Goal: Task Accomplishment & Management: Manage account settings

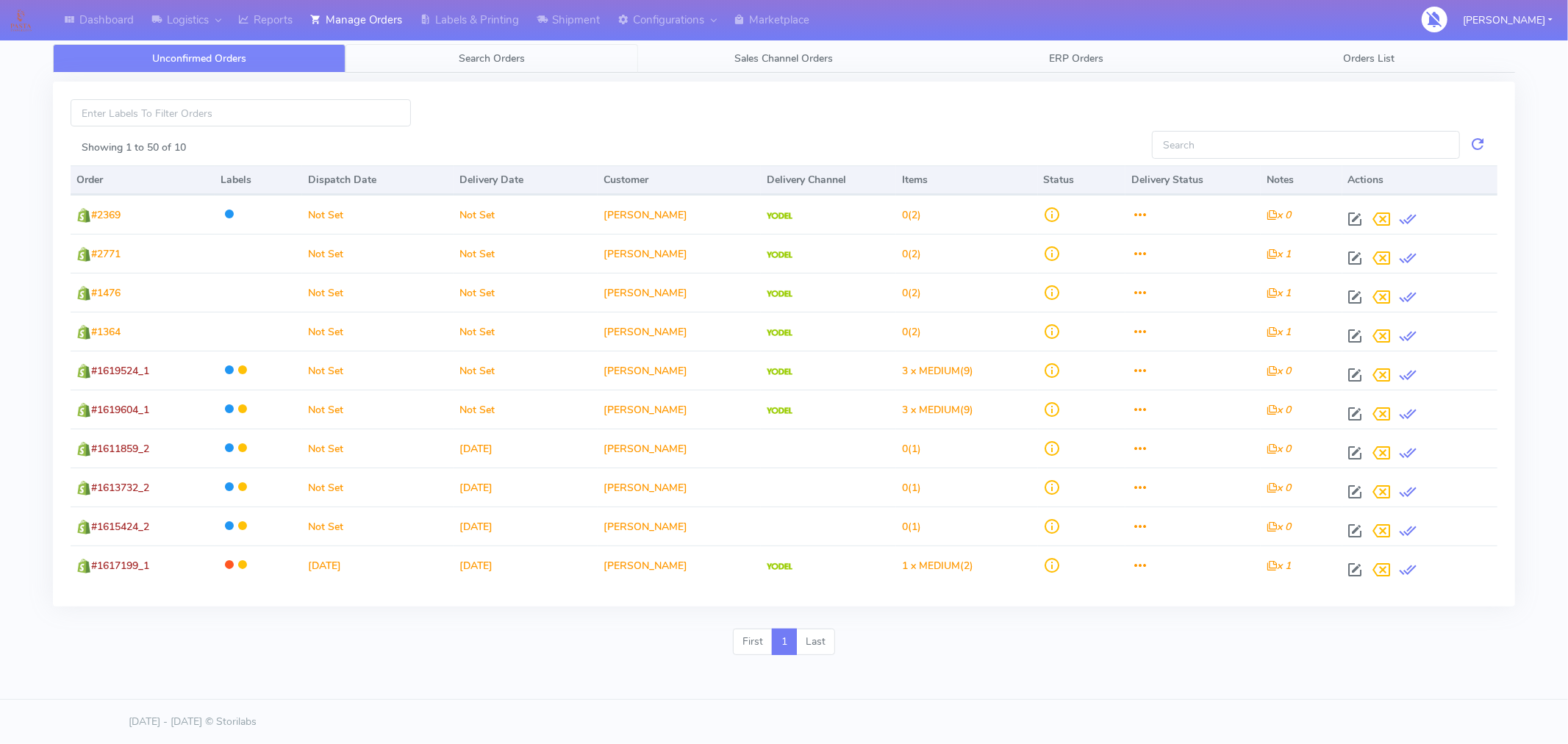
click at [509, 53] on span "Search Orders" at bounding box center [491, 59] width 66 height 14
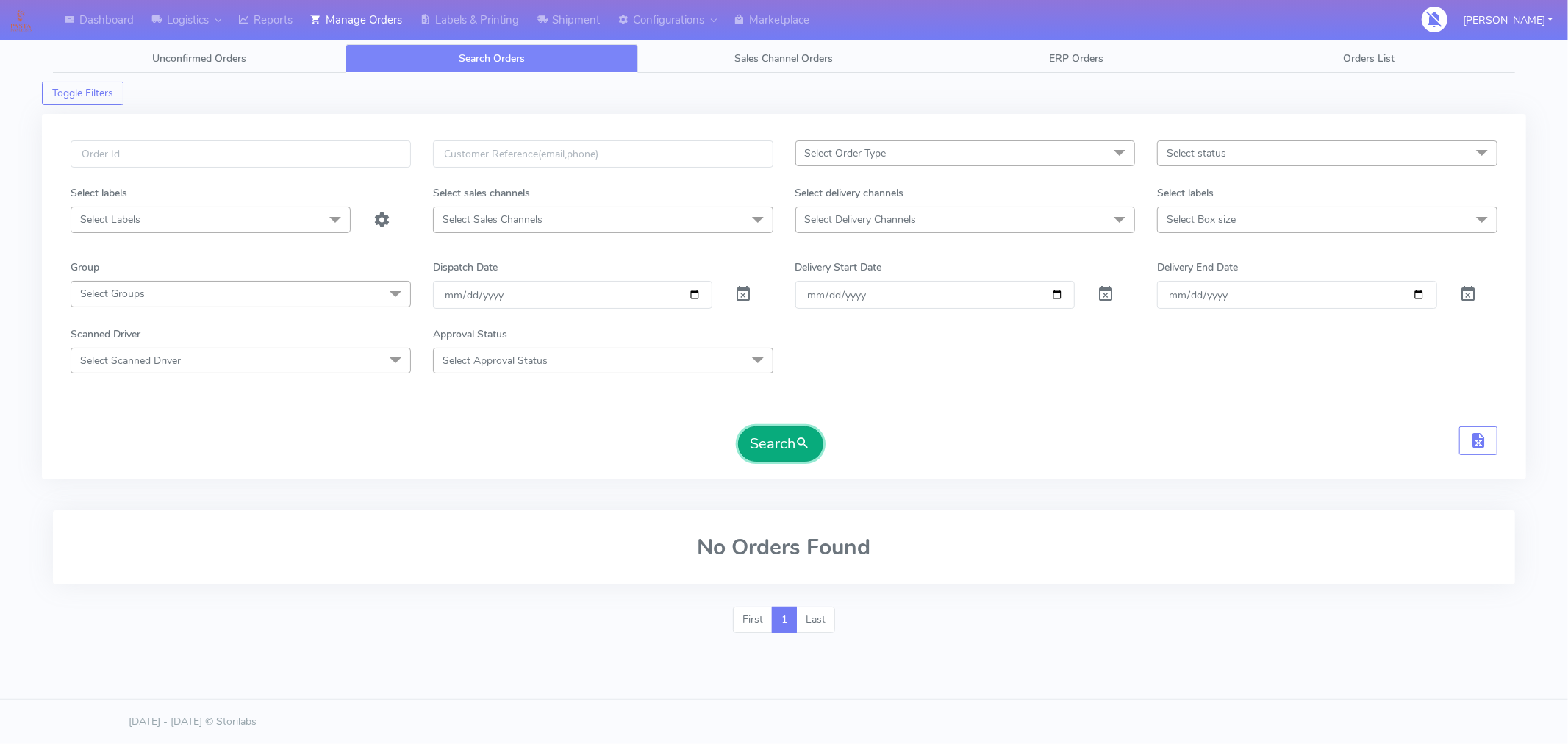
click at [768, 442] on button "Search" at bounding box center [781, 444] width 85 height 35
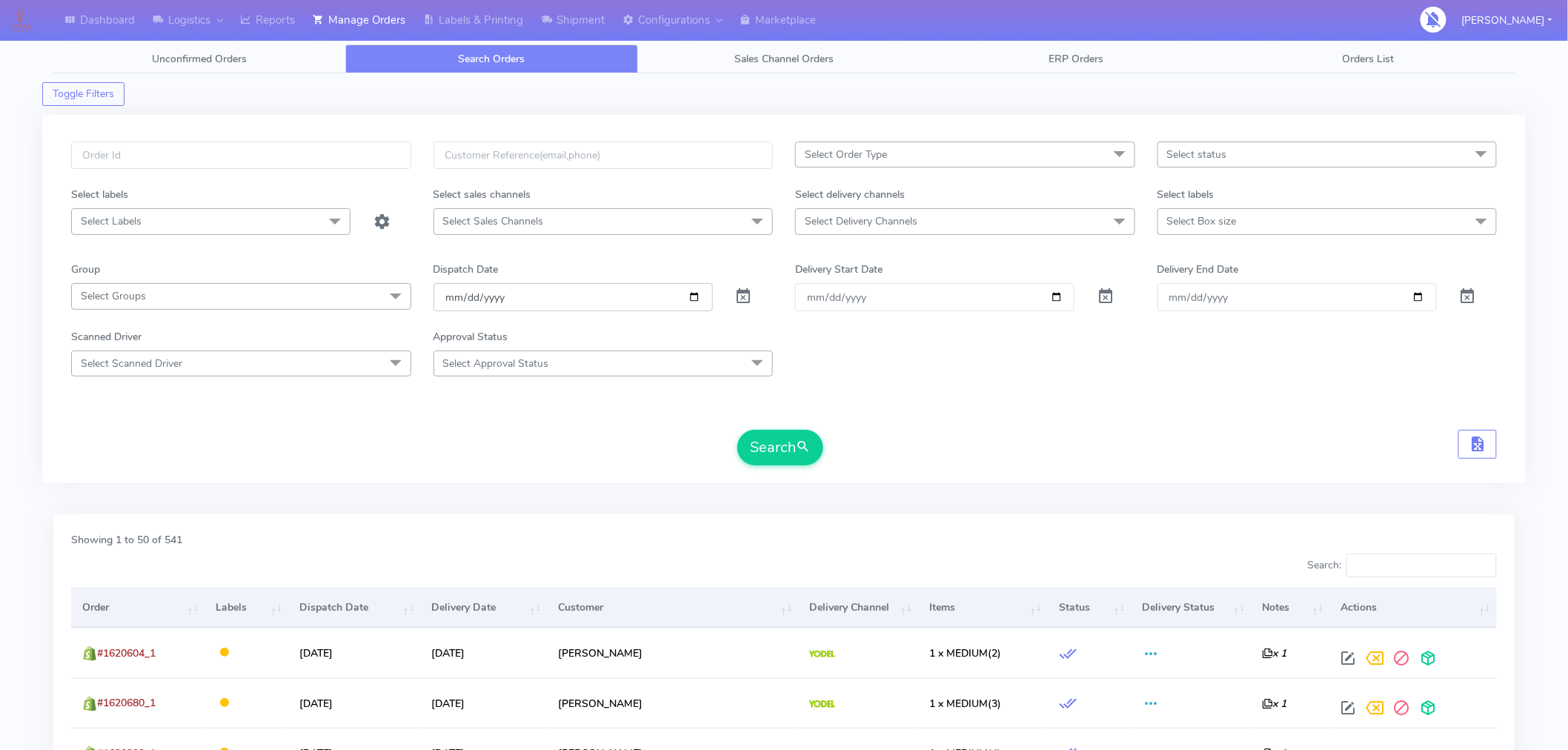
click at [692, 292] on input "[DATE]" at bounding box center [573, 297] width 280 height 28
type input "[DATE]"
click at [773, 456] on button "Search" at bounding box center [781, 448] width 86 height 35
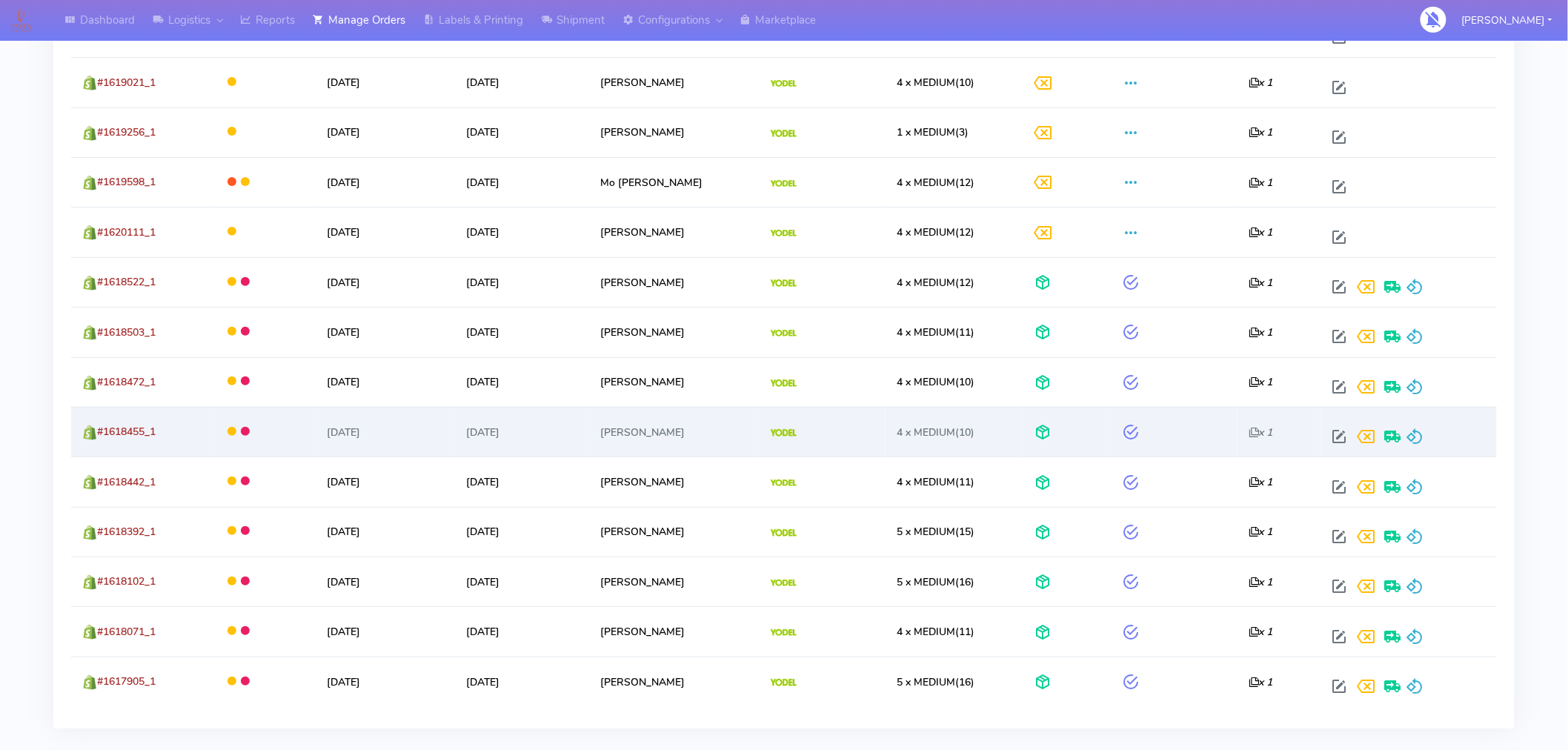
scroll to position [2507, 0]
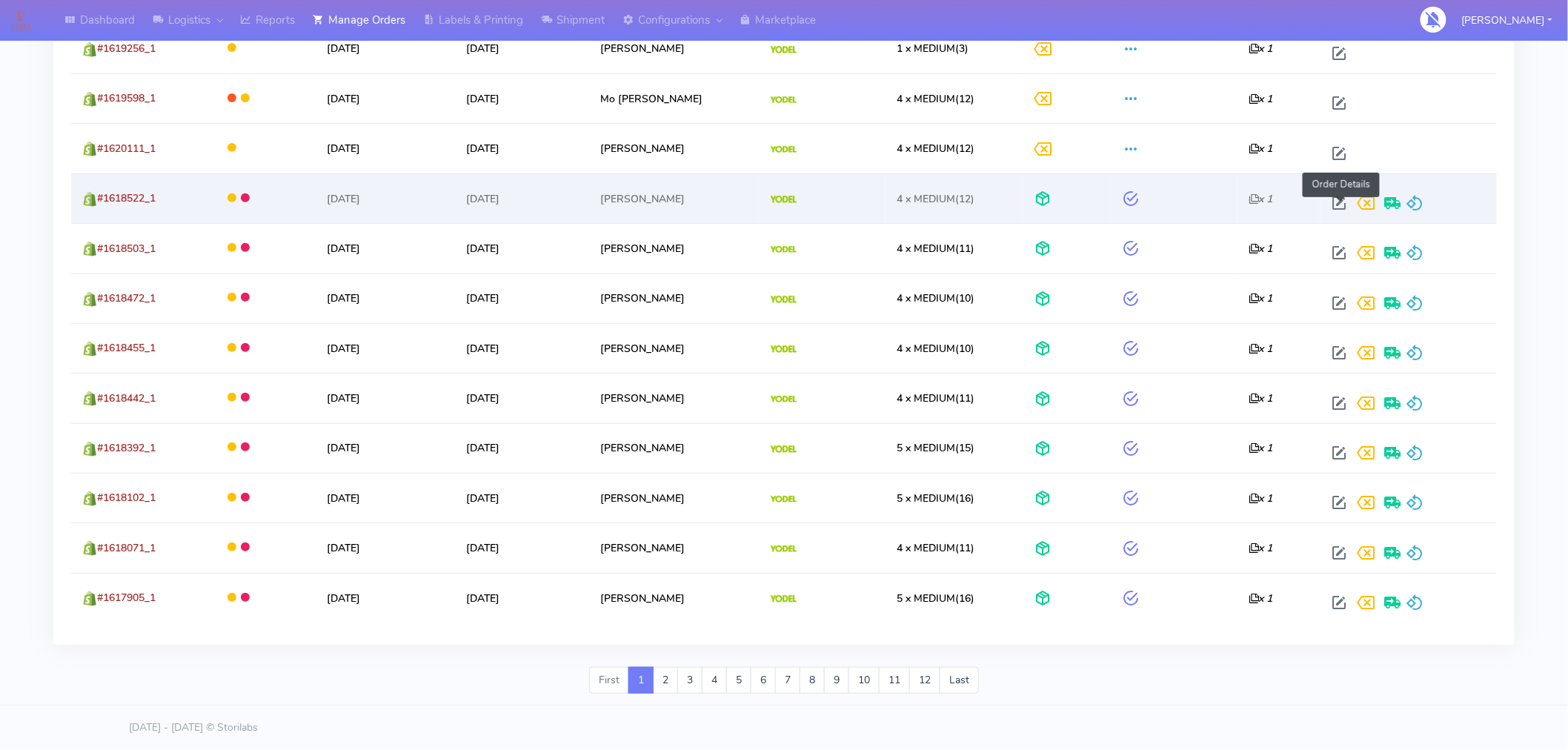
click at [1340, 201] on span at bounding box center [1339, 207] width 27 height 14
select select "5"
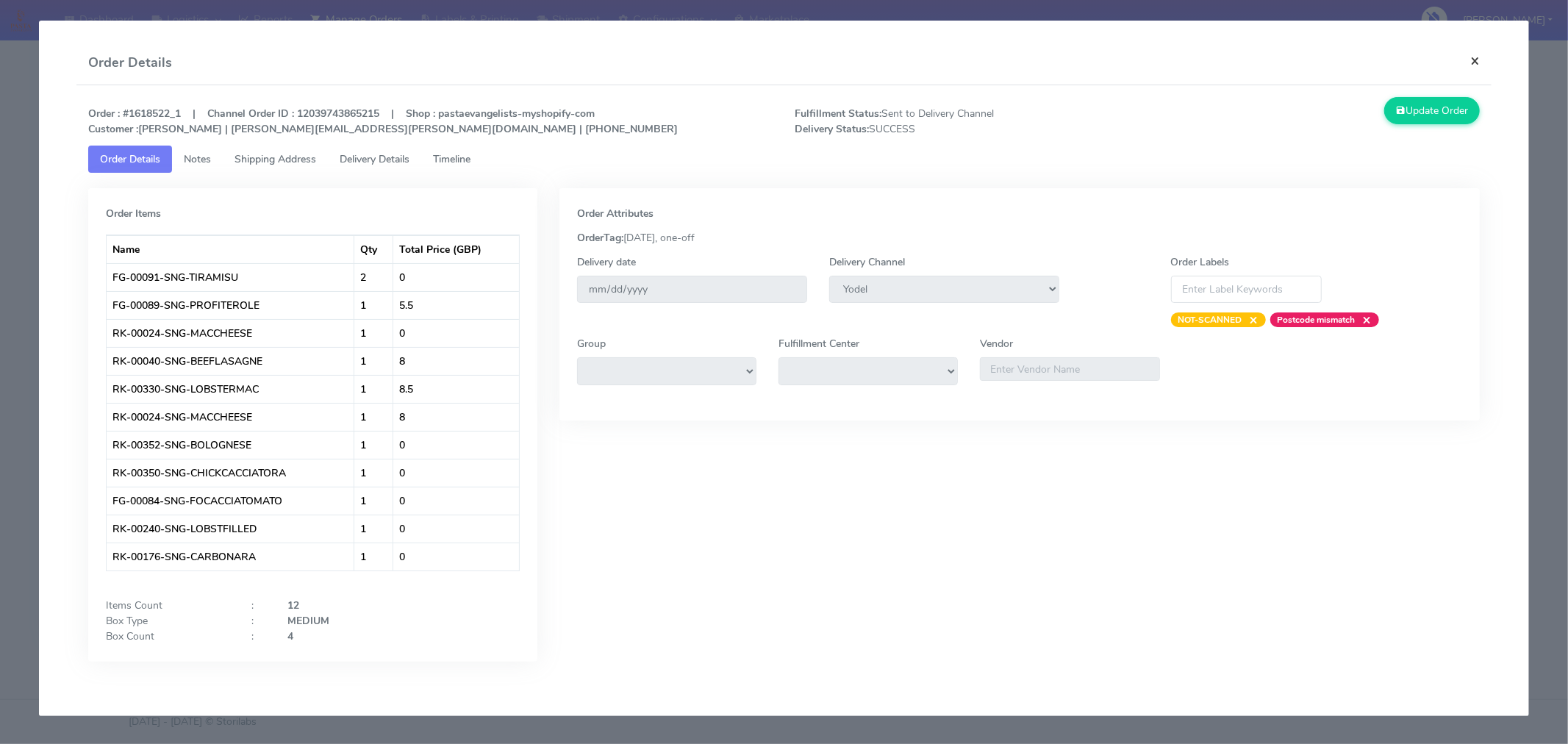
click at [1478, 67] on button "×" at bounding box center [1474, 60] width 33 height 39
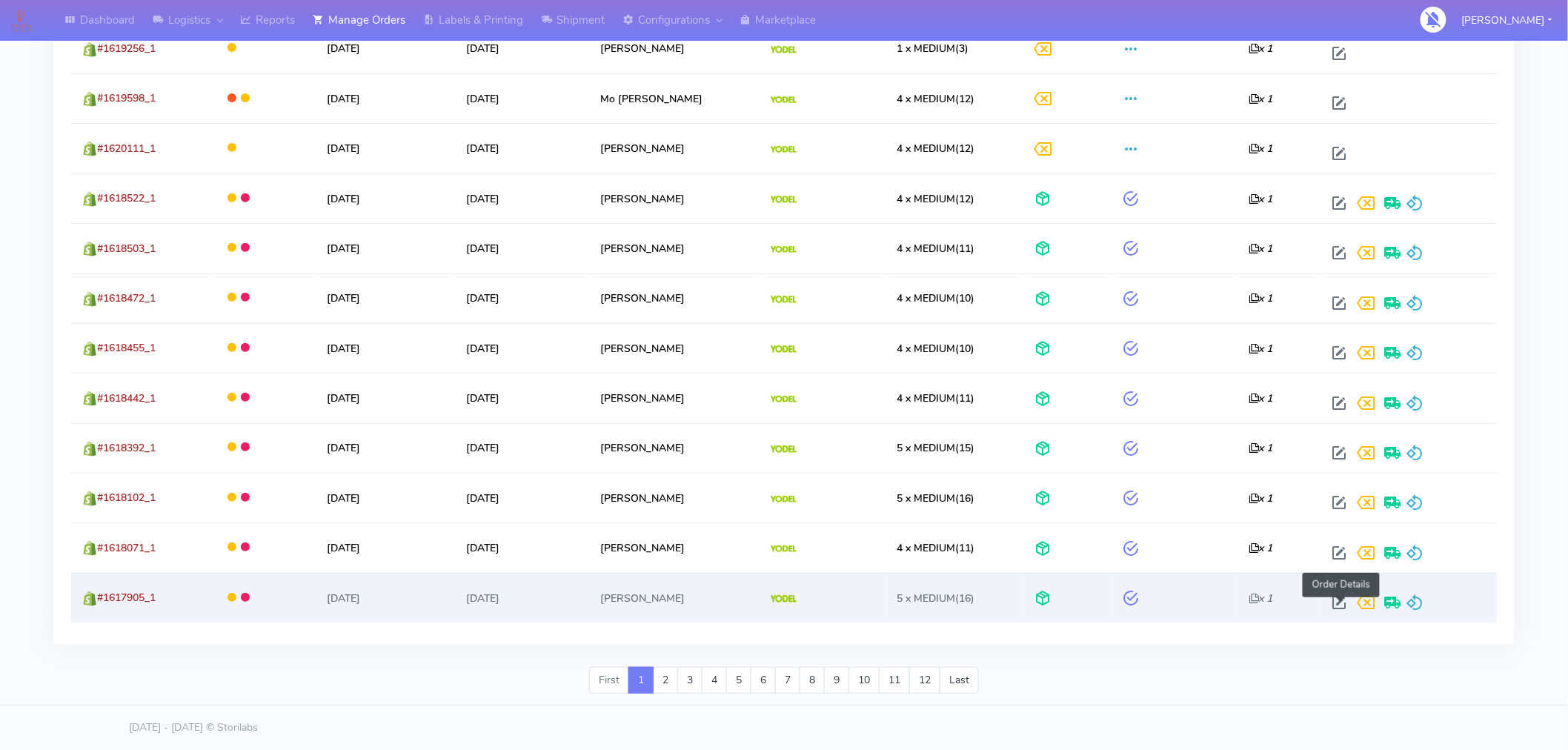
click at [1340, 604] on span at bounding box center [1339, 606] width 27 height 14
select select "5"
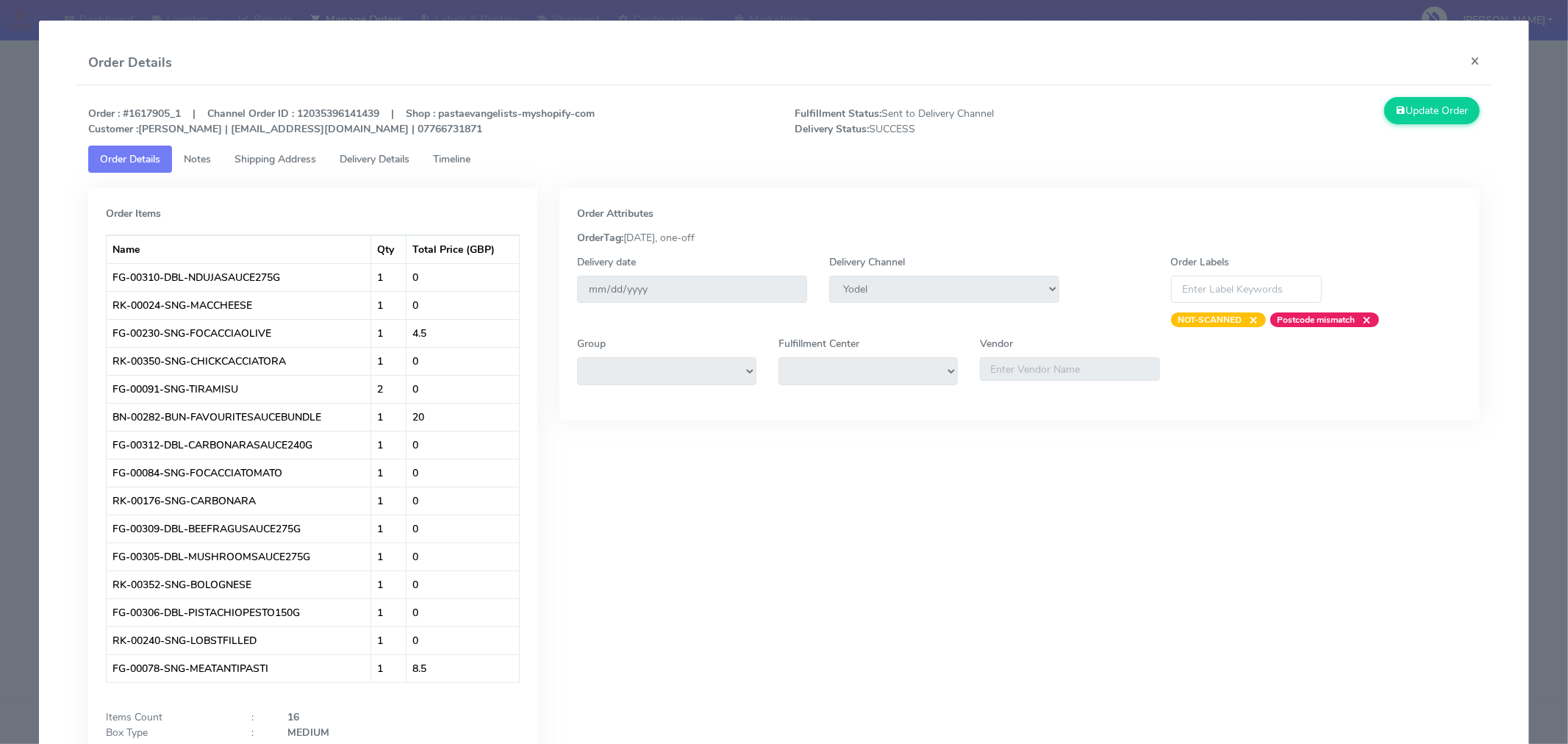
click at [292, 149] on link "Shipping Address" at bounding box center [275, 159] width 105 height 27
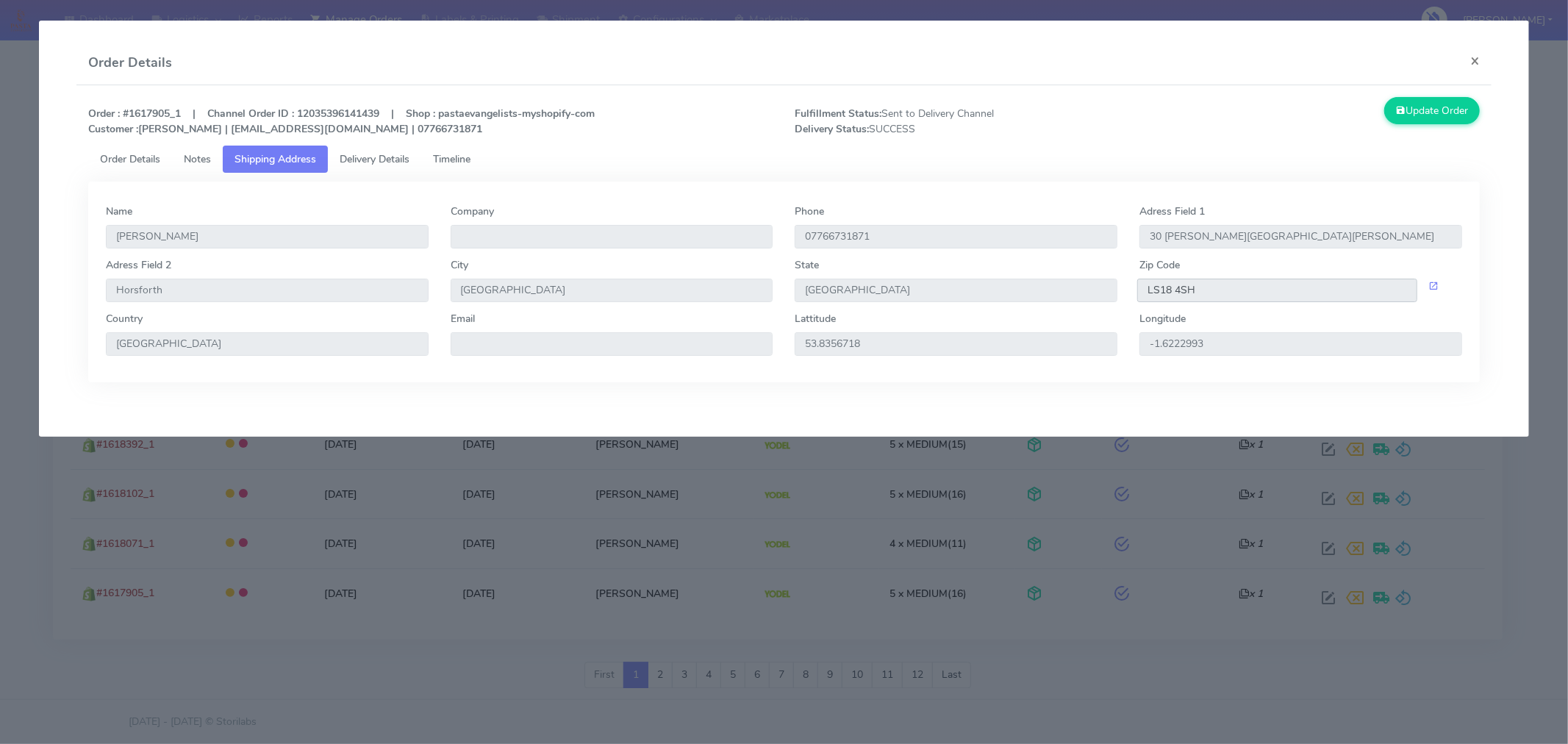
click at [1201, 285] on input "LS18 4SH" at bounding box center [1277, 290] width 280 height 24
click at [373, 156] on span "Delivery Details" at bounding box center [375, 159] width 70 height 14
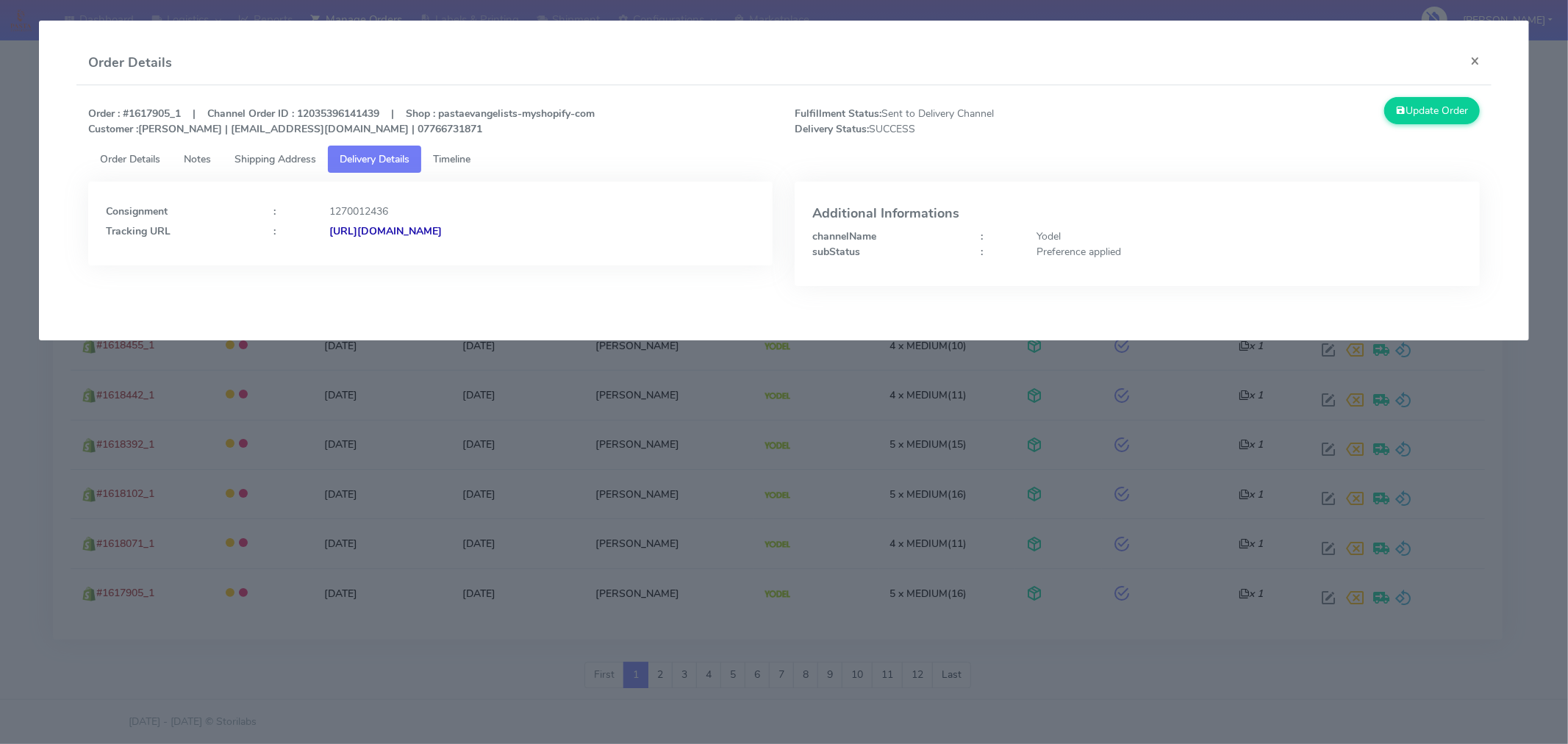
click at [442, 229] on strong "https://www.yodel.co.uk/tracking/JJD0002249960884055" at bounding box center [386, 231] width 113 height 14
click at [1474, 60] on button "×" at bounding box center [1474, 60] width 33 height 39
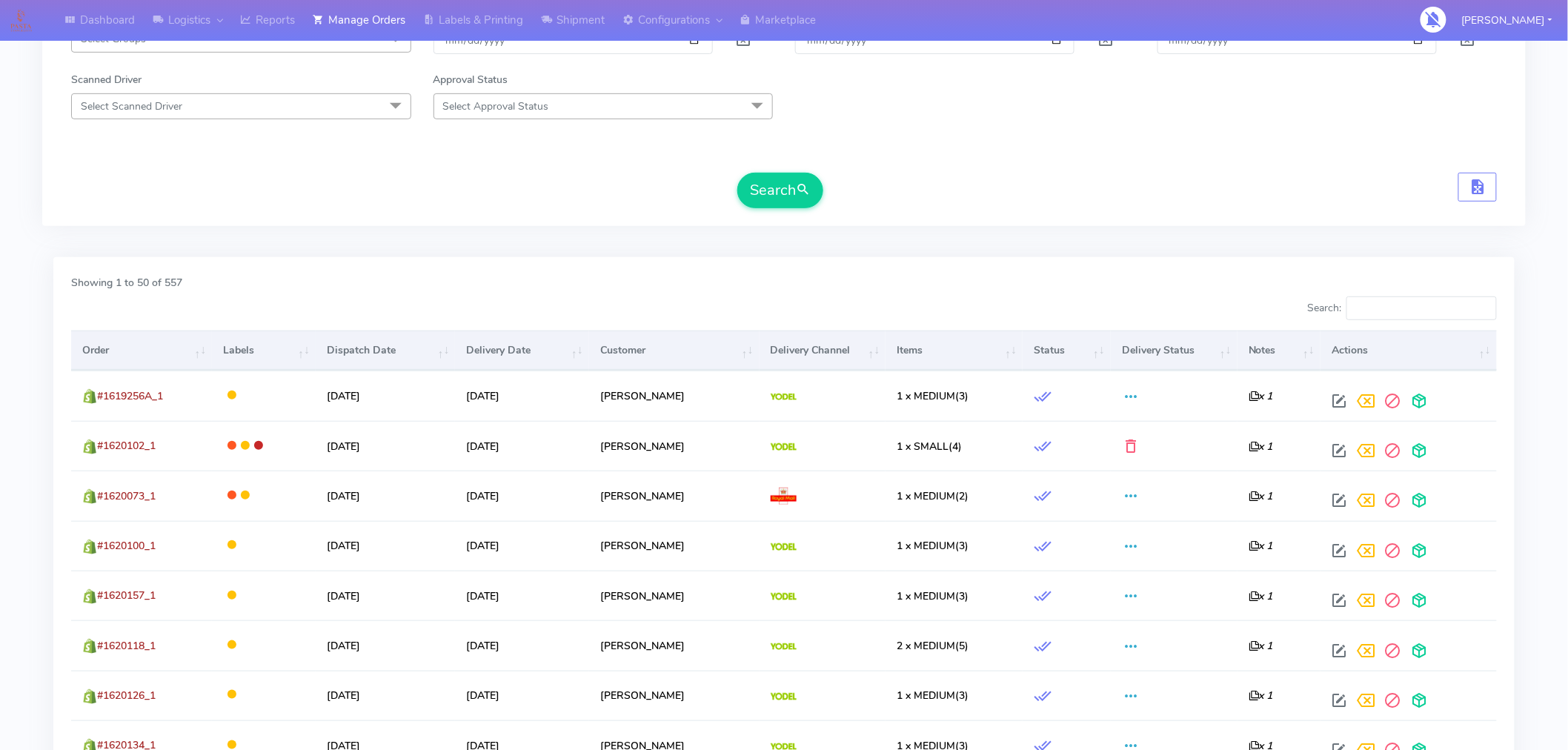
scroll to position [0, 0]
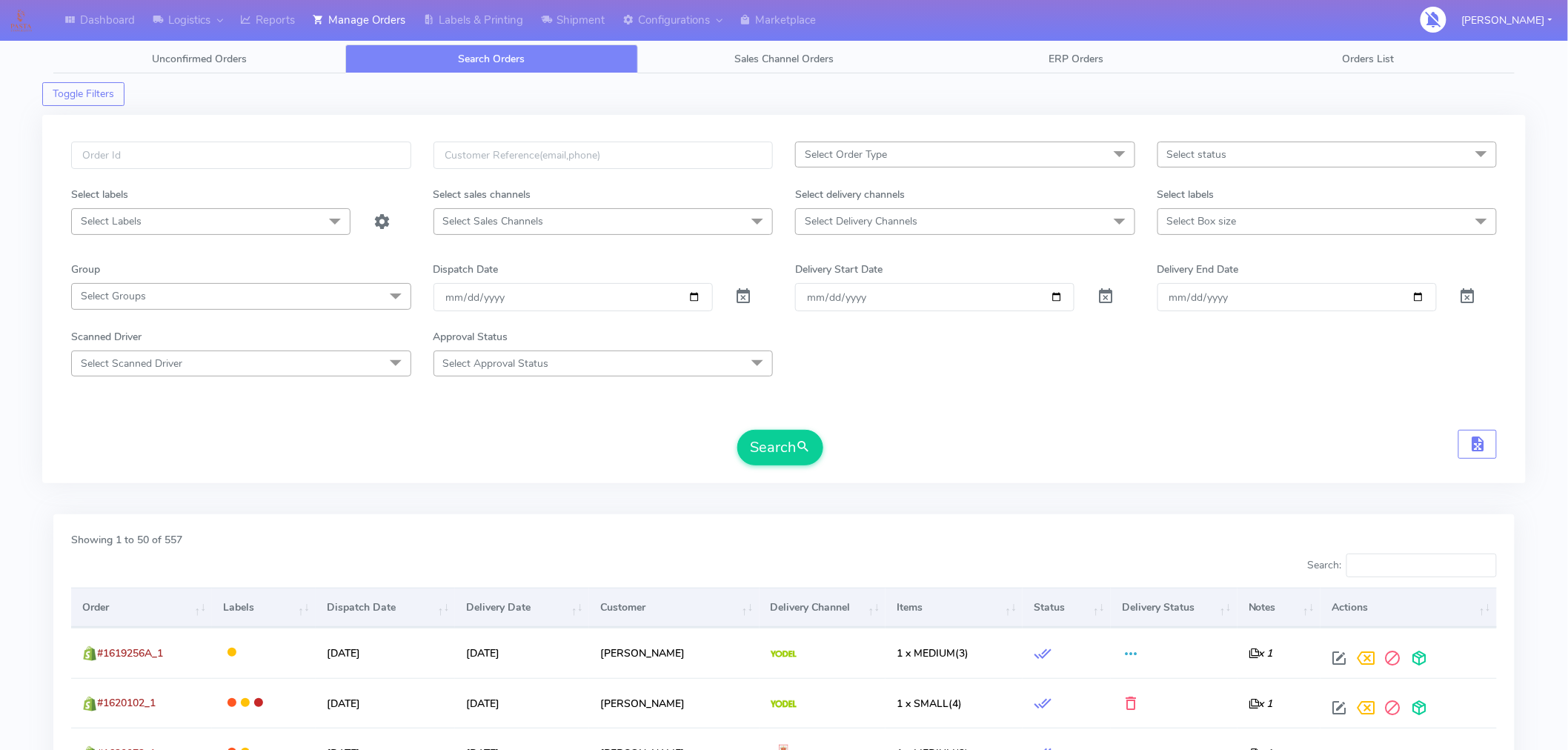
click at [1225, 151] on span "Select status" at bounding box center [1197, 154] width 60 height 14
click at [1202, 277] on div "Confirmed" at bounding box center [1328, 279] width 324 height 15
checkbox input "true"
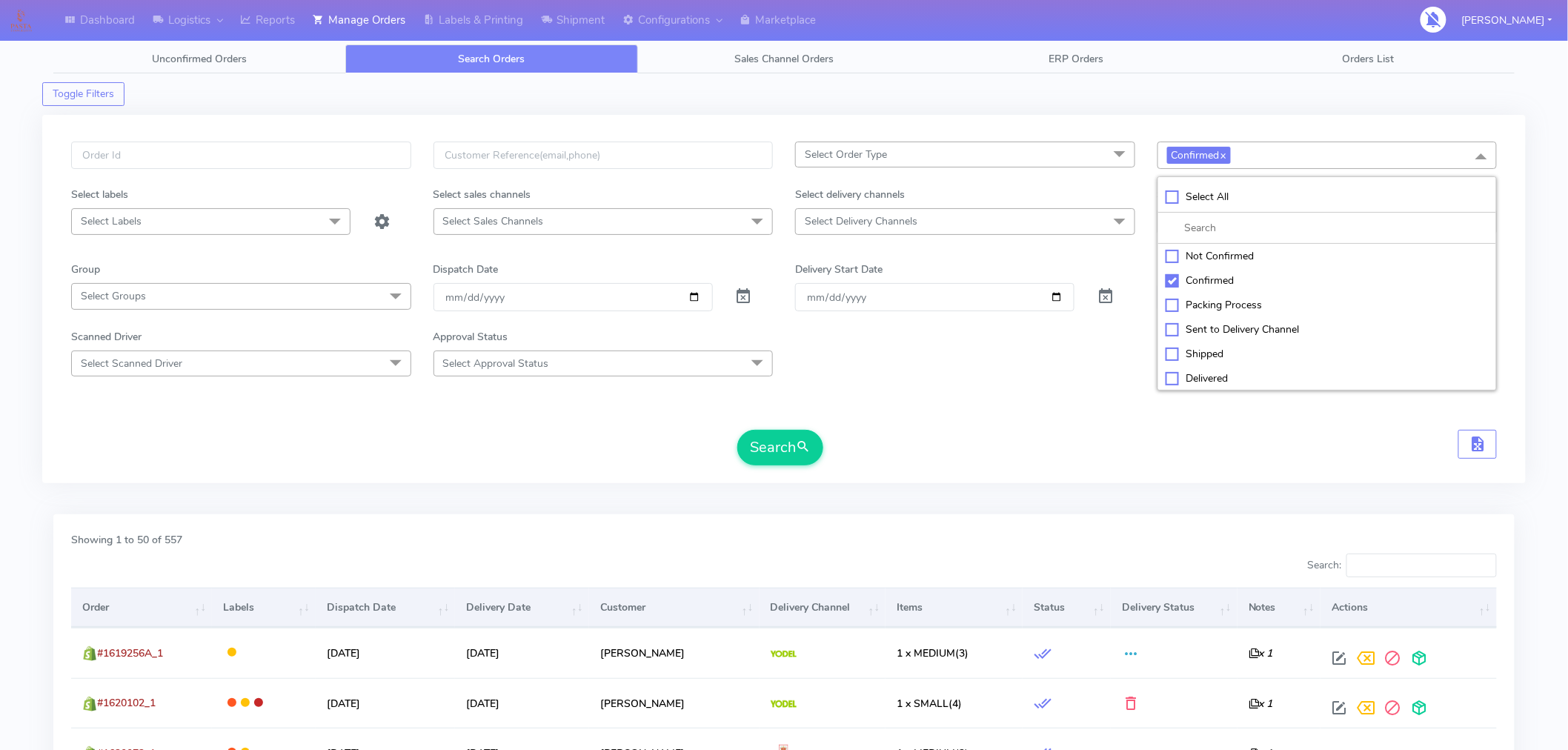
click at [1202, 304] on div "Packing Process" at bounding box center [1328, 305] width 324 height 15
checkbox input "true"
click at [1203, 327] on div "Sent to Delivery Channel" at bounding box center [1328, 330] width 324 height 15
checkbox input "true"
click at [1169, 255] on div "Not Confirmed" at bounding box center [1328, 256] width 324 height 15
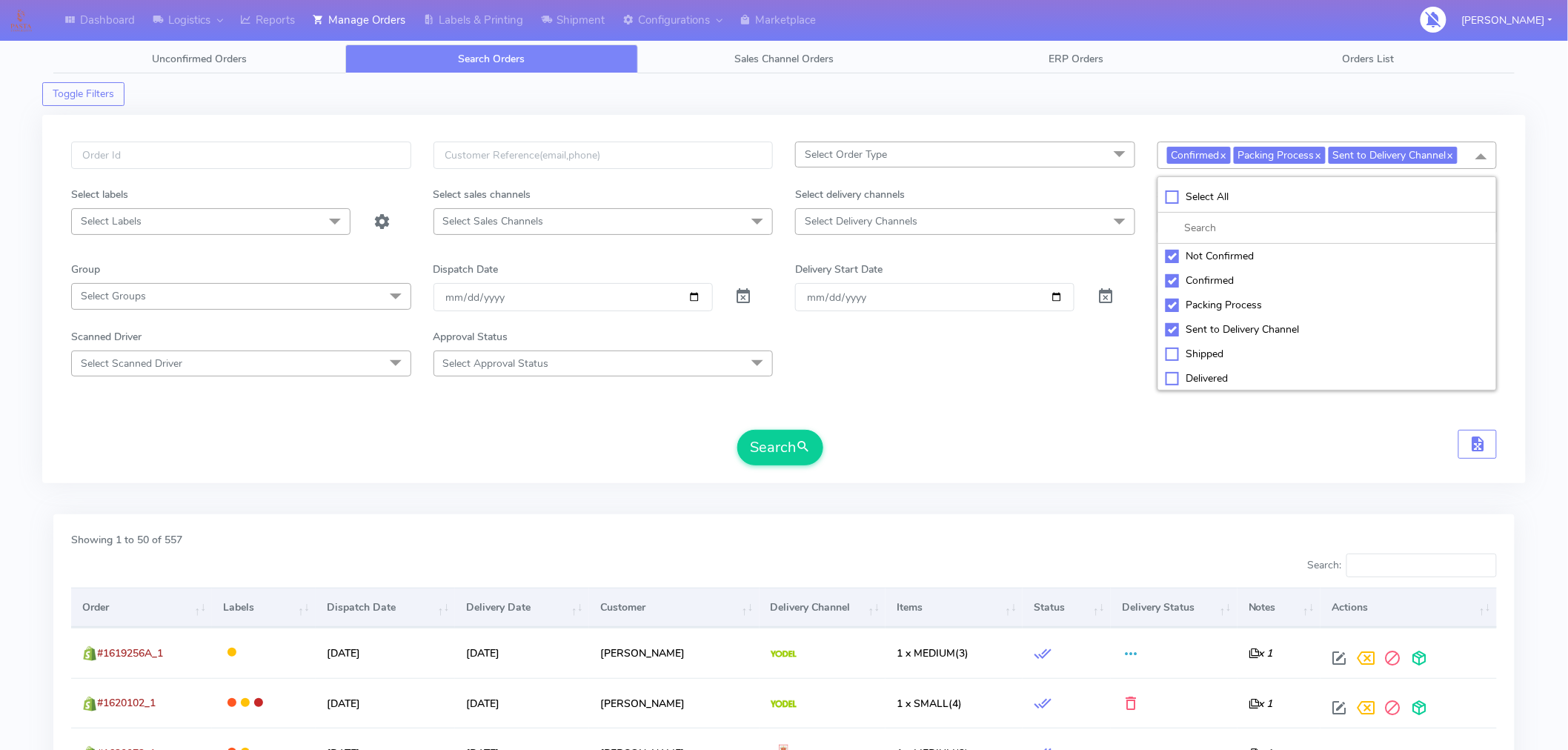
checkbox input "true"
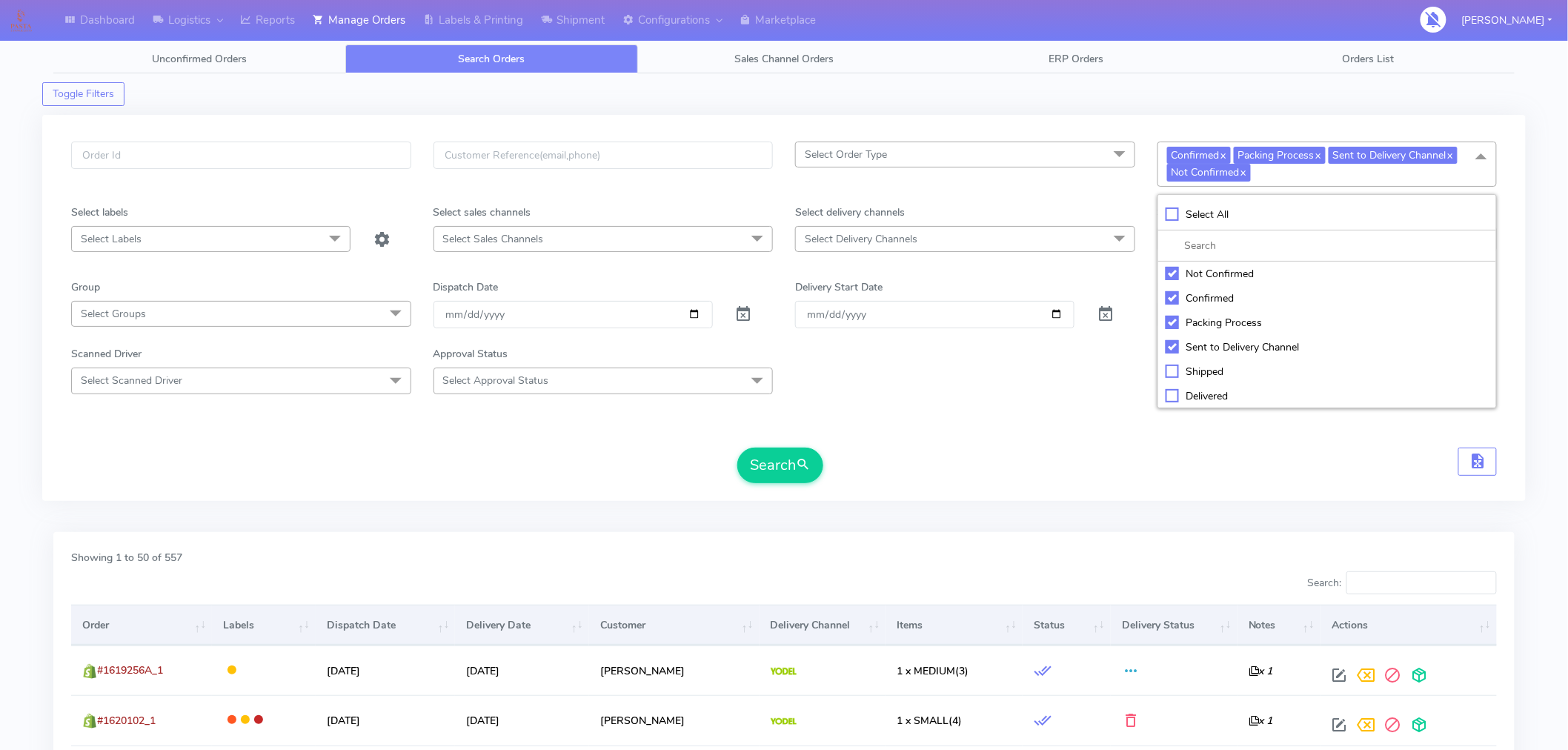
click at [1174, 215] on div "Select All" at bounding box center [1328, 214] width 324 height 15
checkbox input "true"
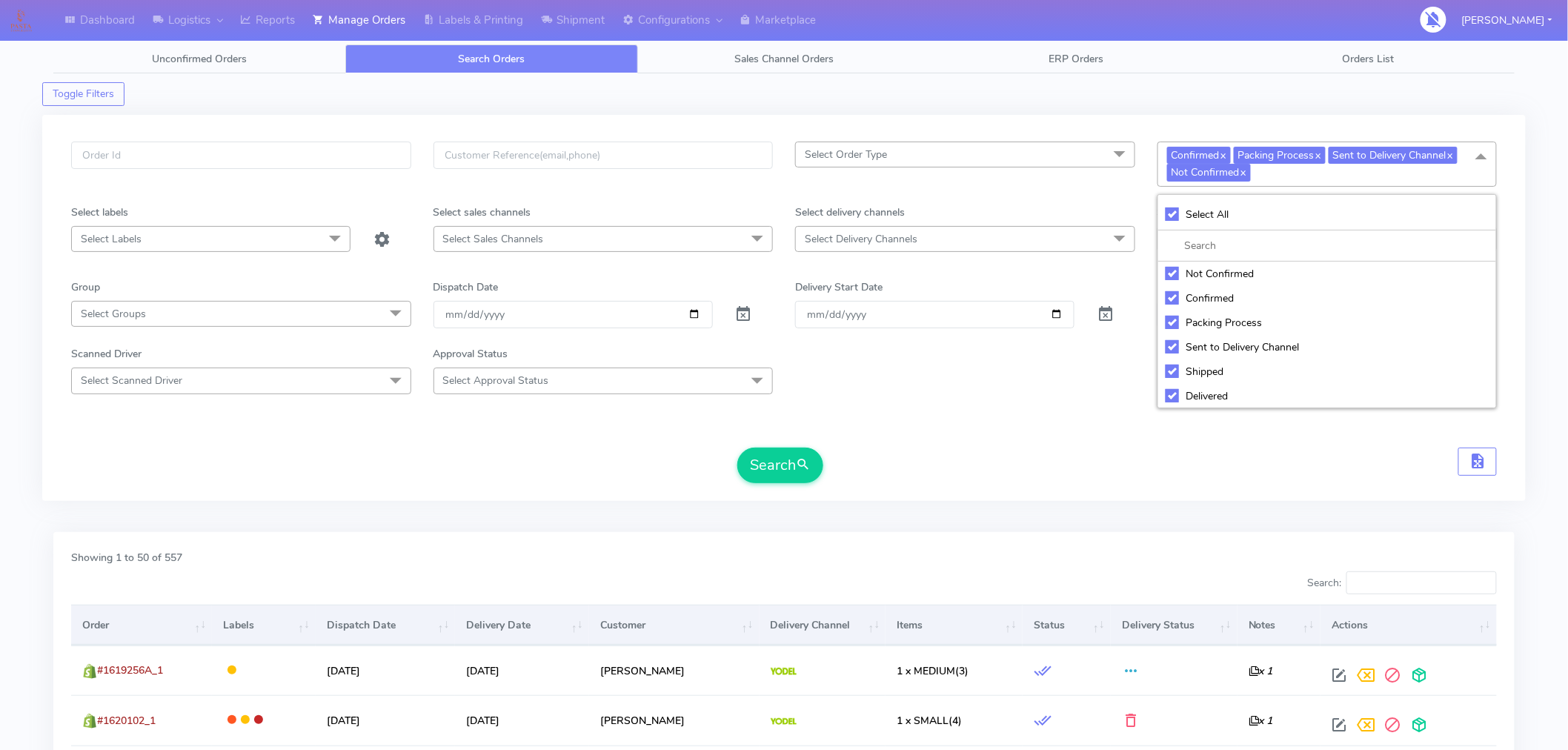
checkbox input "true"
click at [1169, 214] on div "UnSelect All" at bounding box center [1328, 214] width 324 height 15
checkbox input "false"
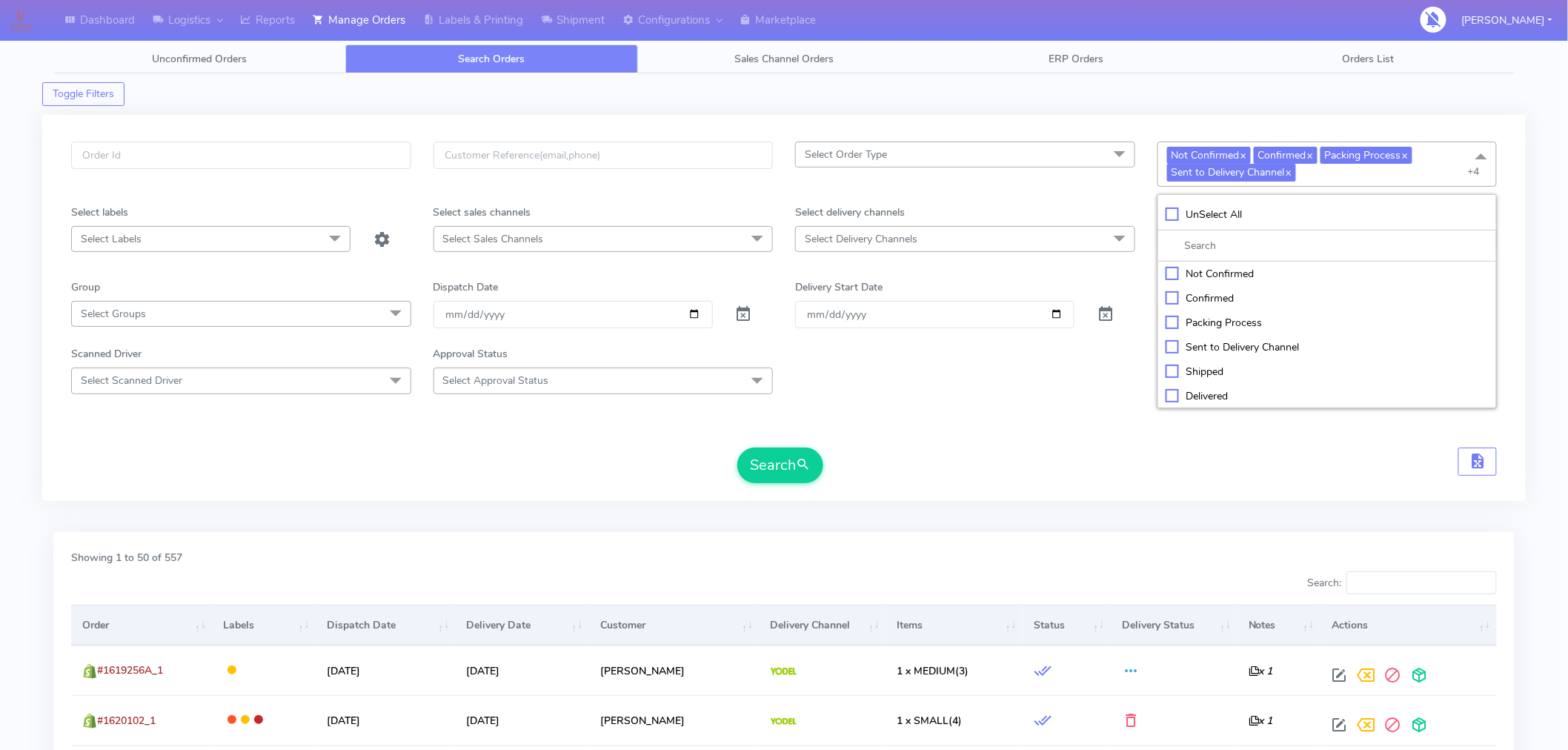
checkbox input "false"
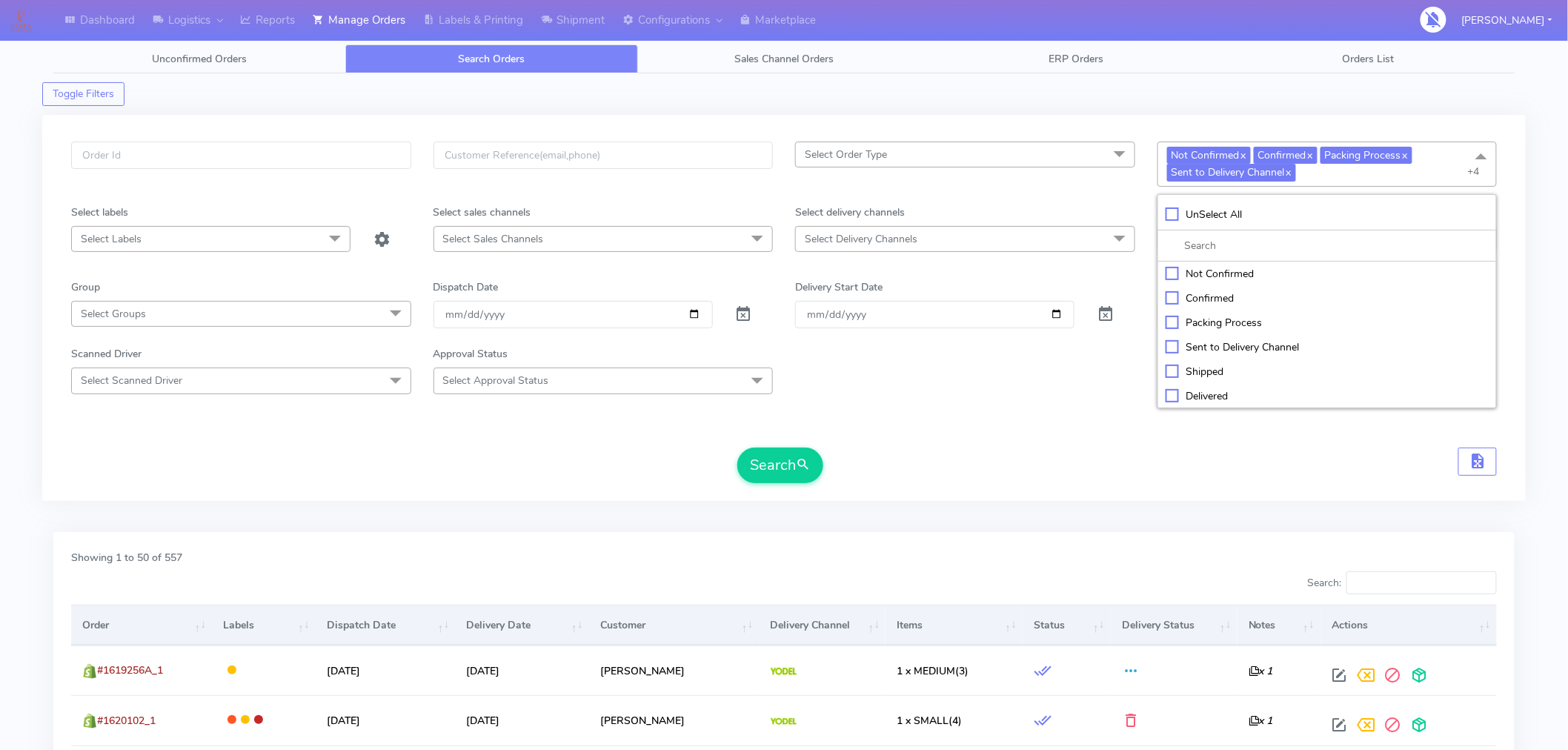
checkbox input "false"
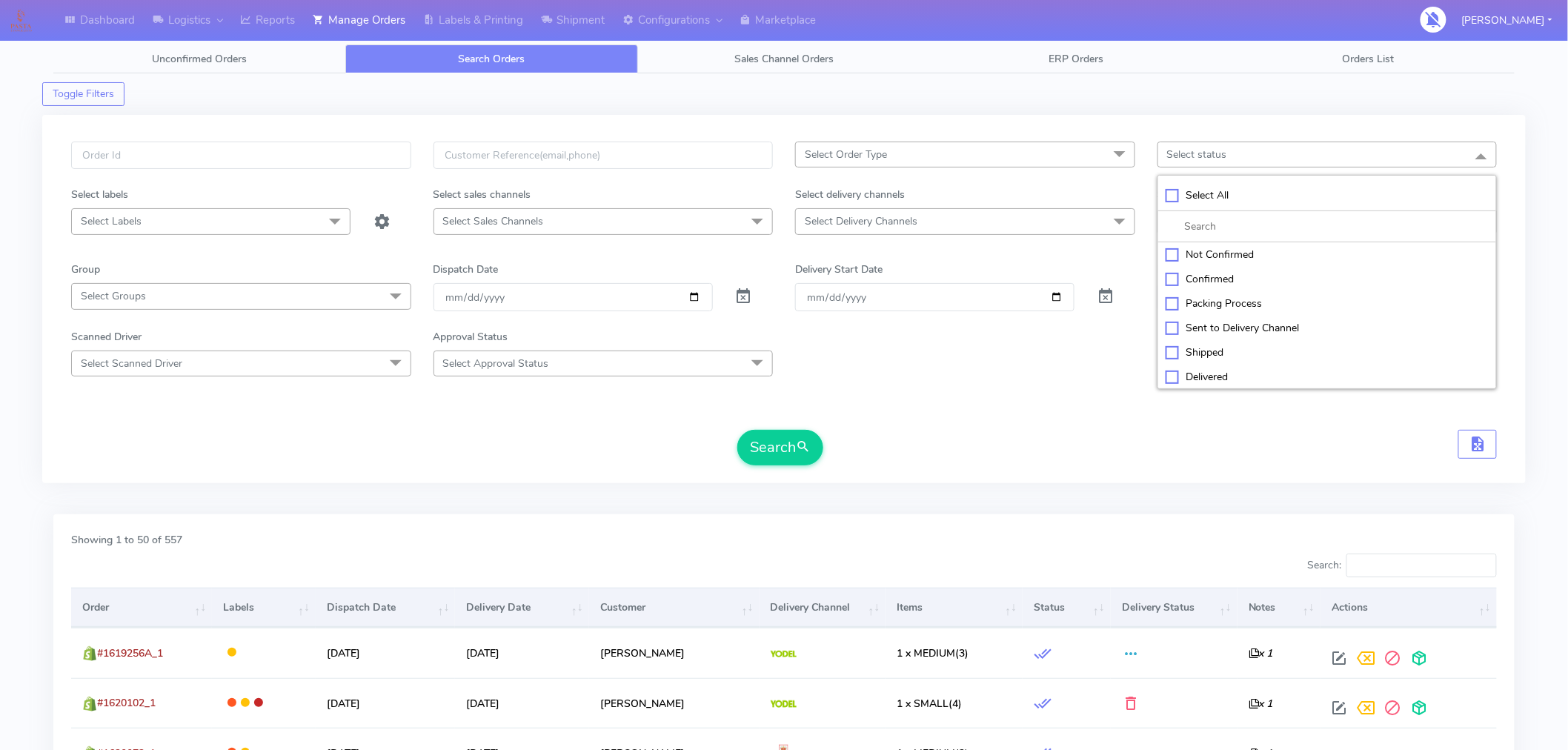
click at [1169, 348] on div "Shipped" at bounding box center [1328, 353] width 324 height 15
checkbox input "true"
click at [784, 442] on button "Search" at bounding box center [781, 448] width 86 height 35
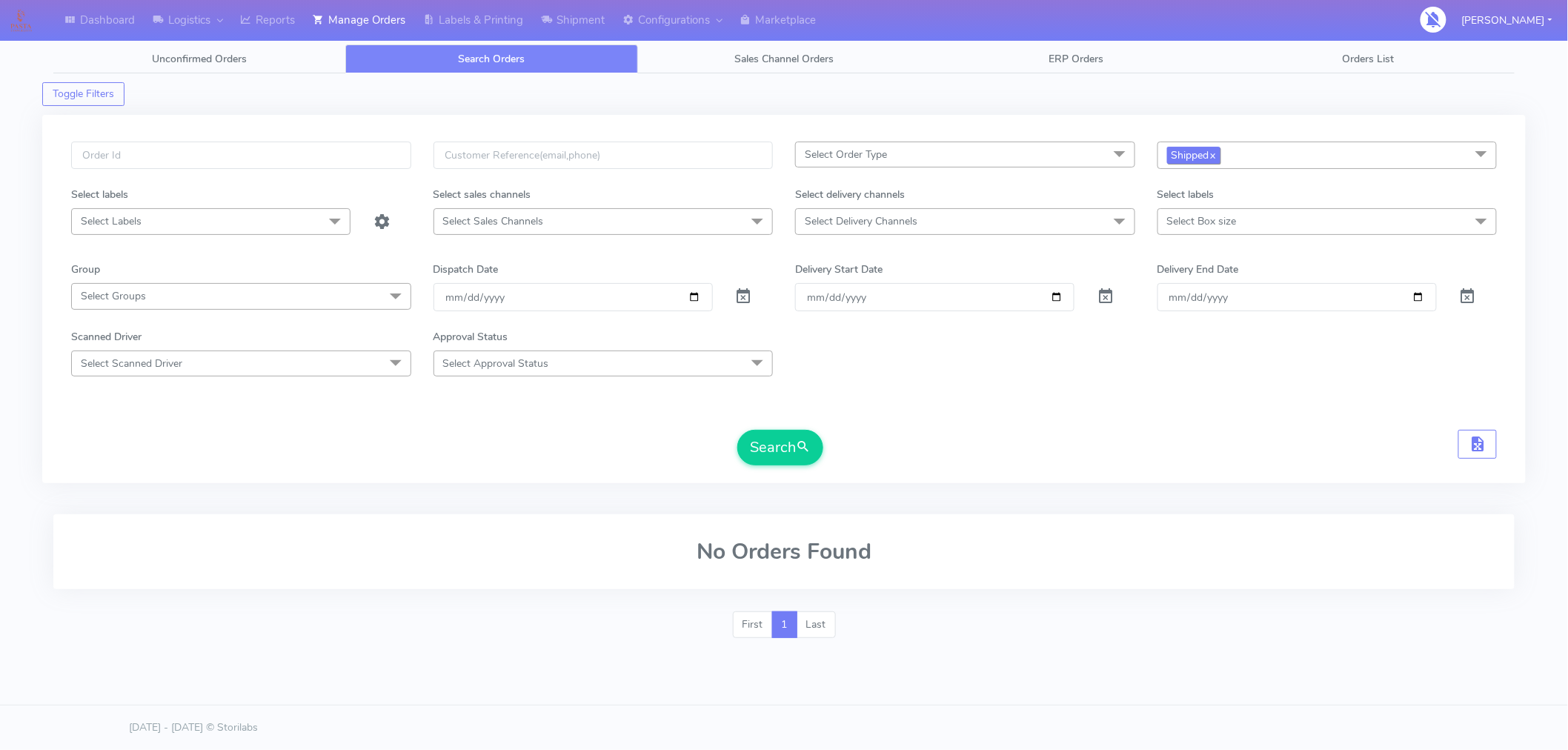
click at [1210, 156] on span "Shipped x" at bounding box center [1193, 155] width 53 height 17
click at [1172, 254] on div "Not Confirmed" at bounding box center [1328, 256] width 324 height 15
checkbox input "true"
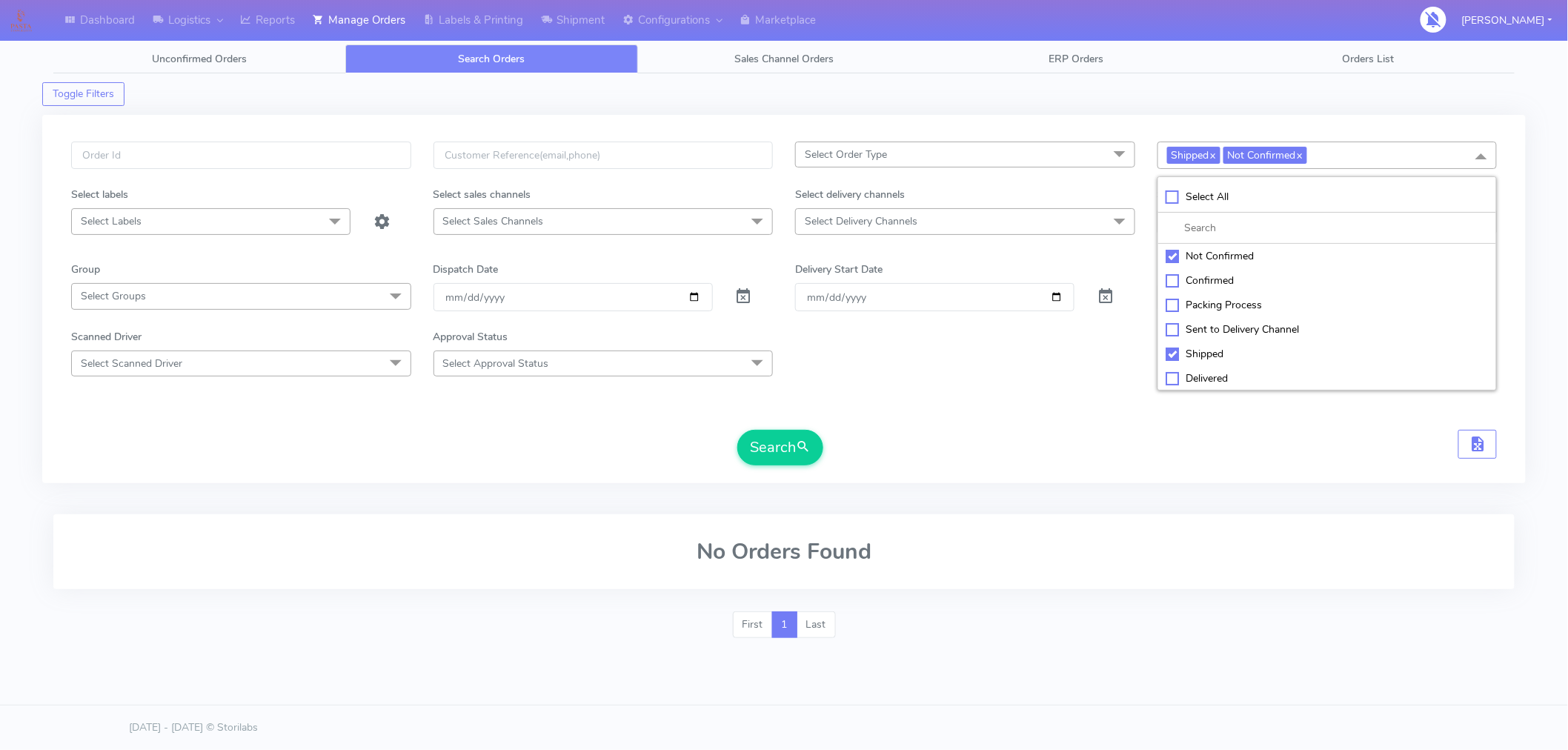
click at [1172, 279] on div "Confirmed" at bounding box center [1328, 280] width 324 height 15
checkbox input "true"
click at [1172, 301] on div "Packing Process" at bounding box center [1328, 305] width 324 height 15
checkbox input "true"
click at [1172, 327] on div "Sent to Delivery Channel" at bounding box center [1328, 330] width 324 height 15
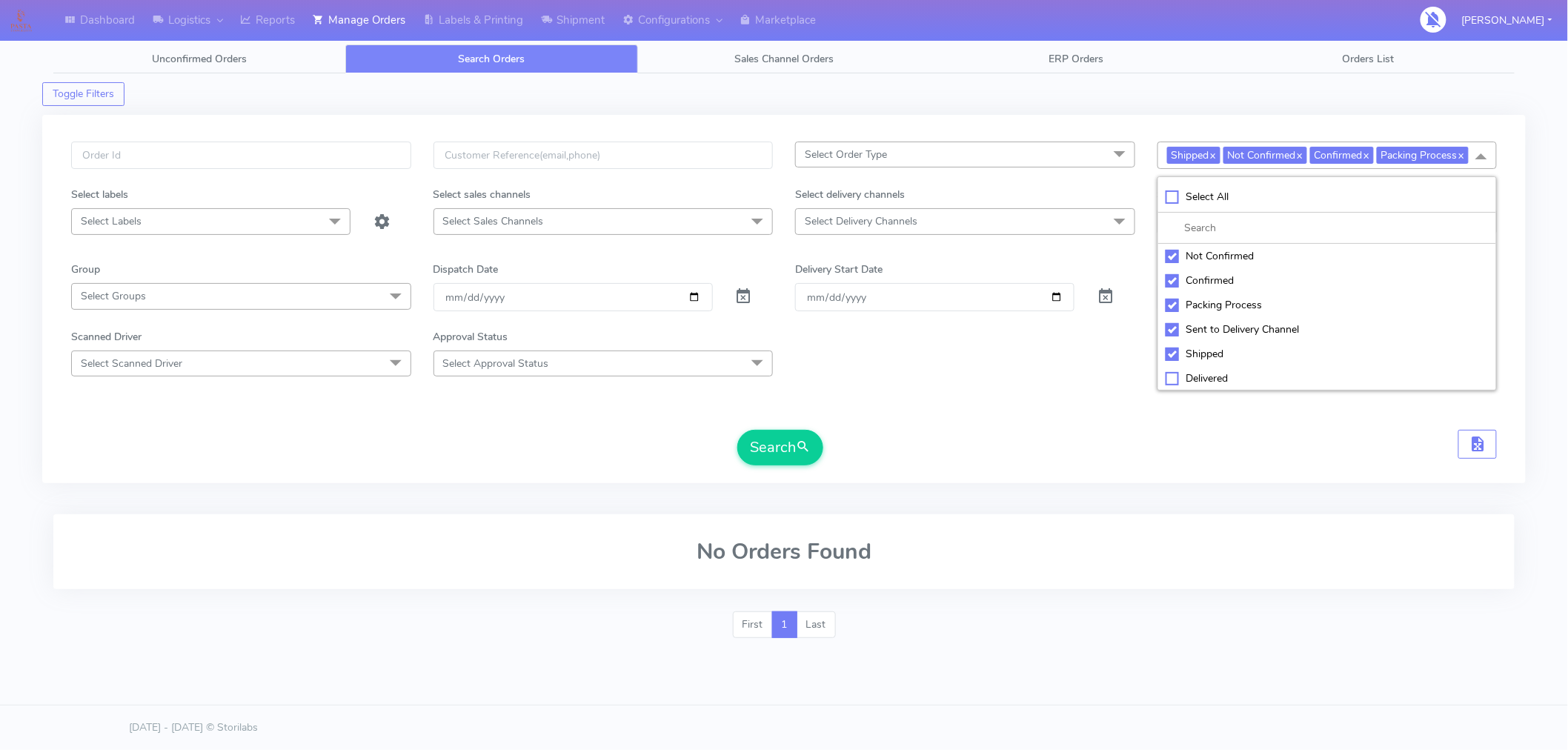
checkbox input "true"
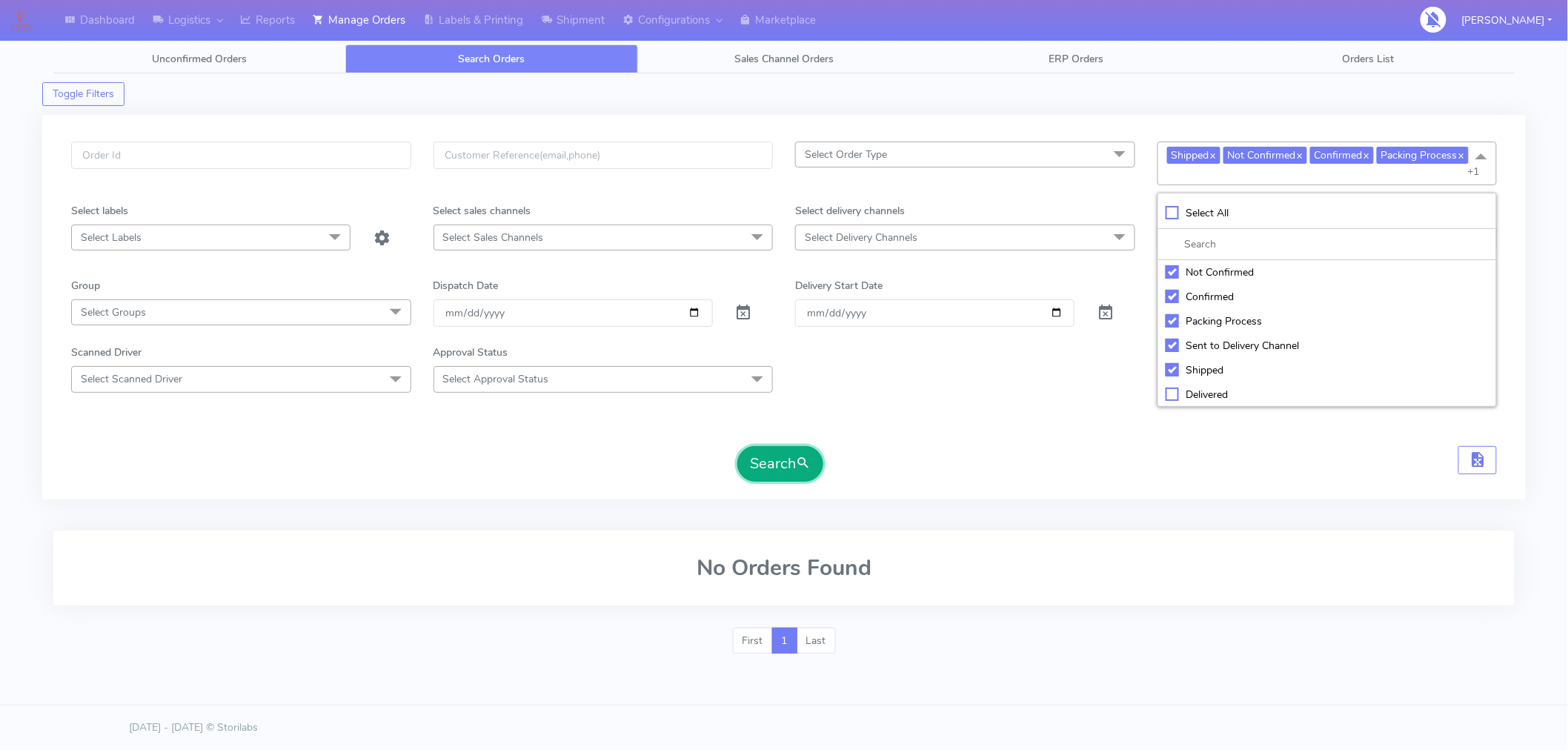
click at [817, 453] on button "Search" at bounding box center [781, 464] width 86 height 35
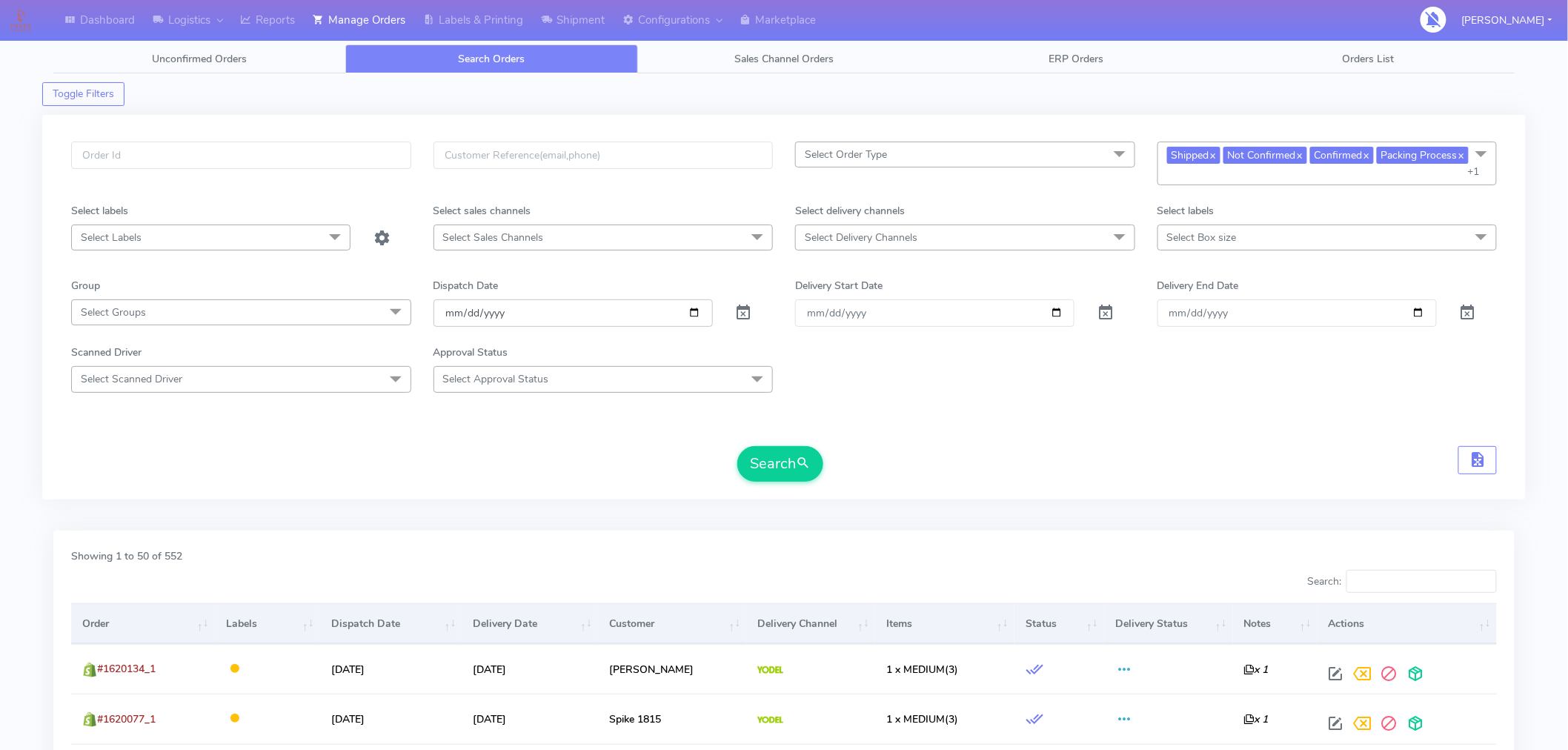
click at [695, 315] on input "[DATE]" at bounding box center [573, 314] width 280 height 28
click at [966, 387] on div "Scanned Driver Select Scanned Driver Select All Test Driver Mohibur R Chaudhry …" at bounding box center [784, 369] width 1448 height 48
click at [691, 317] on input "[DATE]" at bounding box center [573, 314] width 280 height 28
type input "2025-08-26"
click at [1475, 154] on span at bounding box center [1481, 155] width 30 height 28
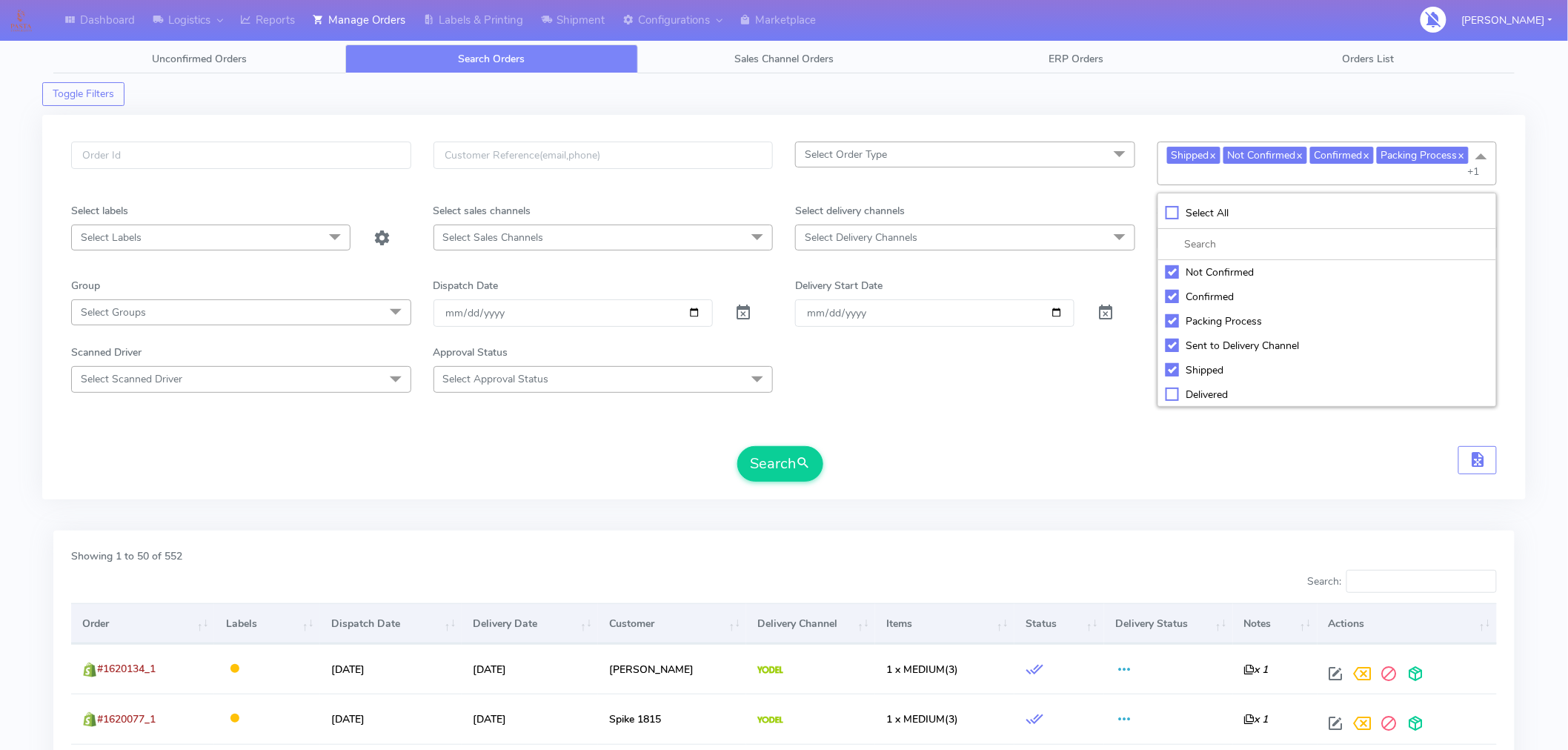
click at [1175, 211] on div "Select All" at bounding box center [1328, 213] width 324 height 15
checkbox input "true"
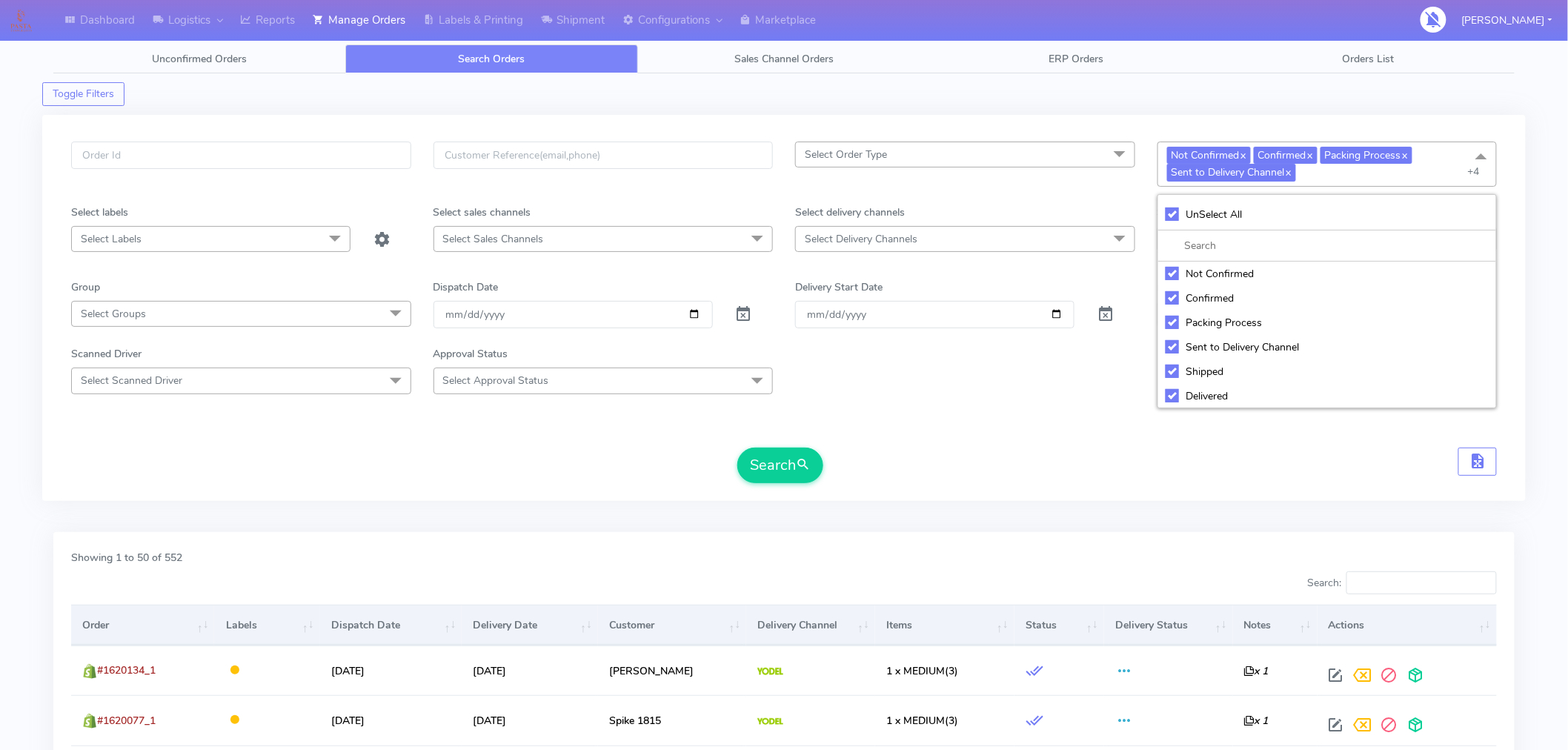
click at [1087, 370] on div "Scanned Driver Select Scanned Driver Select All Test Driver Mohibur R Chaudhry …" at bounding box center [784, 370] width 1448 height 48
click at [1394, 161] on span "Packing Process x" at bounding box center [1367, 155] width 92 height 17
click at [1175, 211] on div "UnSelect All" at bounding box center [1328, 214] width 324 height 15
checkbox input "false"
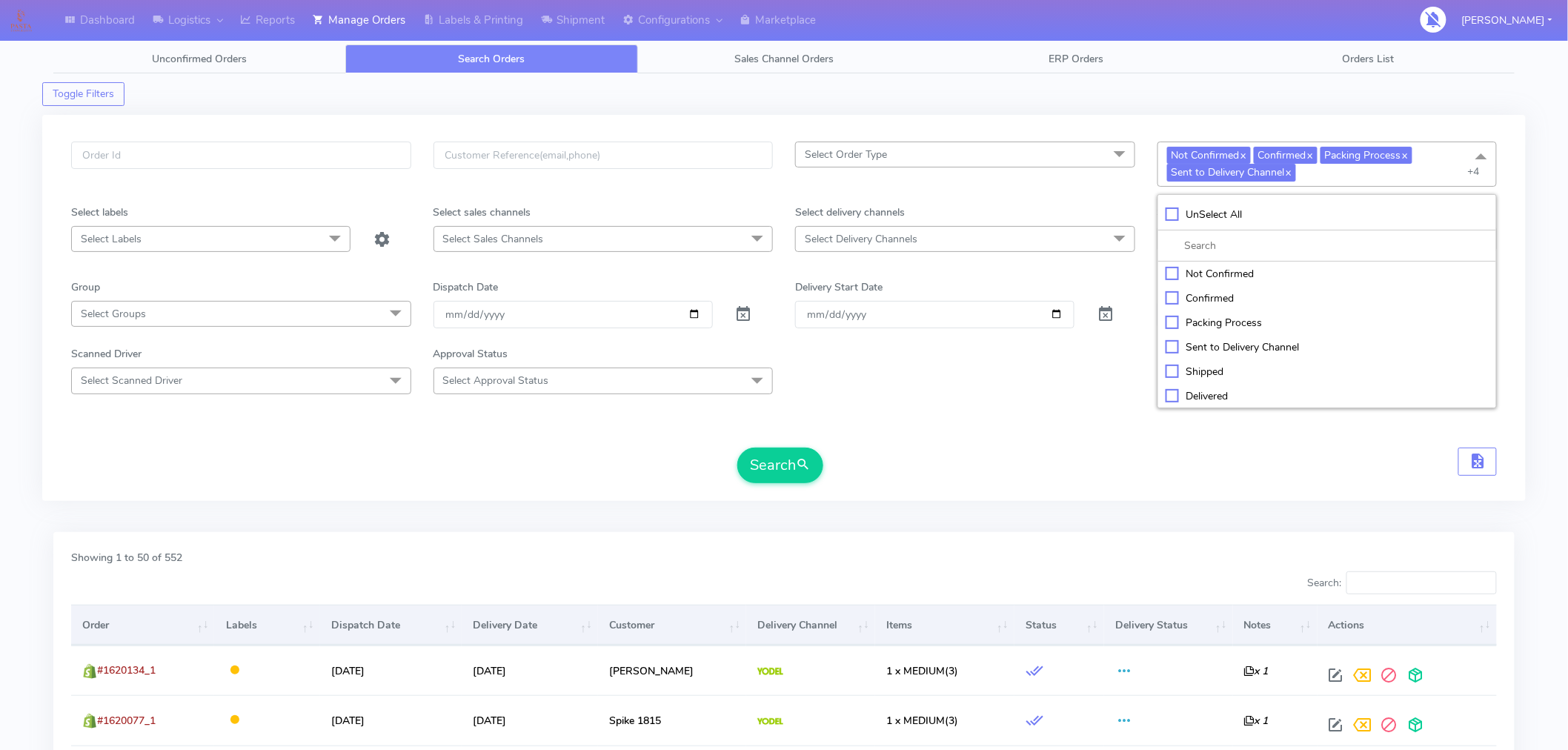
checkbox input "false"
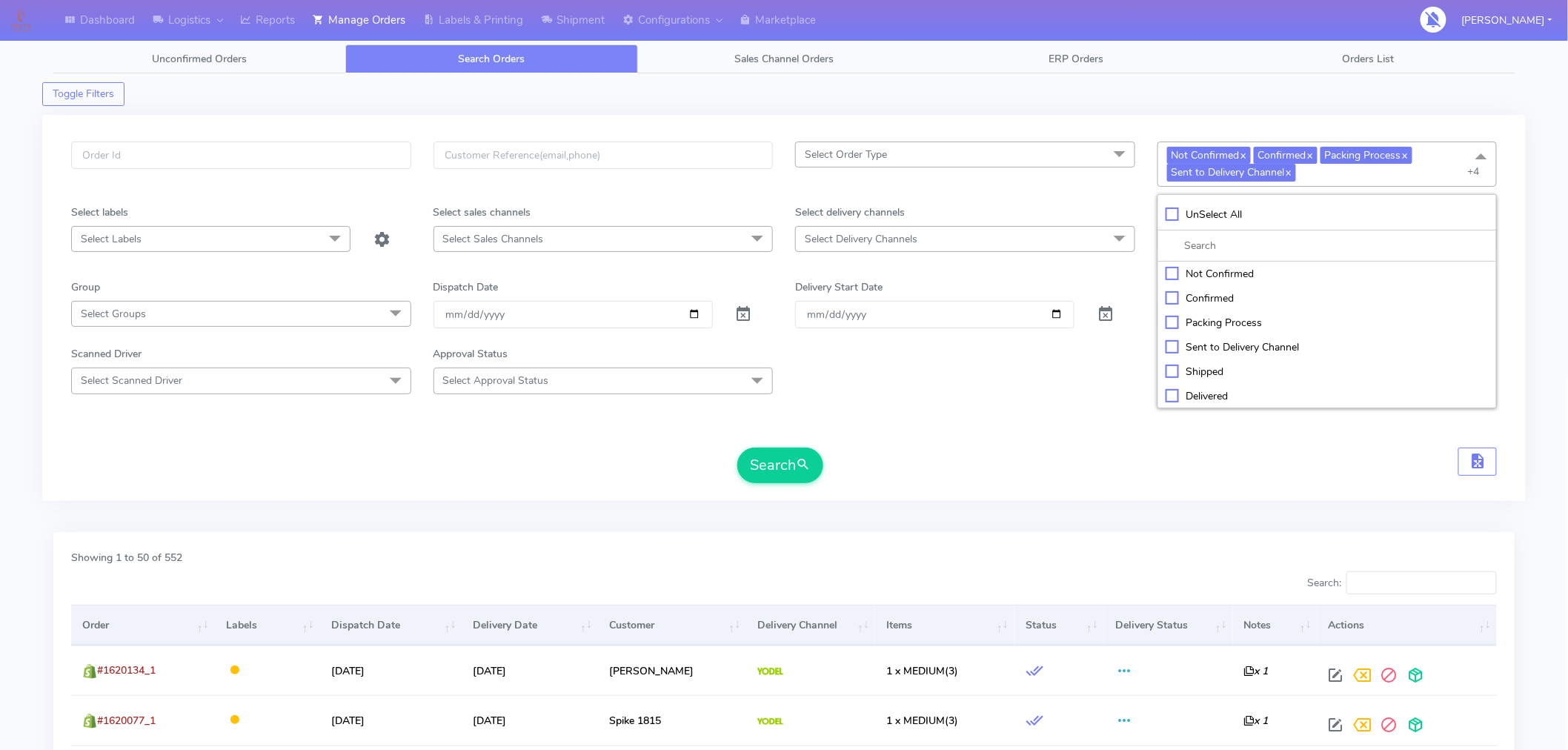
checkbox input "false"
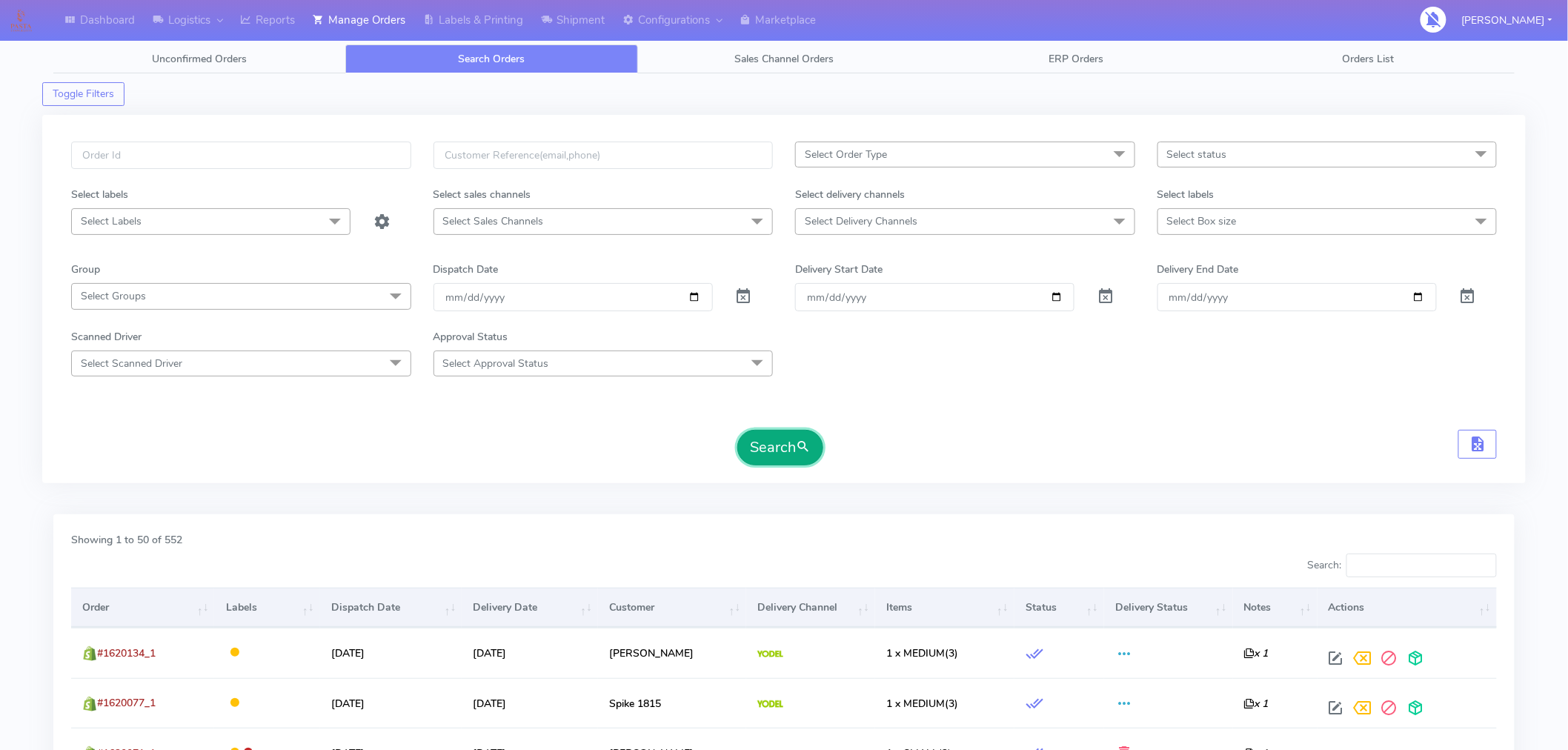
click at [801, 445] on span "submit" at bounding box center [803, 447] width 15 height 20
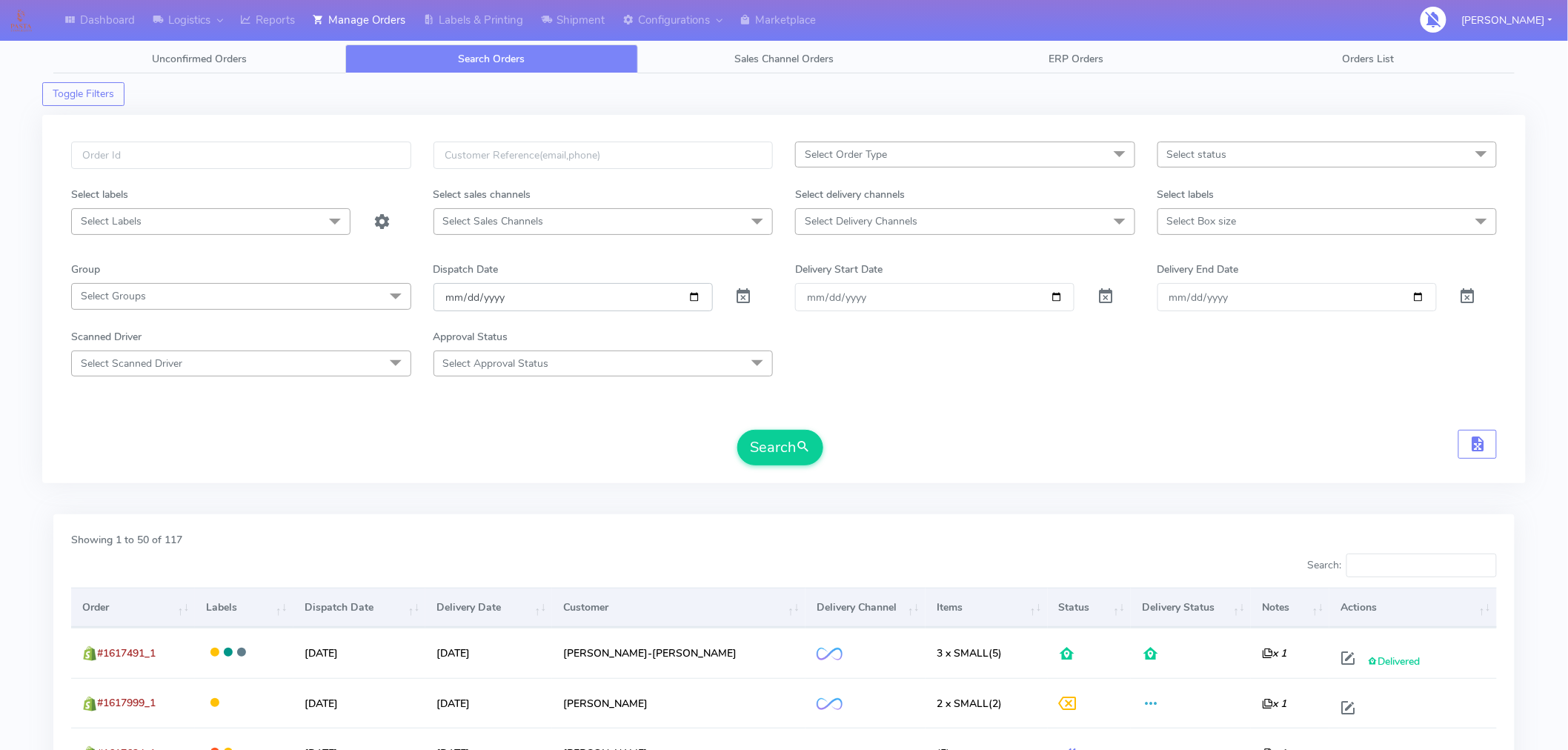
click at [695, 297] on input "2025-08-26" at bounding box center [573, 297] width 280 height 28
type input "[DATE]"
click at [787, 455] on button "Search" at bounding box center [781, 448] width 86 height 35
click at [786, 455] on button "Search" at bounding box center [781, 448] width 86 height 35
click at [787, 453] on button "Search" at bounding box center [781, 448] width 86 height 35
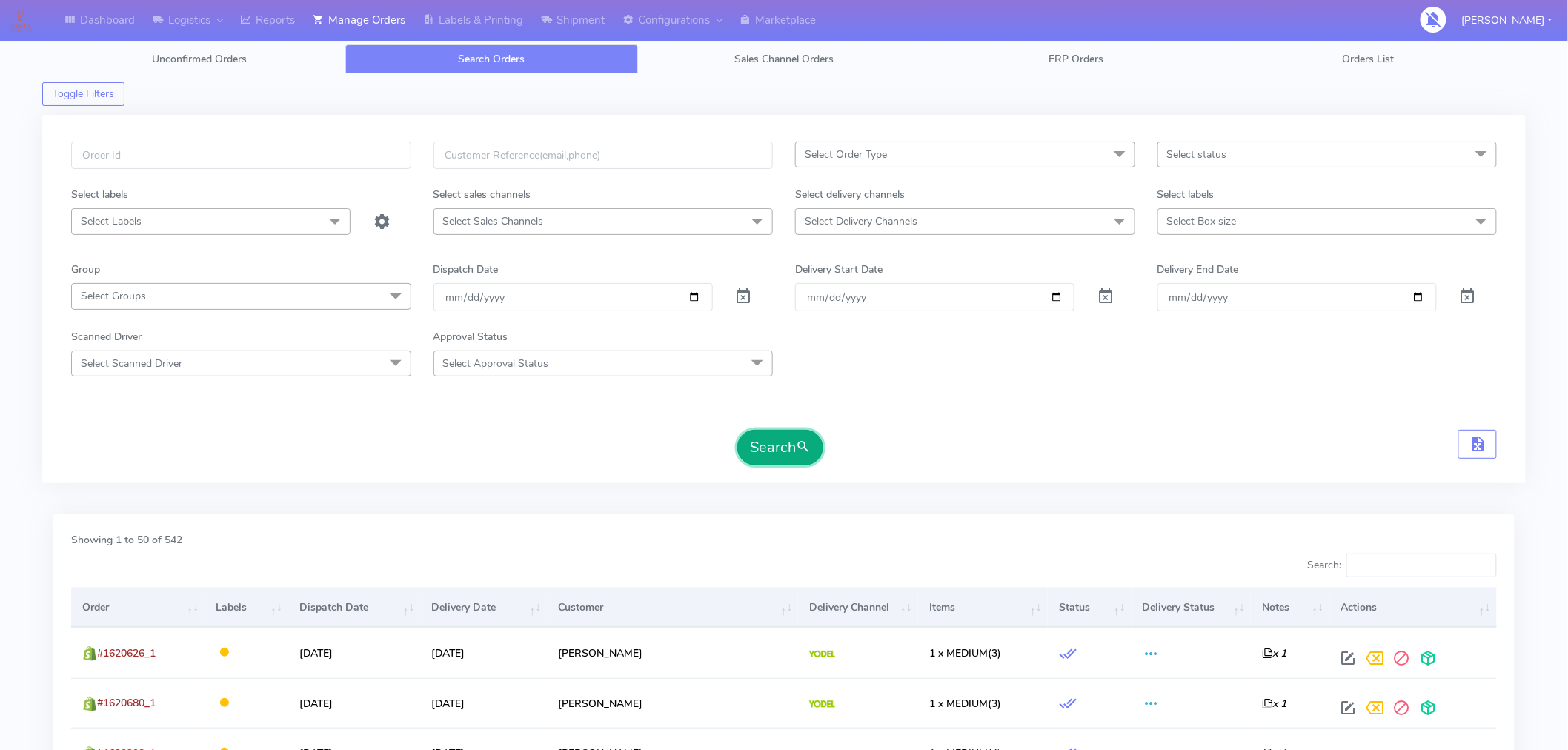
click at [787, 453] on button "Search" at bounding box center [781, 448] width 86 height 35
click at [1208, 161] on span "Select status" at bounding box center [1197, 154] width 60 height 14
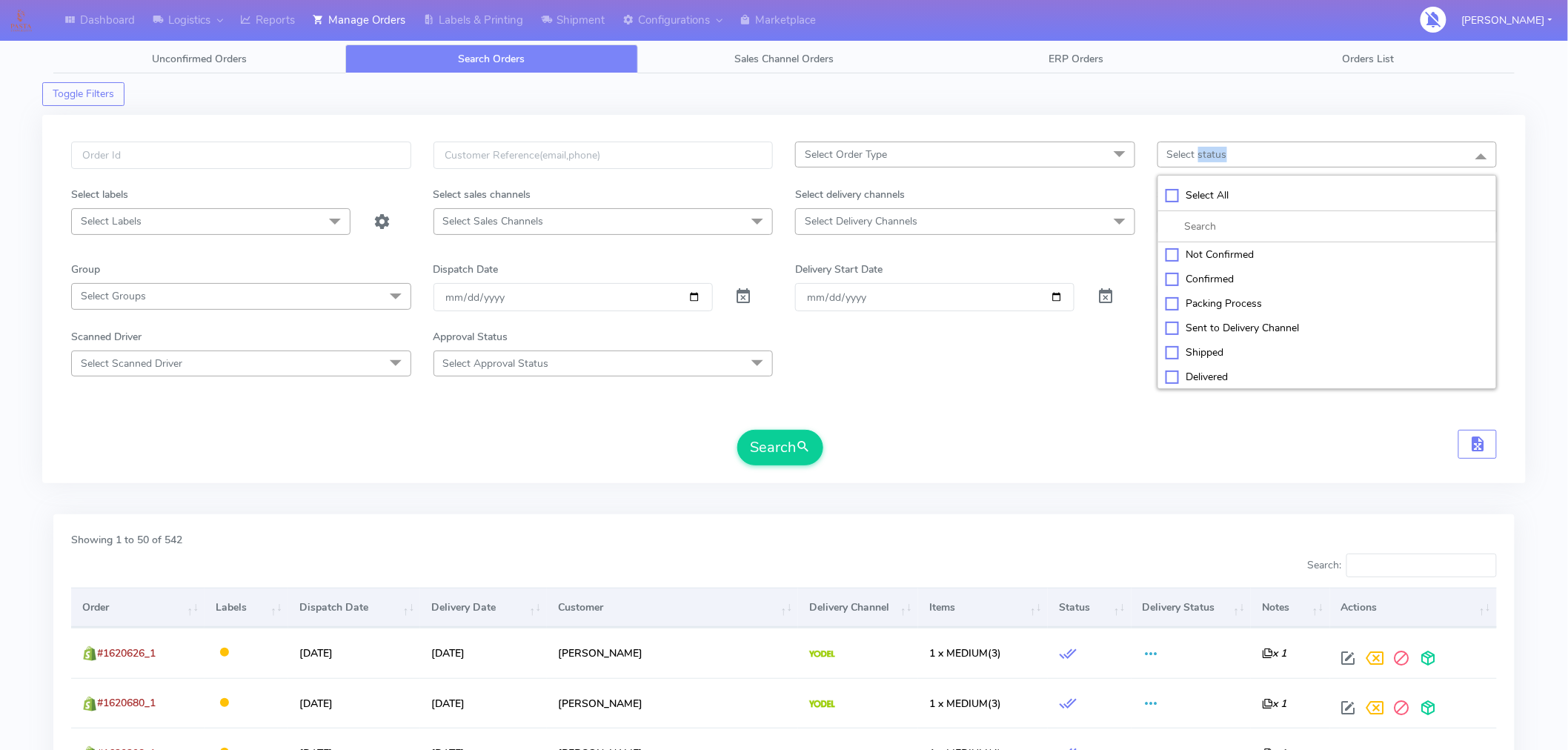
click at [1208, 161] on span "Select status" at bounding box center [1197, 154] width 60 height 14
click at [1176, 187] on li "Select All" at bounding box center [1328, 195] width 339 height 32
checkbox input "true"
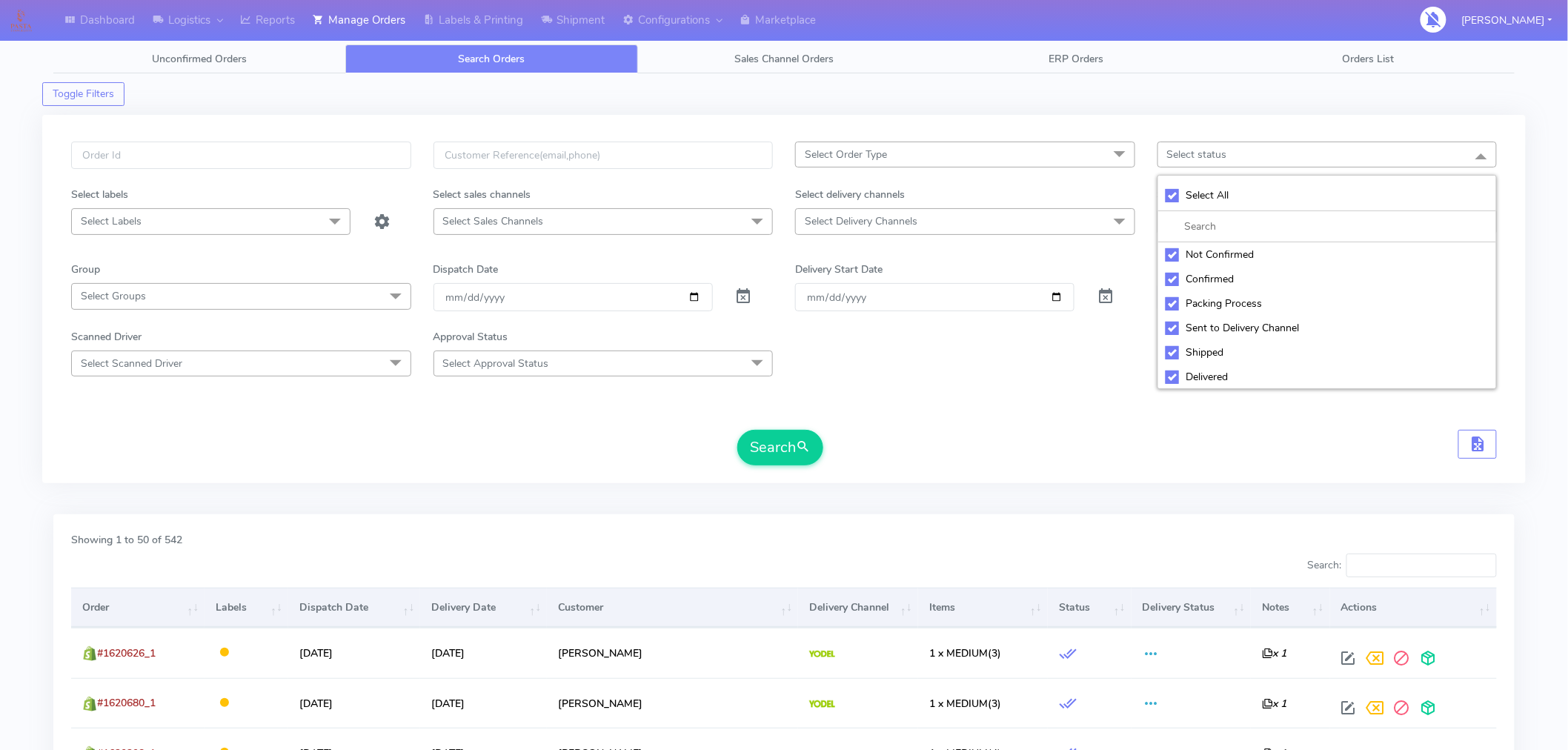
checkbox input "true"
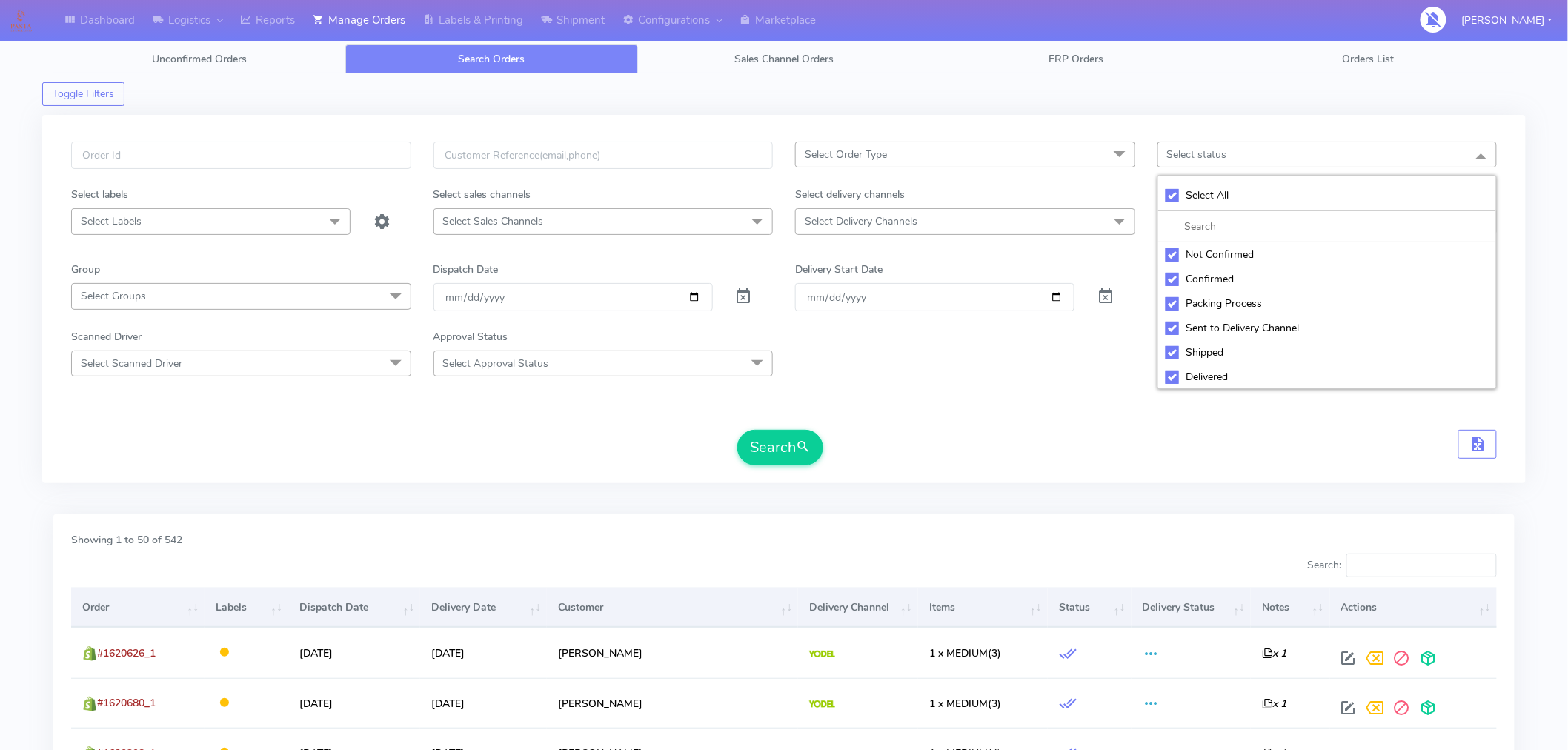
checkbox input "true"
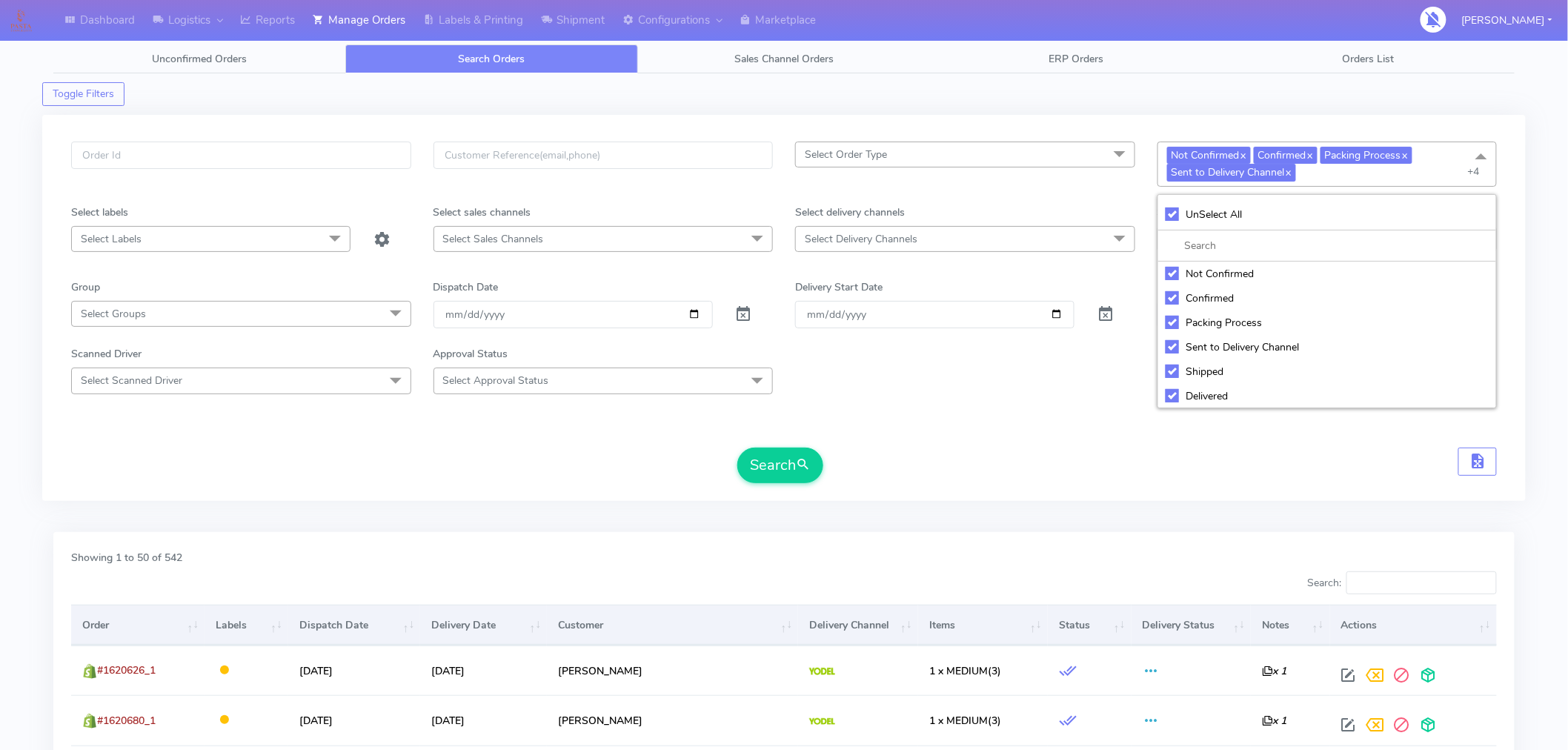
click at [943, 463] on div "Search" at bounding box center [784, 466] width 1426 height 35
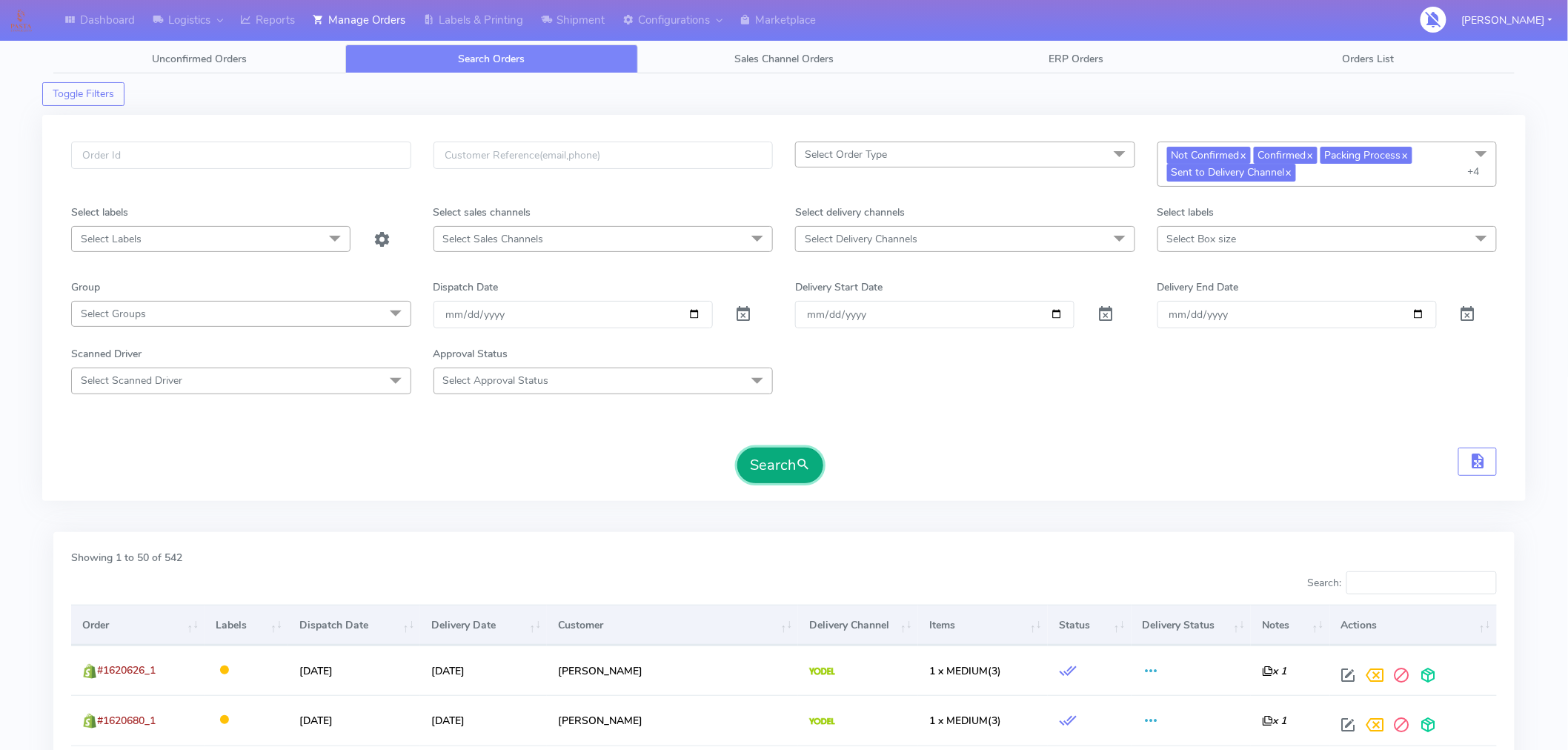
click at [764, 469] on button "Search" at bounding box center [781, 466] width 86 height 35
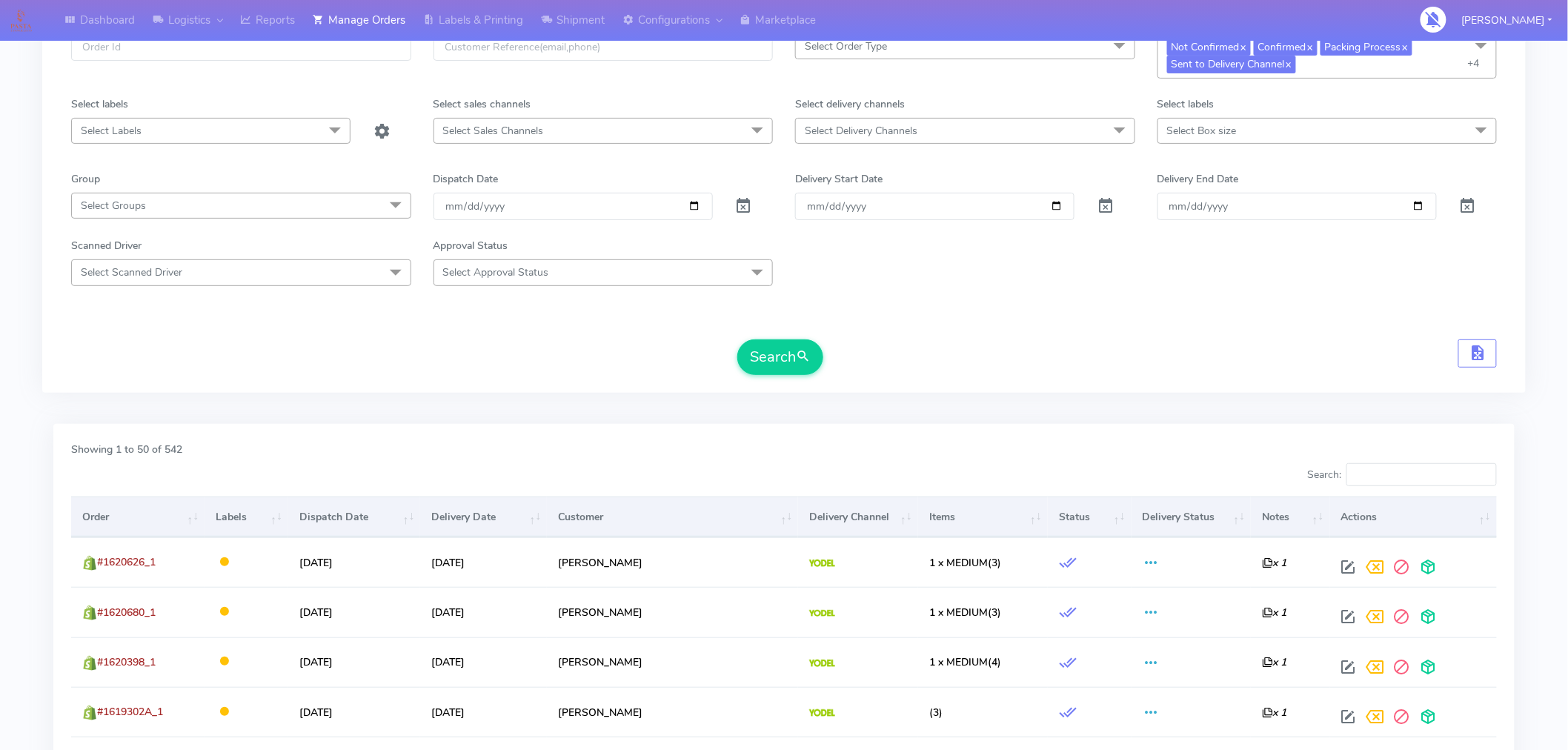
scroll to position [108, 0]
click at [808, 366] on span "submit" at bounding box center [803, 357] width 15 height 20
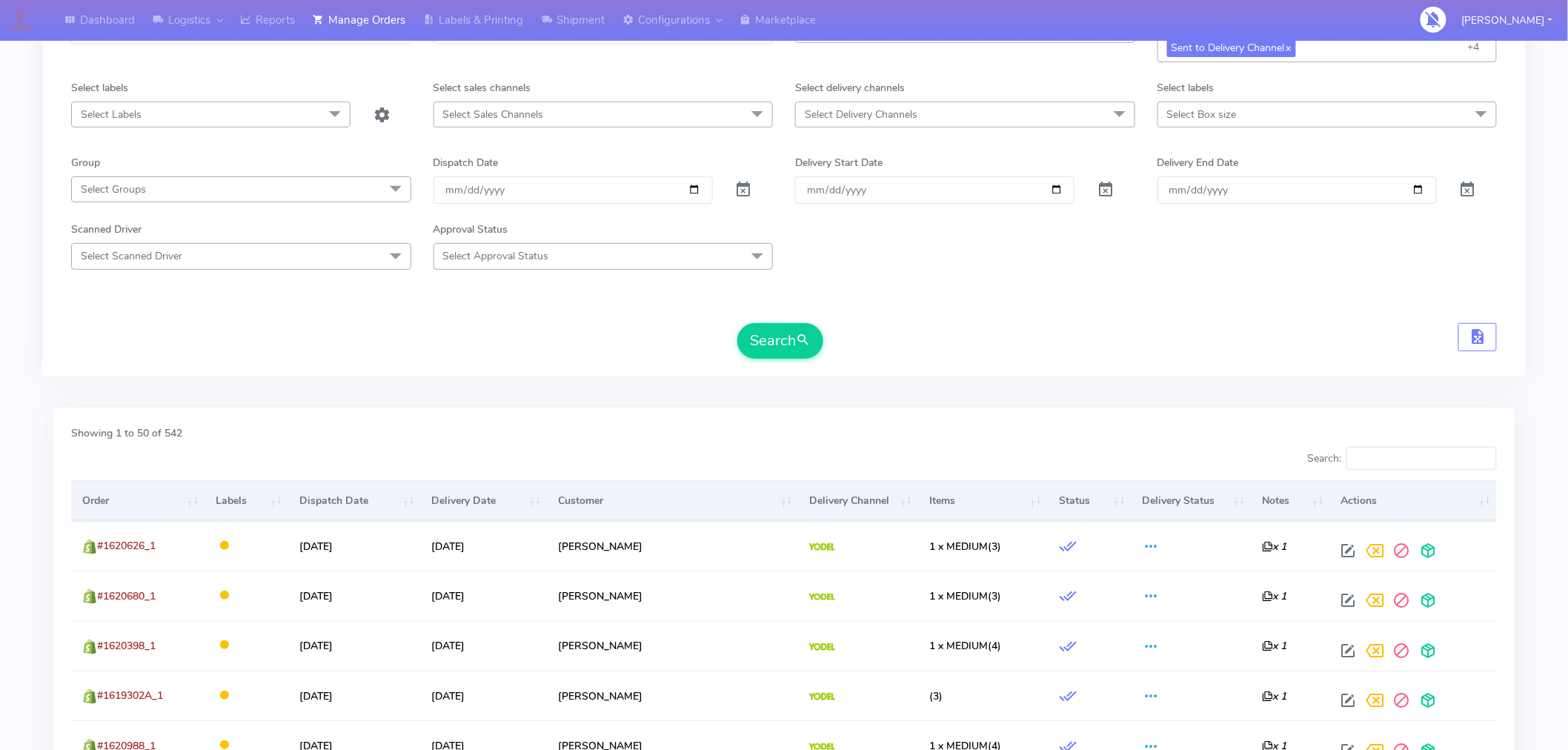
scroll to position [0, 0]
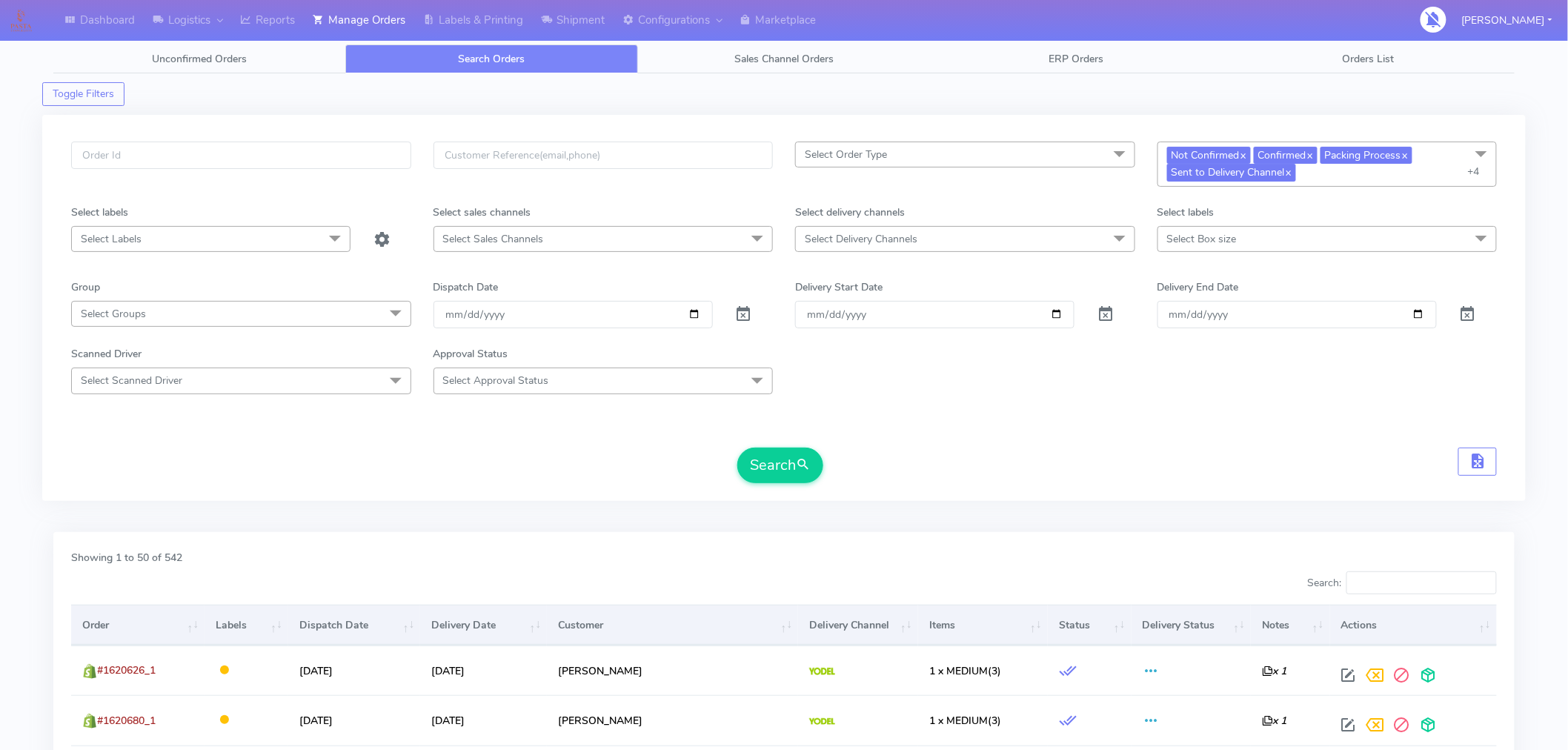
click at [1457, 154] on span "Not Confirmed x Confirmed x Packing Process x Sent to Delivery Channel x Shippe…" at bounding box center [1328, 164] width 340 height 45
click at [1176, 210] on div "UnSelect All" at bounding box center [1328, 214] width 324 height 15
checkbox input "false"
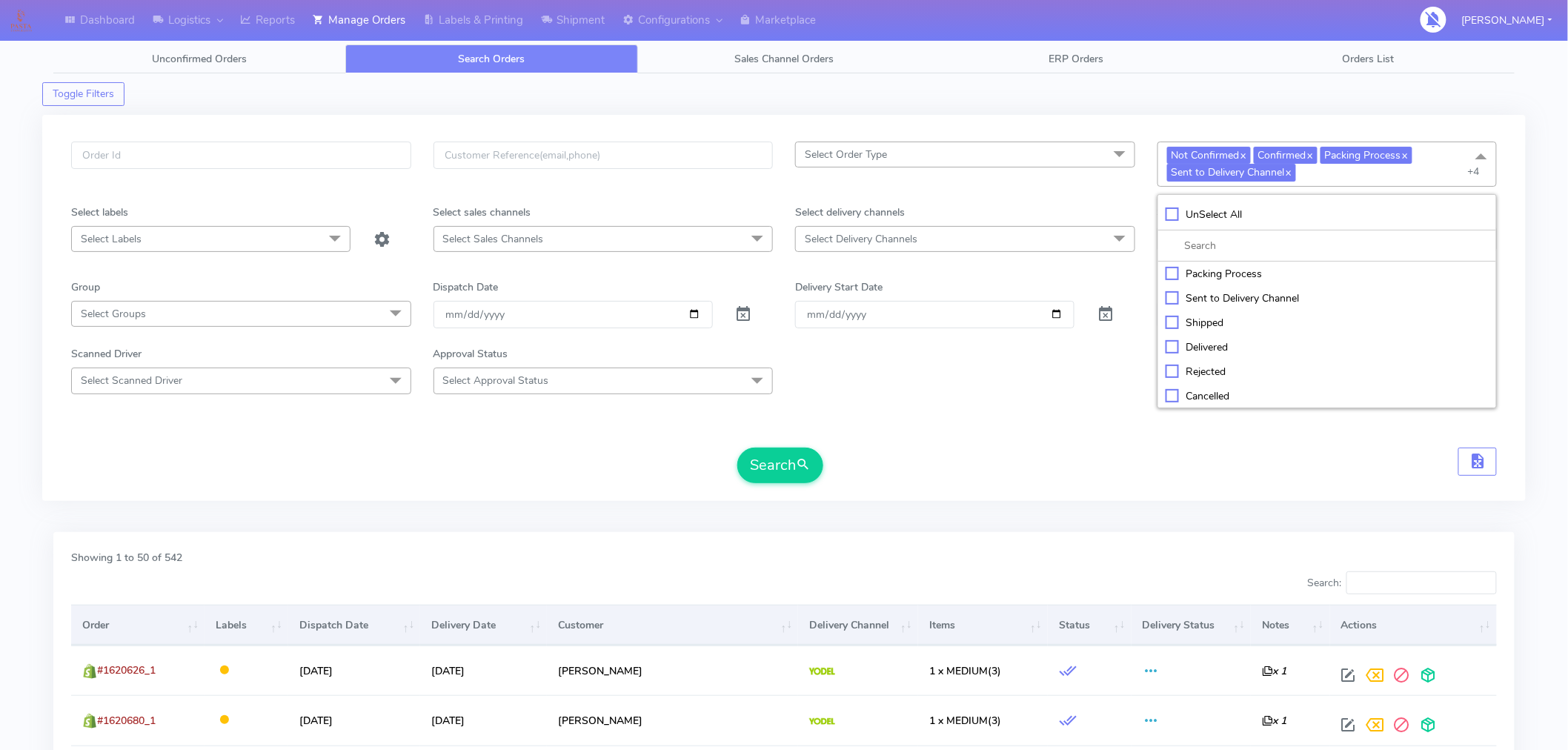
checkbox input "false"
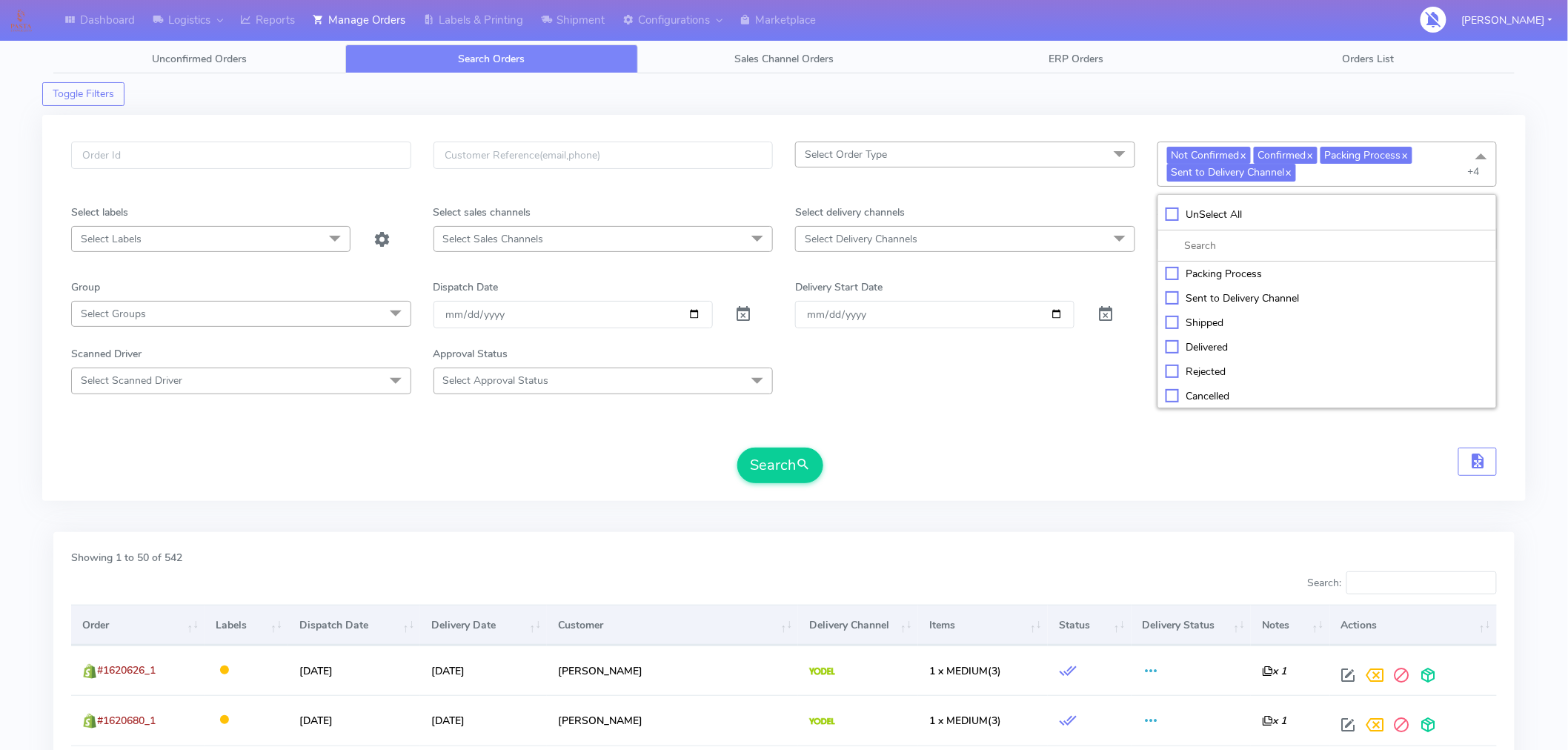
checkbox input "false"
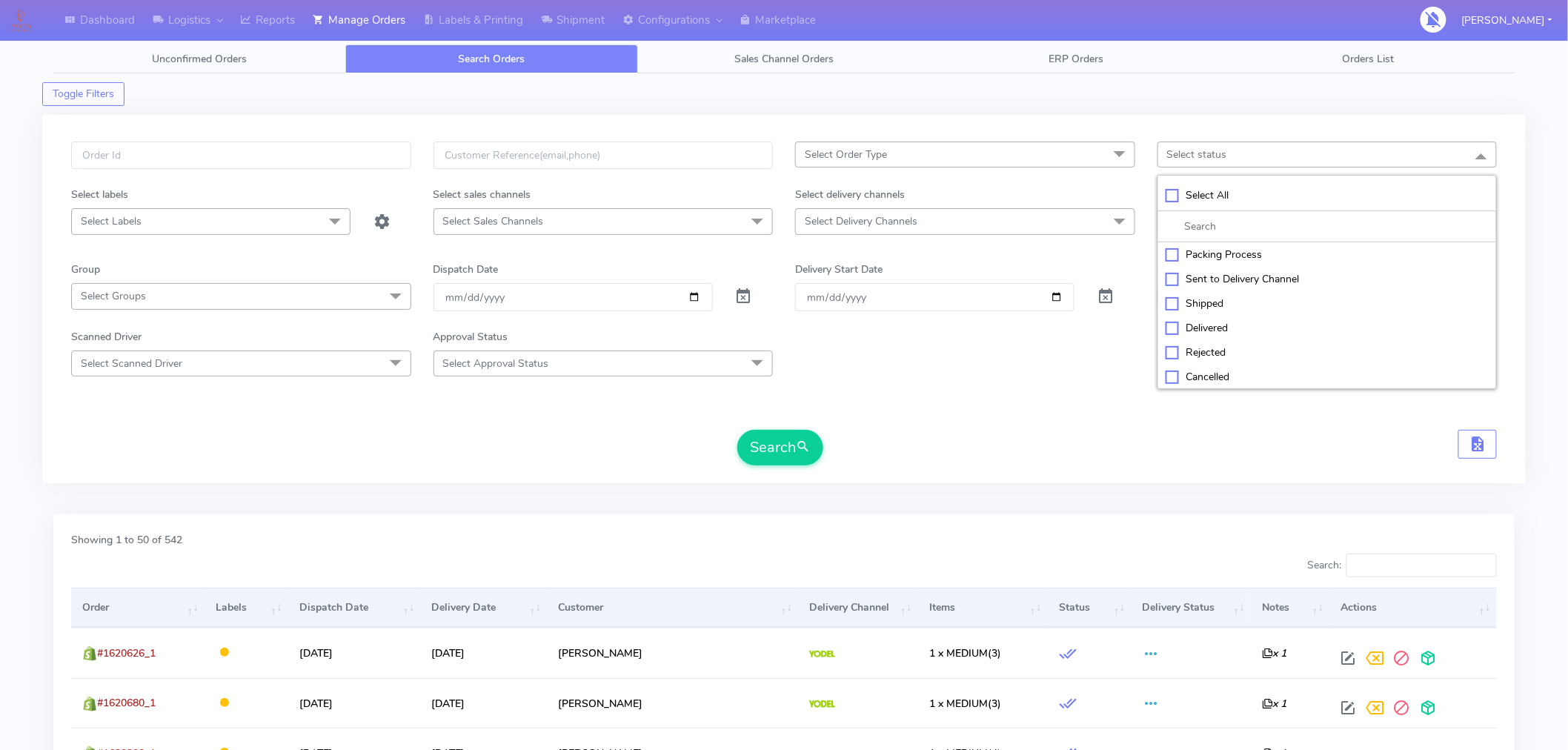
click at [1169, 380] on div "Cancelled" at bounding box center [1328, 377] width 324 height 15
checkbox input "true"
click at [794, 453] on button "Search" at bounding box center [781, 448] width 86 height 35
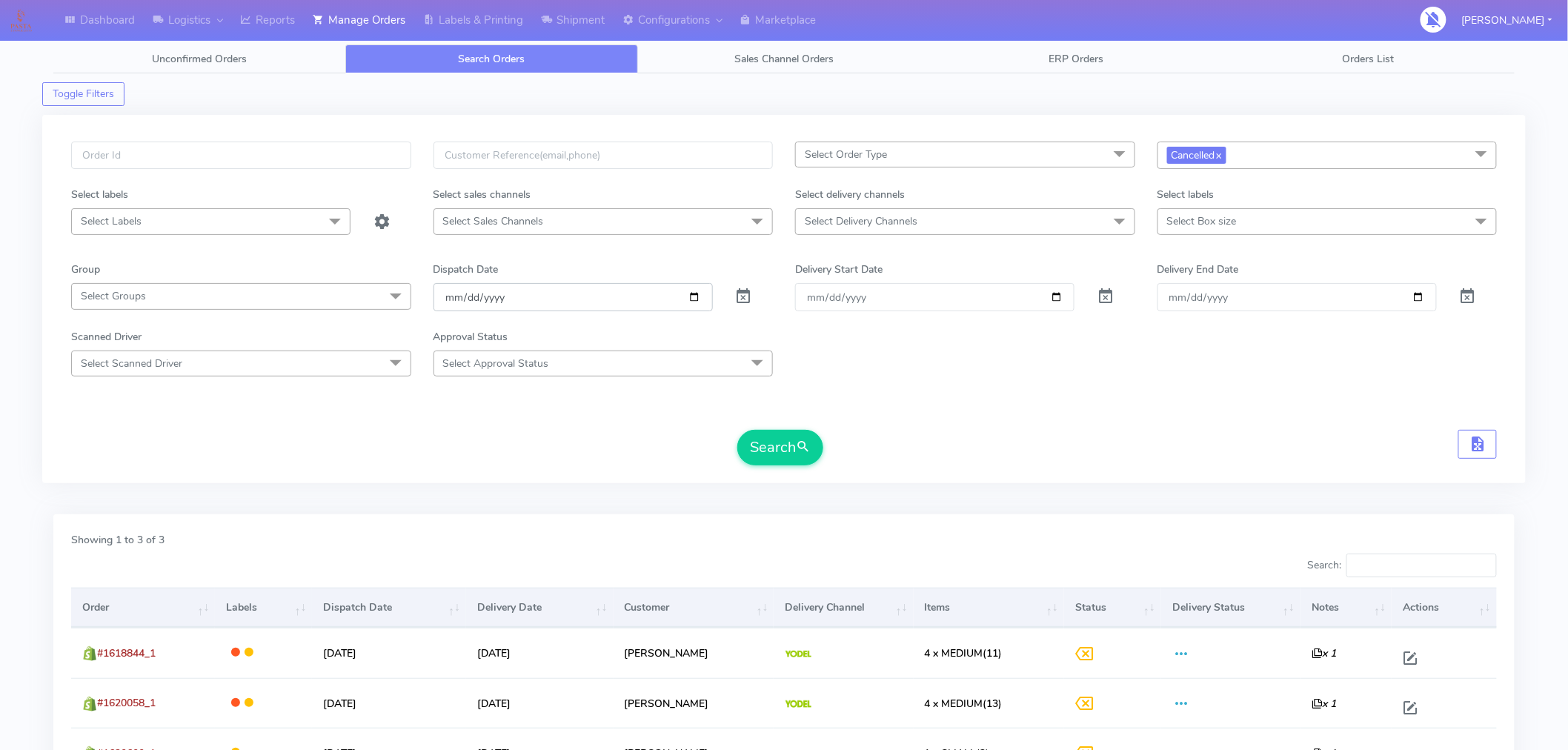
click at [697, 299] on input "[DATE]" at bounding box center [573, 297] width 280 height 28
type input "[DATE]"
click at [790, 453] on button "Search" at bounding box center [781, 448] width 86 height 35
click at [1227, 158] on span "Cancelled x" at bounding box center [1196, 155] width 59 height 17
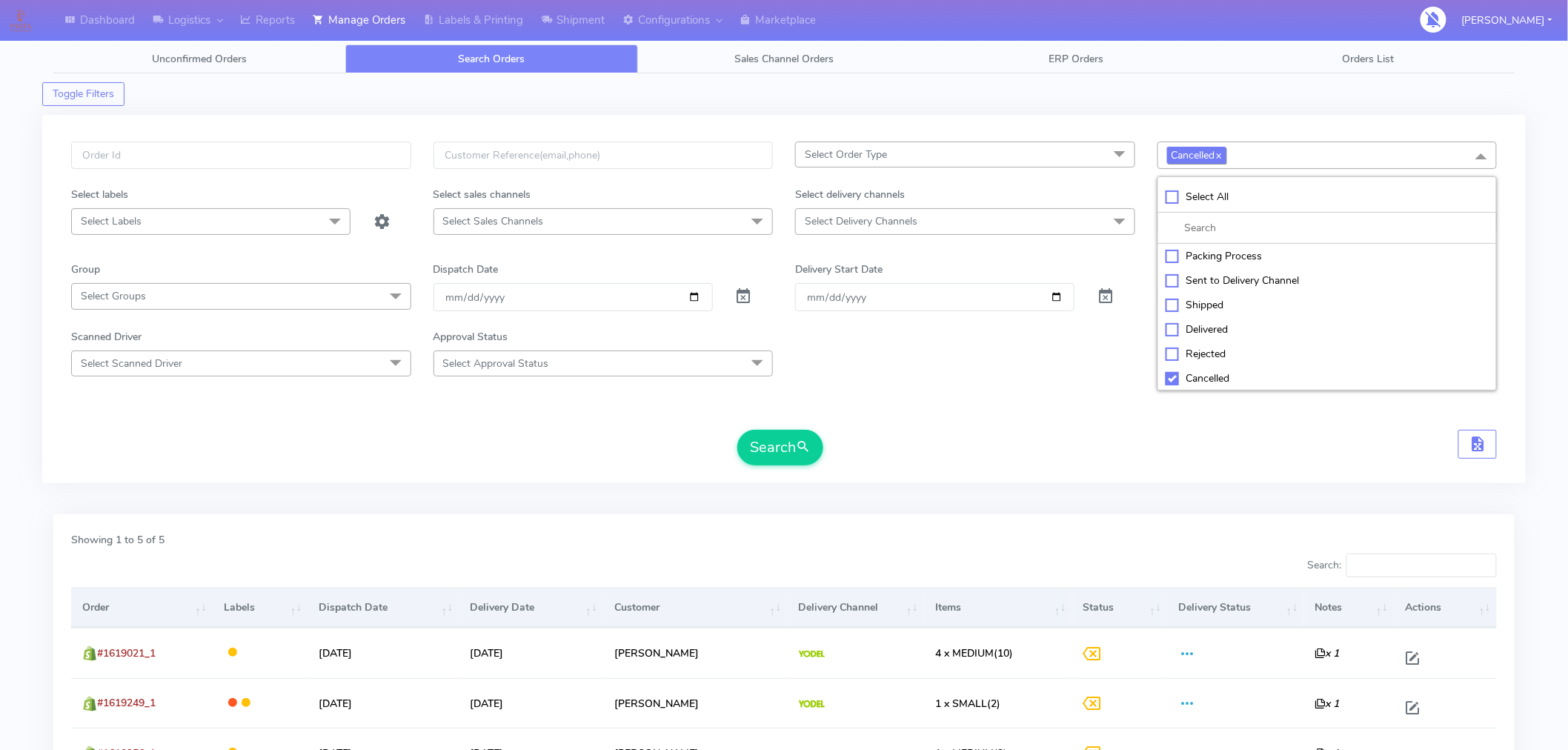
click at [1222, 158] on link "x" at bounding box center [1218, 154] width 7 height 15
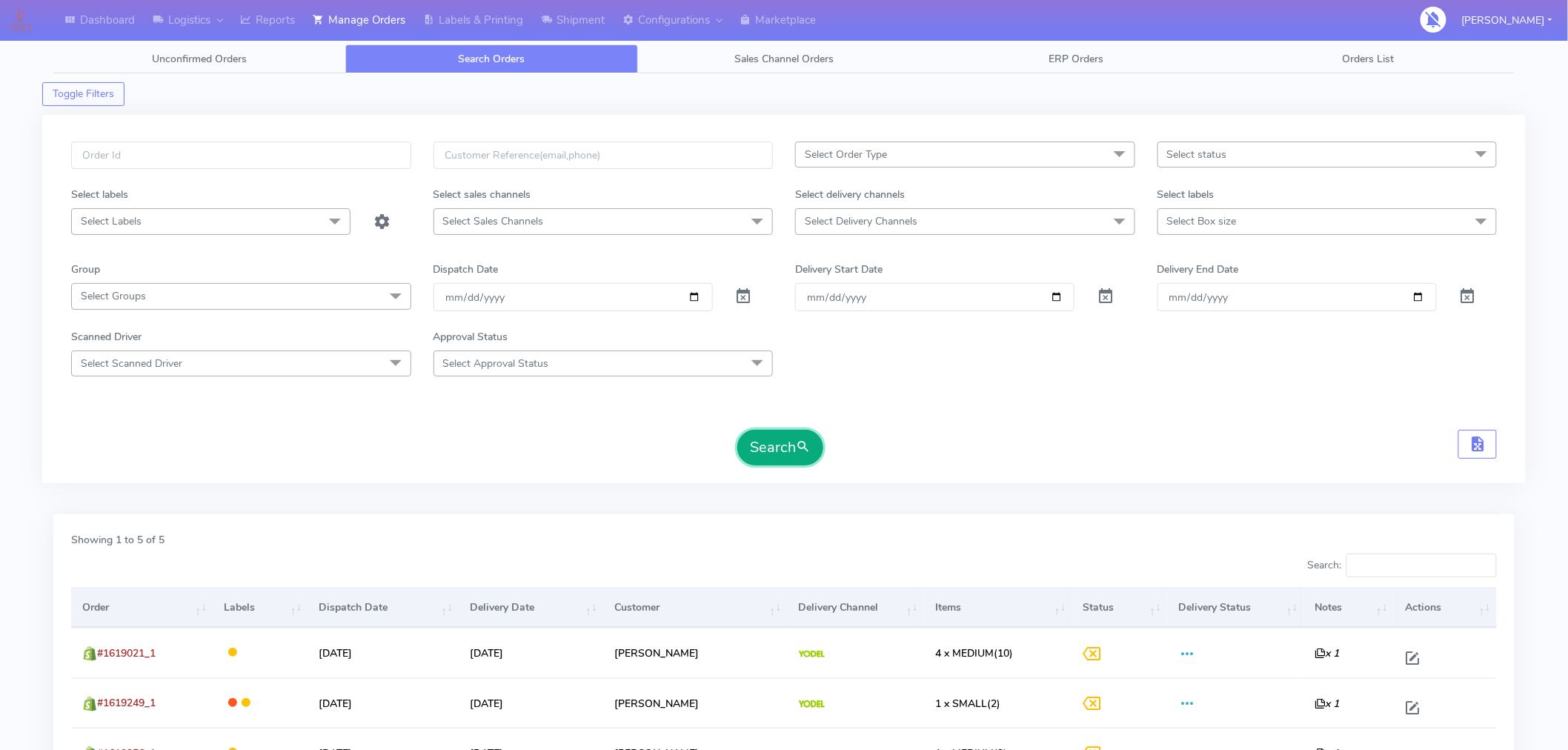
click at [784, 445] on button "Search" at bounding box center [781, 448] width 86 height 35
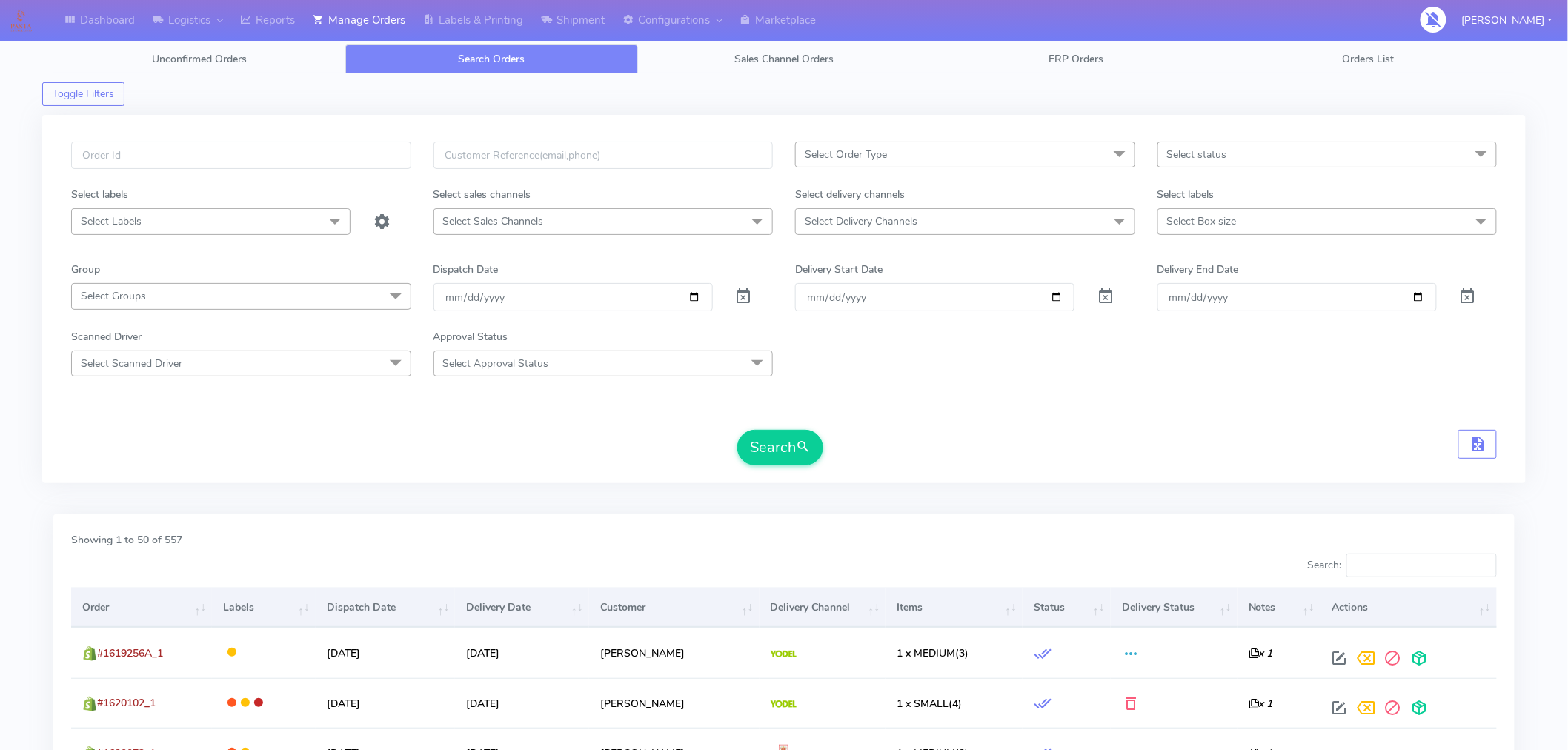
click at [1228, 146] on span "Select status" at bounding box center [1328, 154] width 340 height 26
click at [1172, 378] on div "Cancelled" at bounding box center [1328, 377] width 324 height 15
checkbox input "true"
click at [799, 450] on span "submit" at bounding box center [803, 447] width 15 height 20
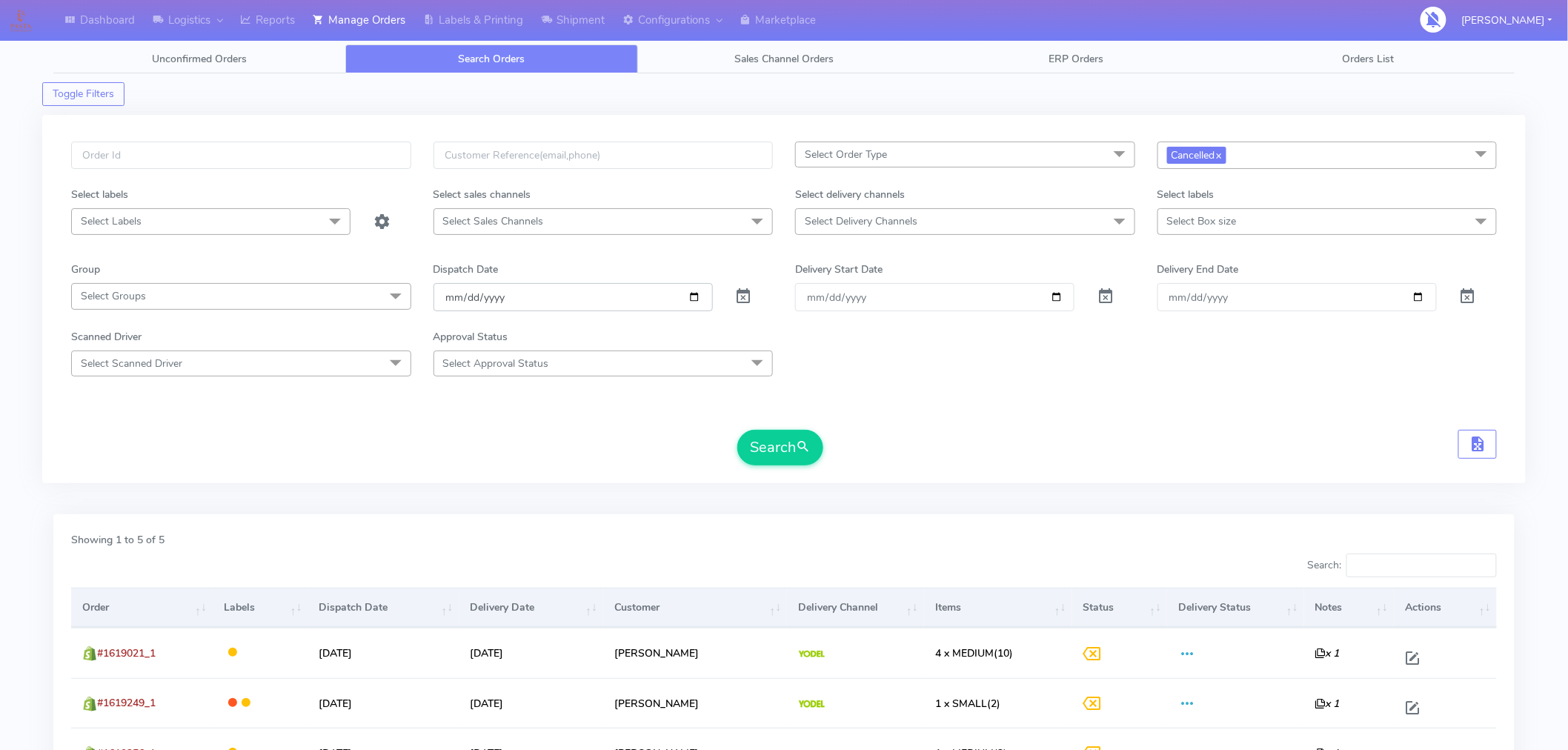
click at [519, 285] on input "[DATE]" at bounding box center [573, 297] width 280 height 28
click at [532, 252] on form "Select Order Type Select All MEALS ATAVI One Off Pasta Club Gift Kit Event Unkn…" at bounding box center [784, 304] width 1426 height 324
click at [781, 456] on button "Search" at bounding box center [781, 448] width 86 height 35
click at [1219, 152] on link "x" at bounding box center [1218, 154] width 7 height 15
click at [700, 298] on input "[DATE]" at bounding box center [573, 297] width 280 height 28
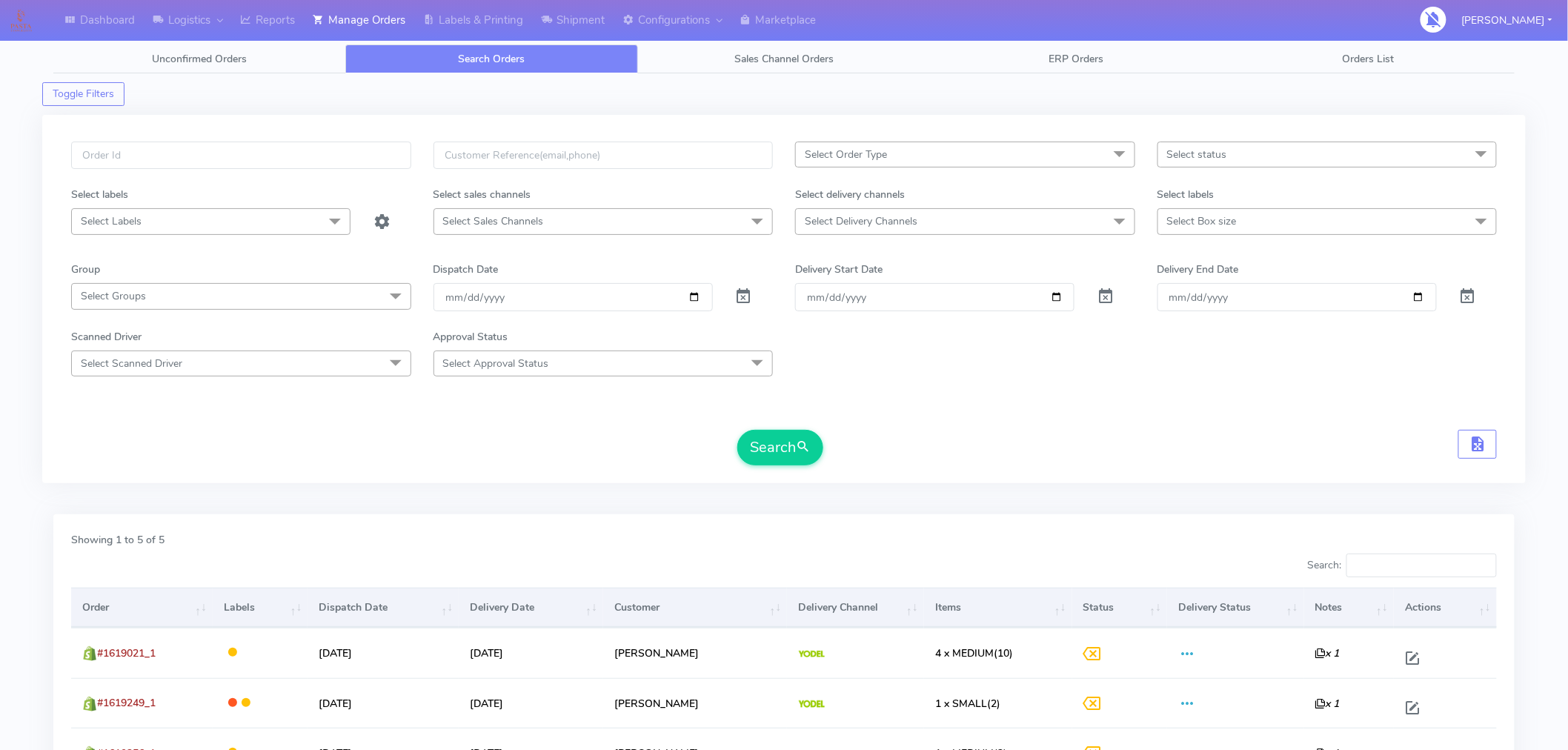
click at [827, 413] on form "Select Order Type Select All MEALS ATAVI One Off Pasta Club Gift Kit Event Unkn…" at bounding box center [784, 304] width 1426 height 324
click at [698, 298] on input "[DATE]" at bounding box center [573, 297] width 280 height 28
drag, startPoint x: 724, startPoint y: 451, endPoint x: 602, endPoint y: 404, distance: 130.7
click at [602, 404] on form "Select Order Type Select All MEALS ATAVI One Off Pasta Club Gift Kit Event Unkn…" at bounding box center [784, 304] width 1426 height 324
click at [695, 297] on input "[DATE]" at bounding box center [573, 297] width 280 height 28
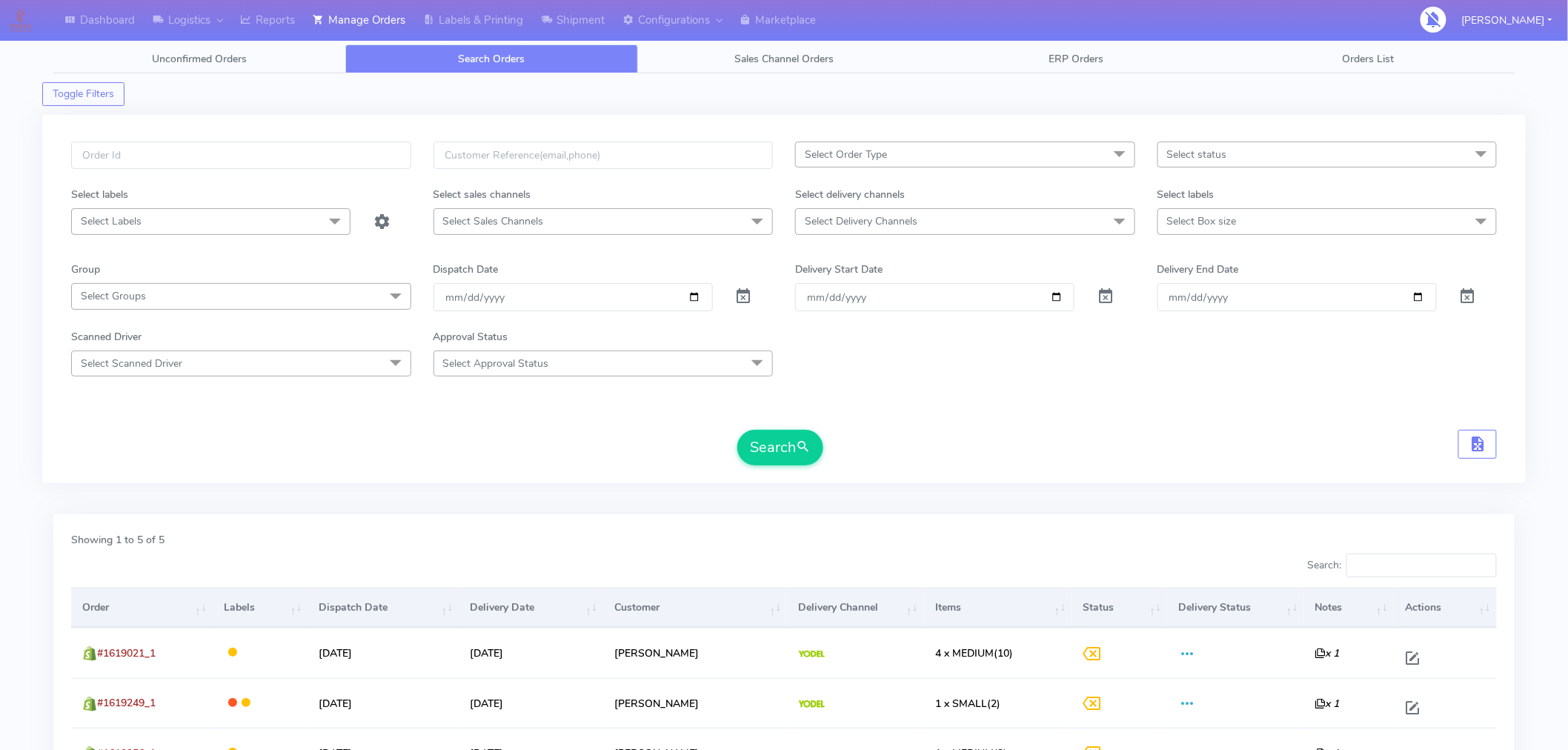
click at [972, 396] on form "Select Order Type Select All MEALS ATAVI One Off Pasta Club Gift Kit Event Unkn…" at bounding box center [784, 304] width 1426 height 324
click at [774, 455] on button "Search" at bounding box center [781, 448] width 86 height 35
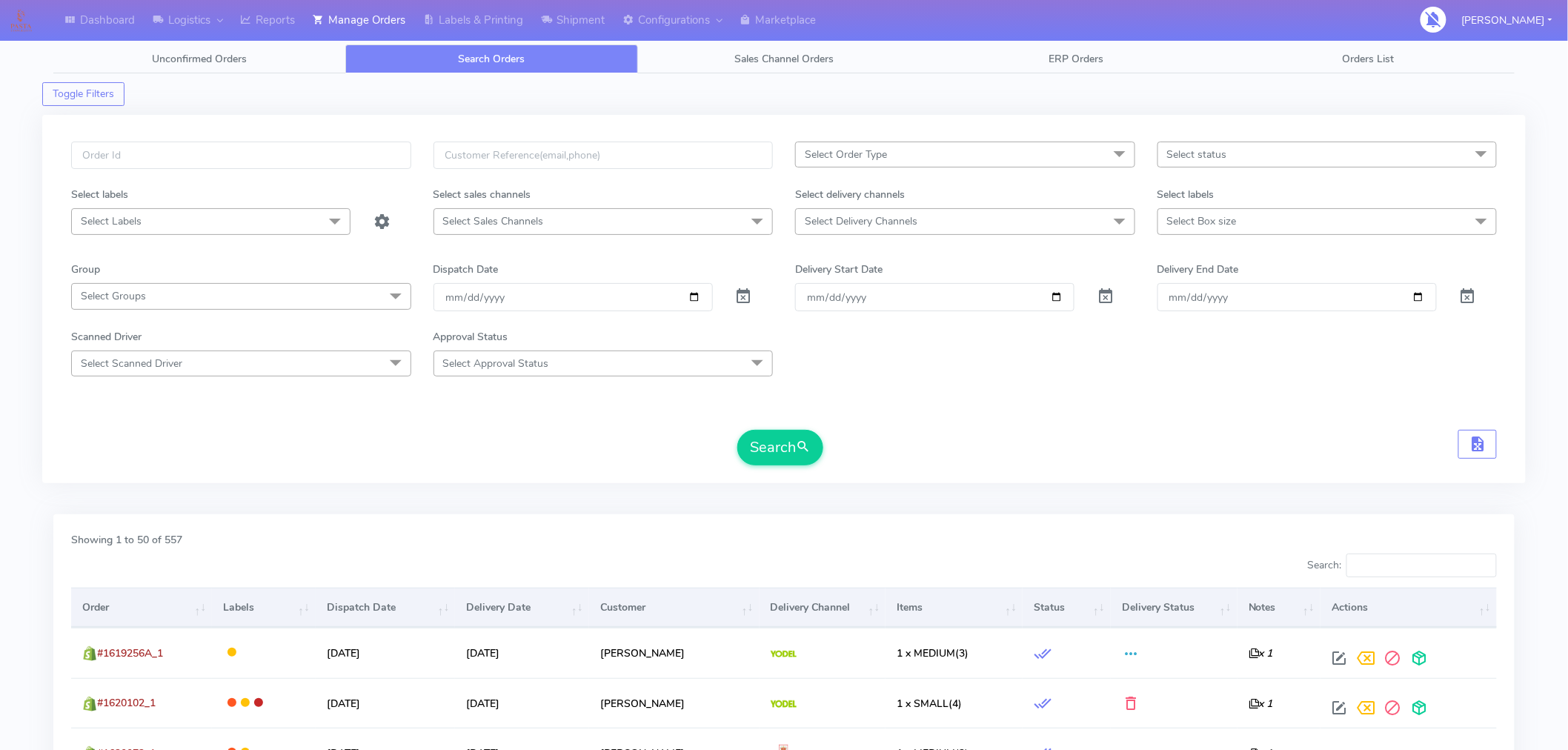
click at [1049, 393] on form "Select Order Type Select All MEALS ATAVI One Off Pasta Club Gift Kit Event Unkn…" at bounding box center [784, 304] width 1426 height 324
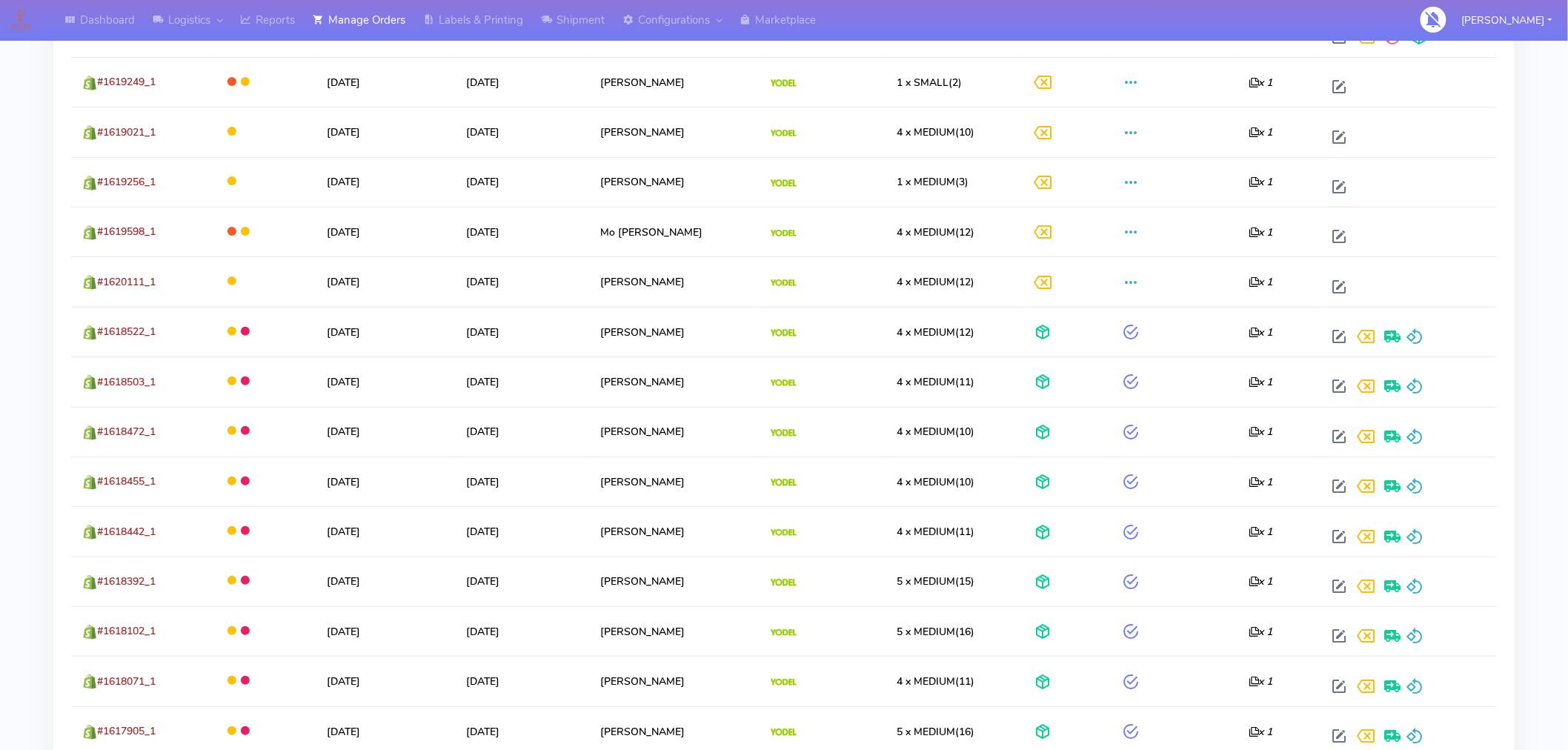
scroll to position [2368, 0]
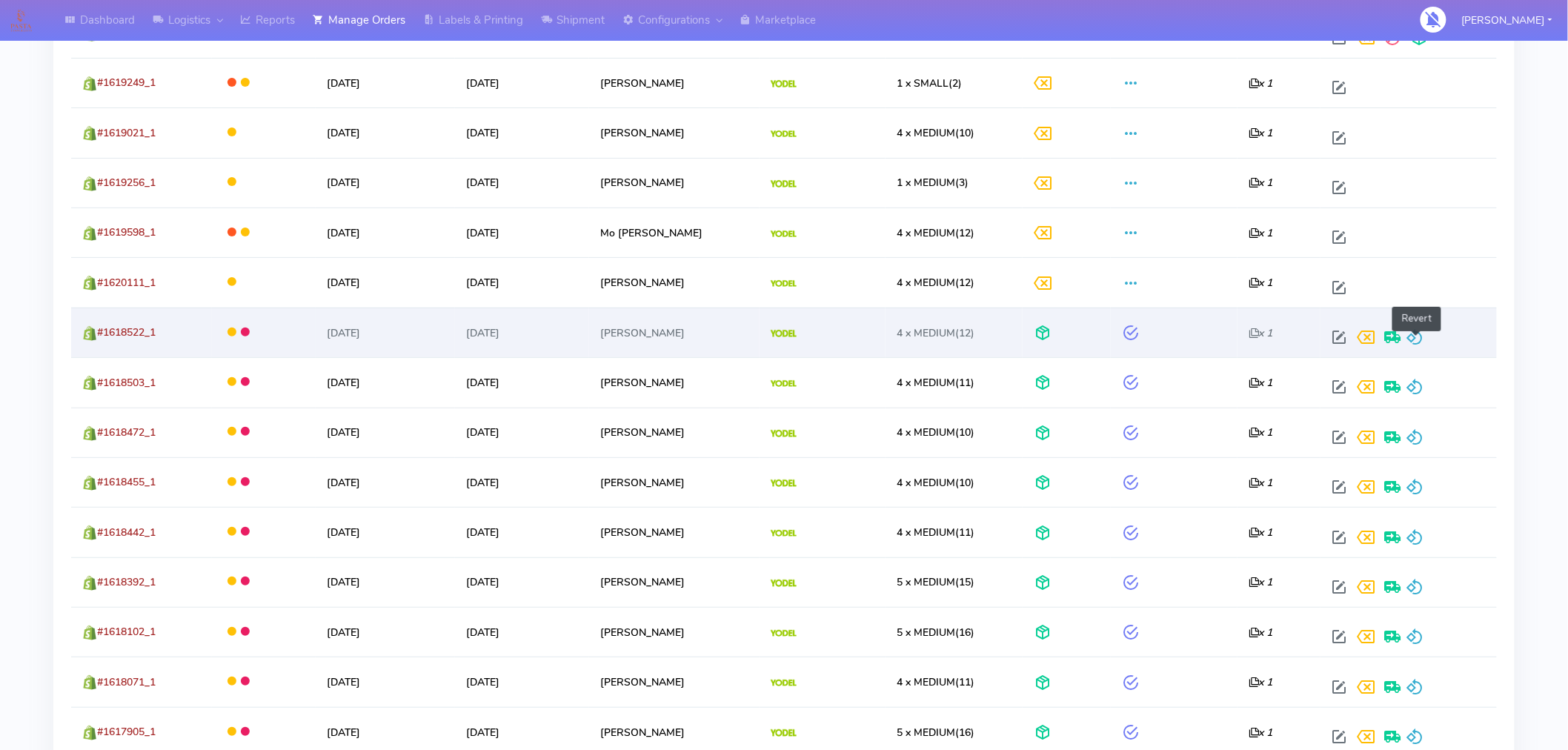
click at [1414, 346] on span at bounding box center [1414, 340] width 18 height 14
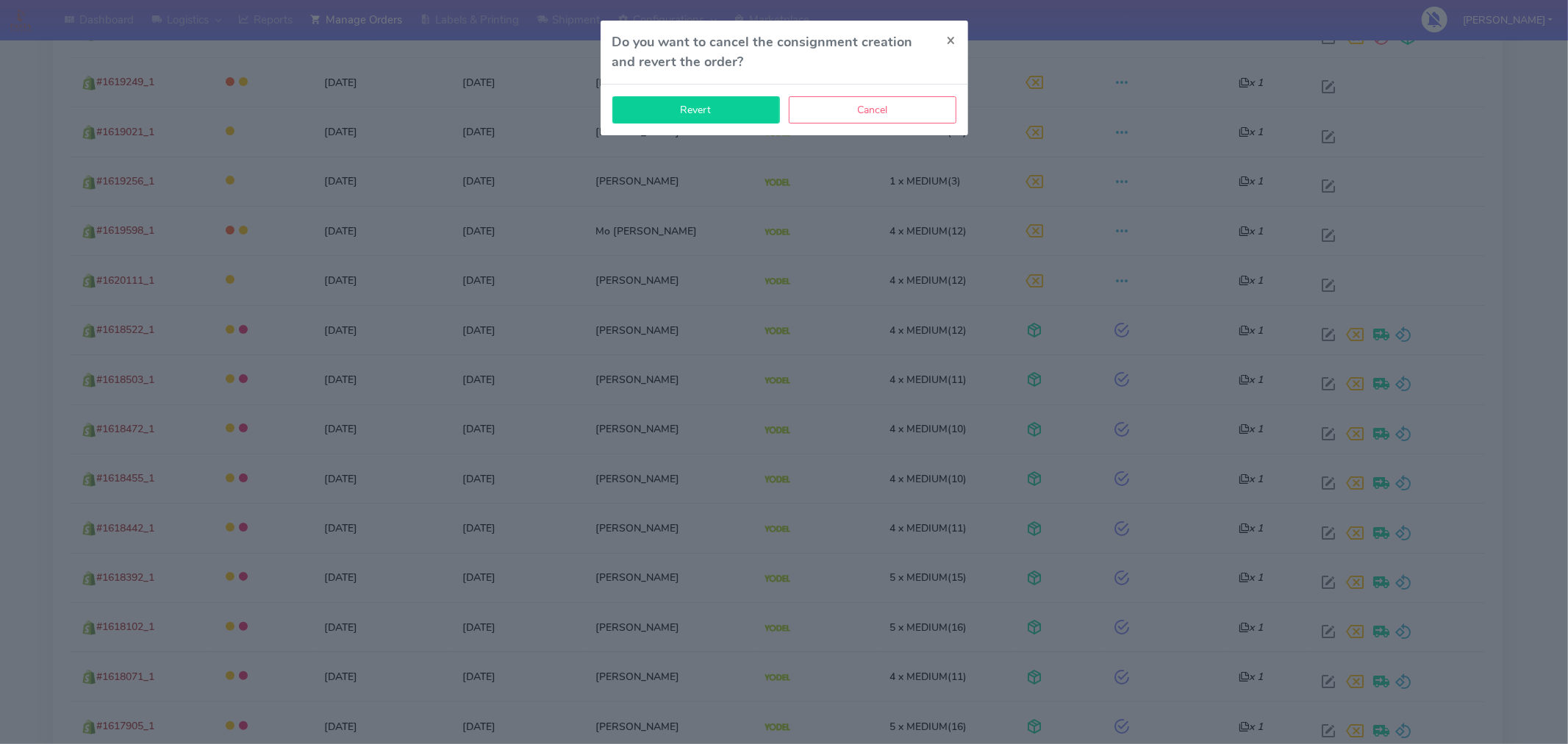
click at [717, 116] on button "Revert" at bounding box center [696, 110] width 168 height 27
click at [715, 114] on button "Revert" at bounding box center [696, 110] width 168 height 27
click at [695, 122] on button "Revert" at bounding box center [696, 110] width 168 height 27
click at [706, 113] on button "Revert" at bounding box center [696, 110] width 168 height 27
click at [722, 117] on button "Revert" at bounding box center [696, 110] width 168 height 27
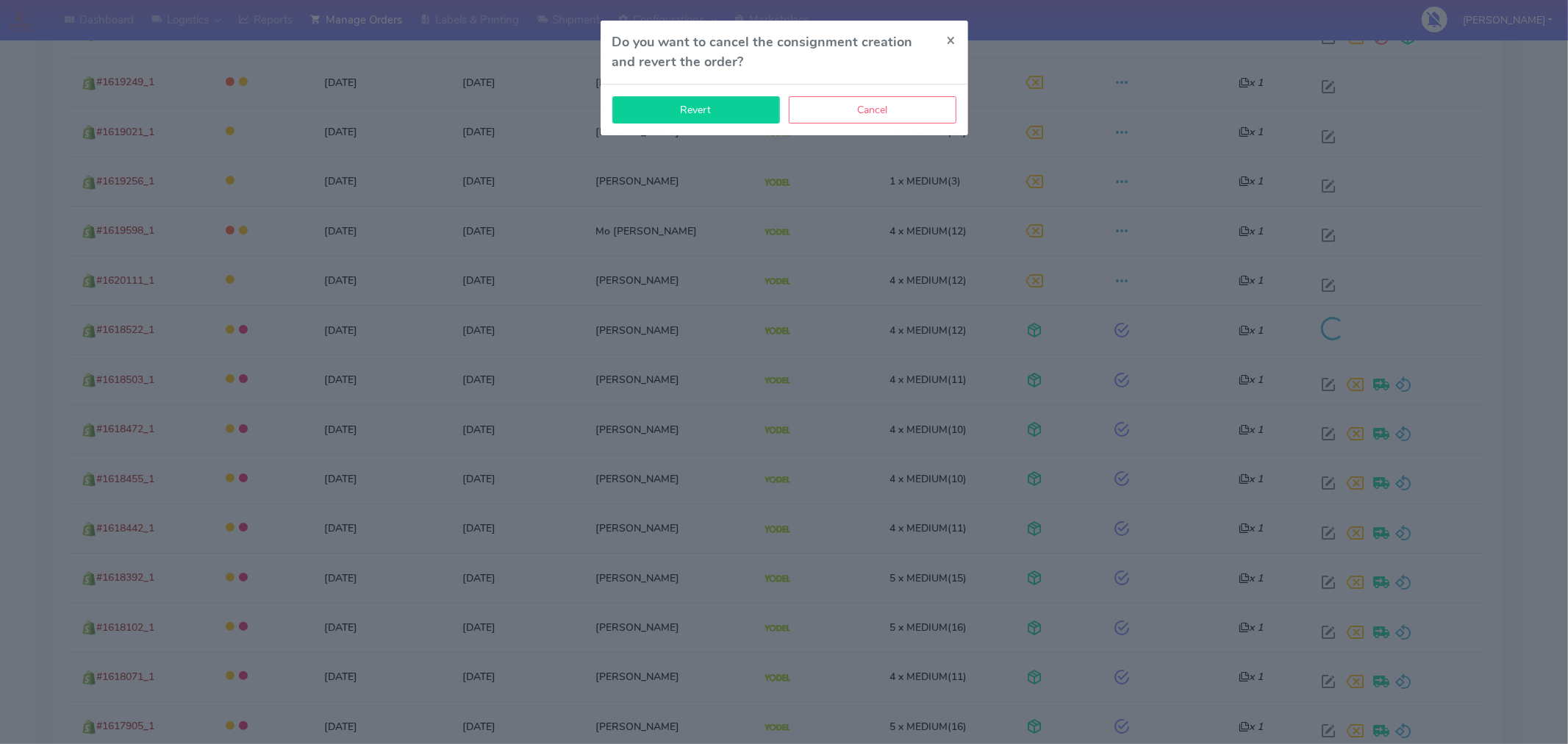
click at [722, 117] on button "Revert" at bounding box center [696, 110] width 168 height 27
click at [748, 68] on h4 "Do you want to cancel the consignment creation and revert the order?" at bounding box center [774, 52] width 323 height 40
click at [728, 108] on button "Revert" at bounding box center [696, 110] width 168 height 27
click at [740, 117] on button "Revert" at bounding box center [696, 110] width 168 height 27
click at [953, 46] on span "×" at bounding box center [952, 40] width 10 height 21
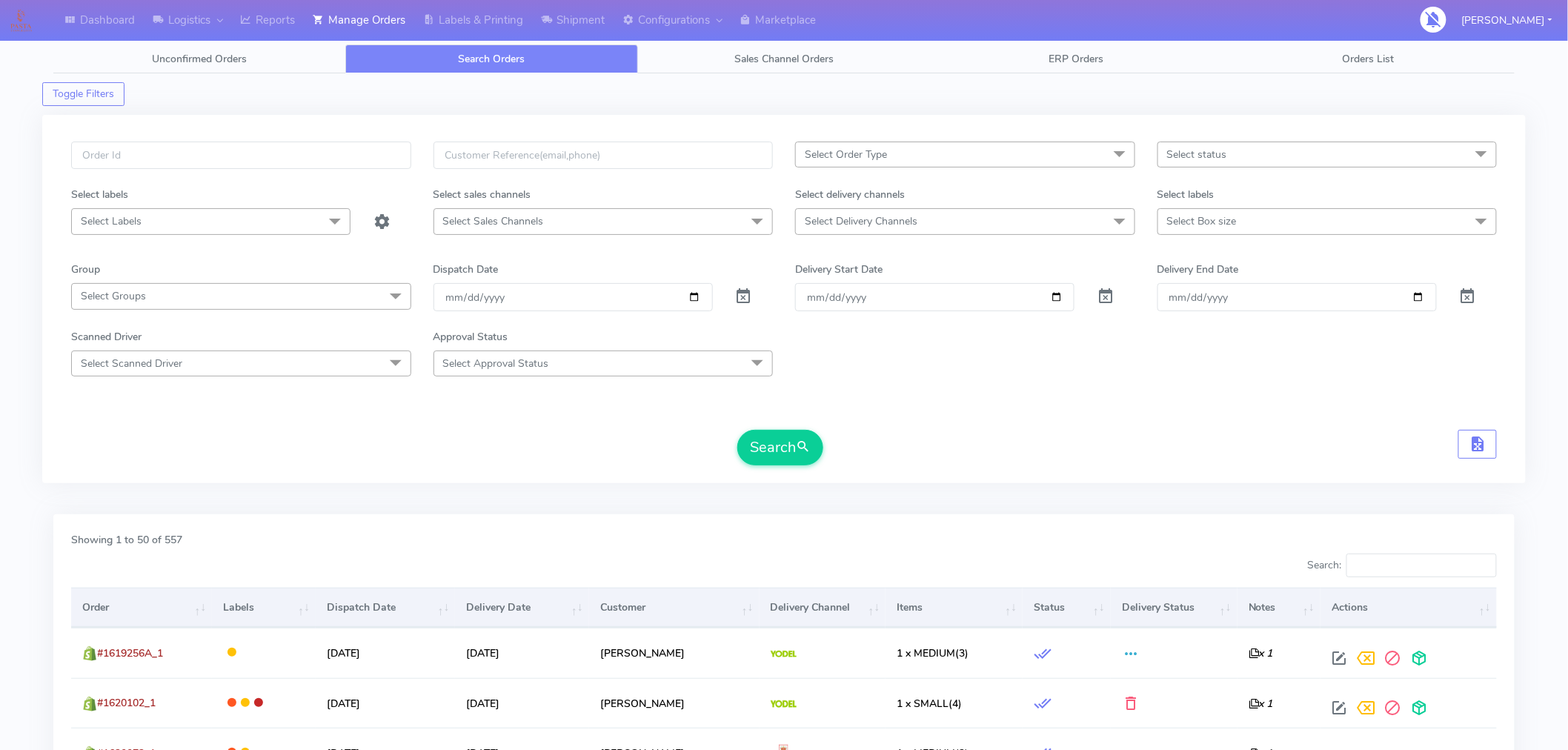
scroll to position [11, 0]
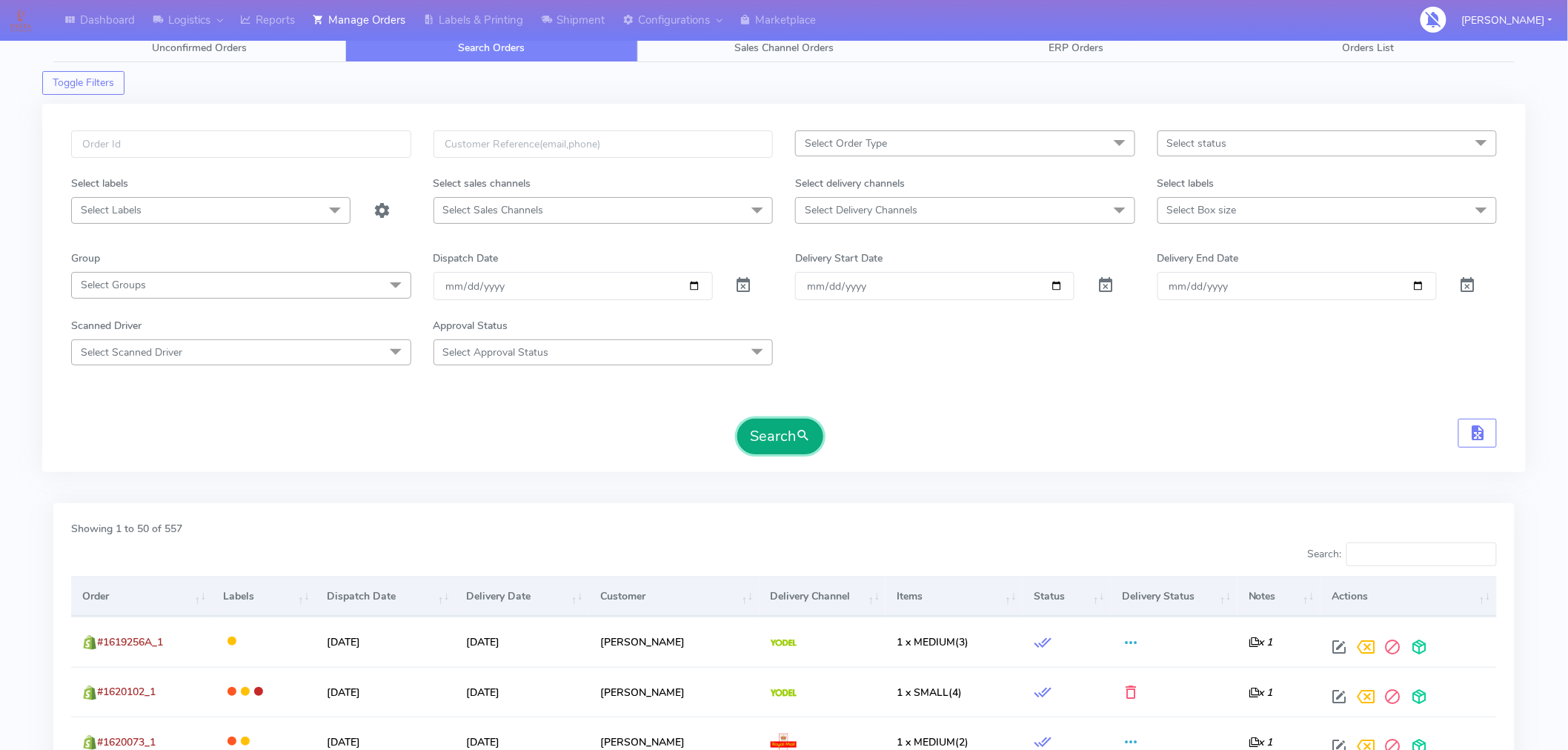
click at [773, 443] on button "Search" at bounding box center [781, 436] width 86 height 35
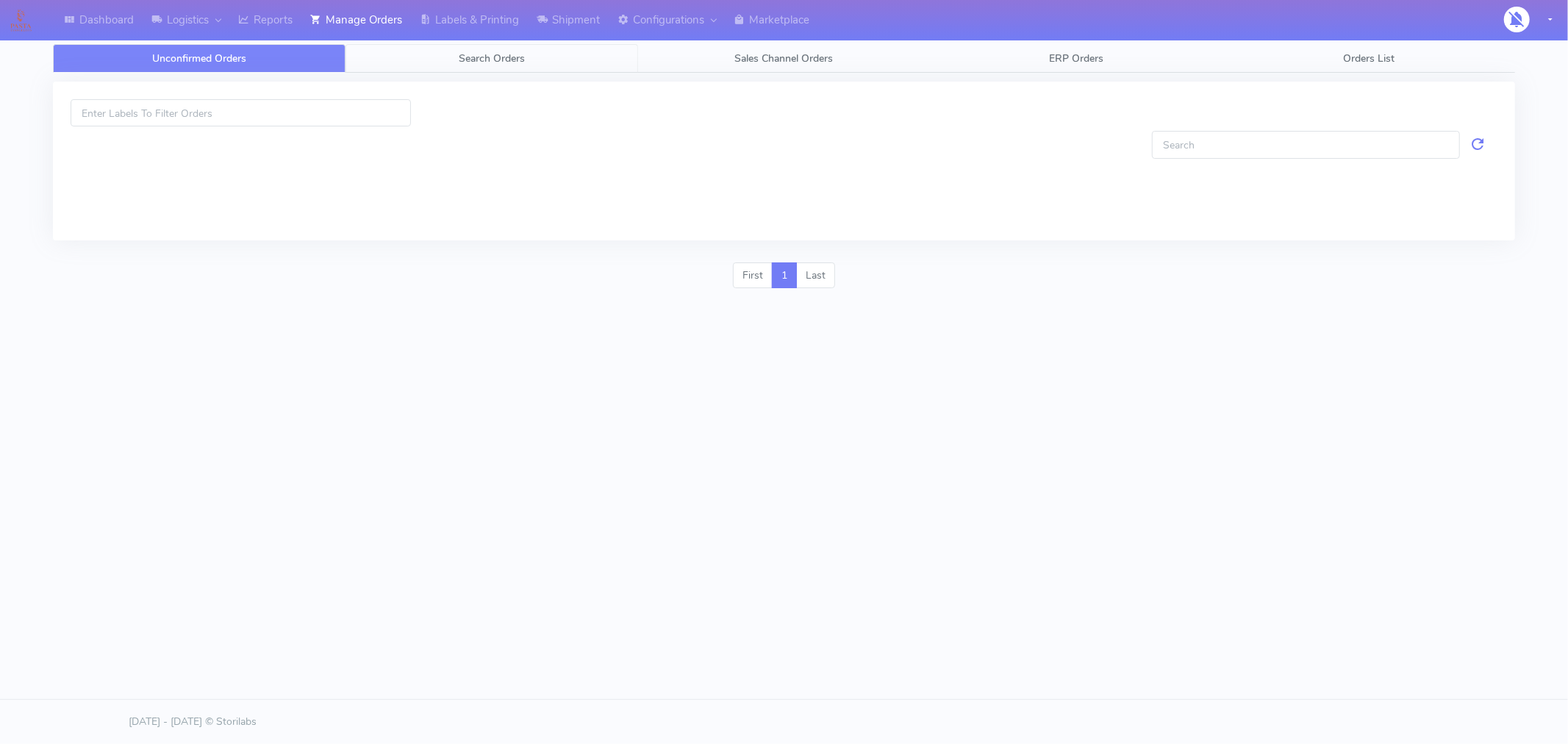
click at [476, 54] on span "Search Orders" at bounding box center [491, 59] width 66 height 14
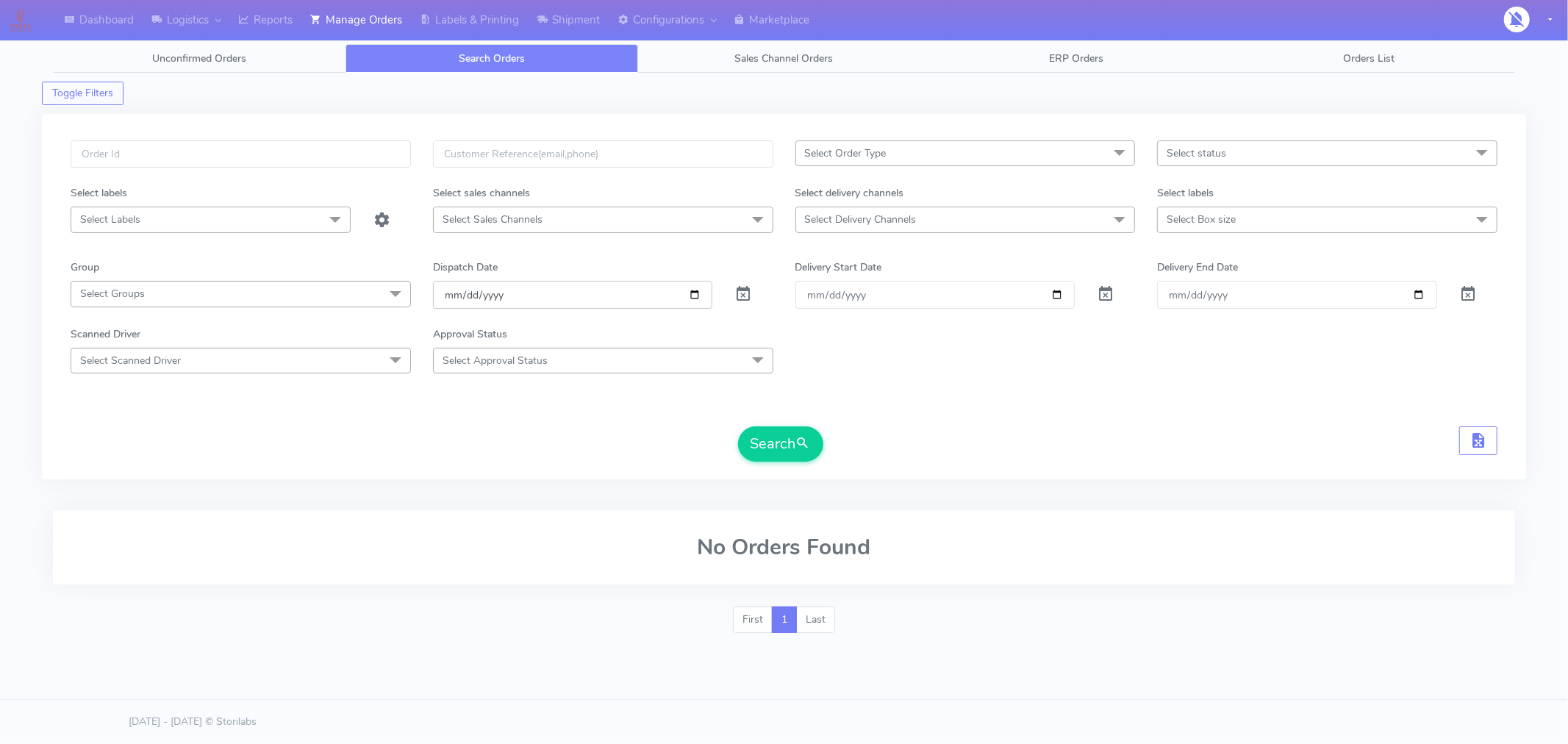
click at [699, 296] on input "[DATE]" at bounding box center [573, 295] width 280 height 27
type input "[DATE]"
click at [766, 453] on button "Search" at bounding box center [781, 444] width 85 height 35
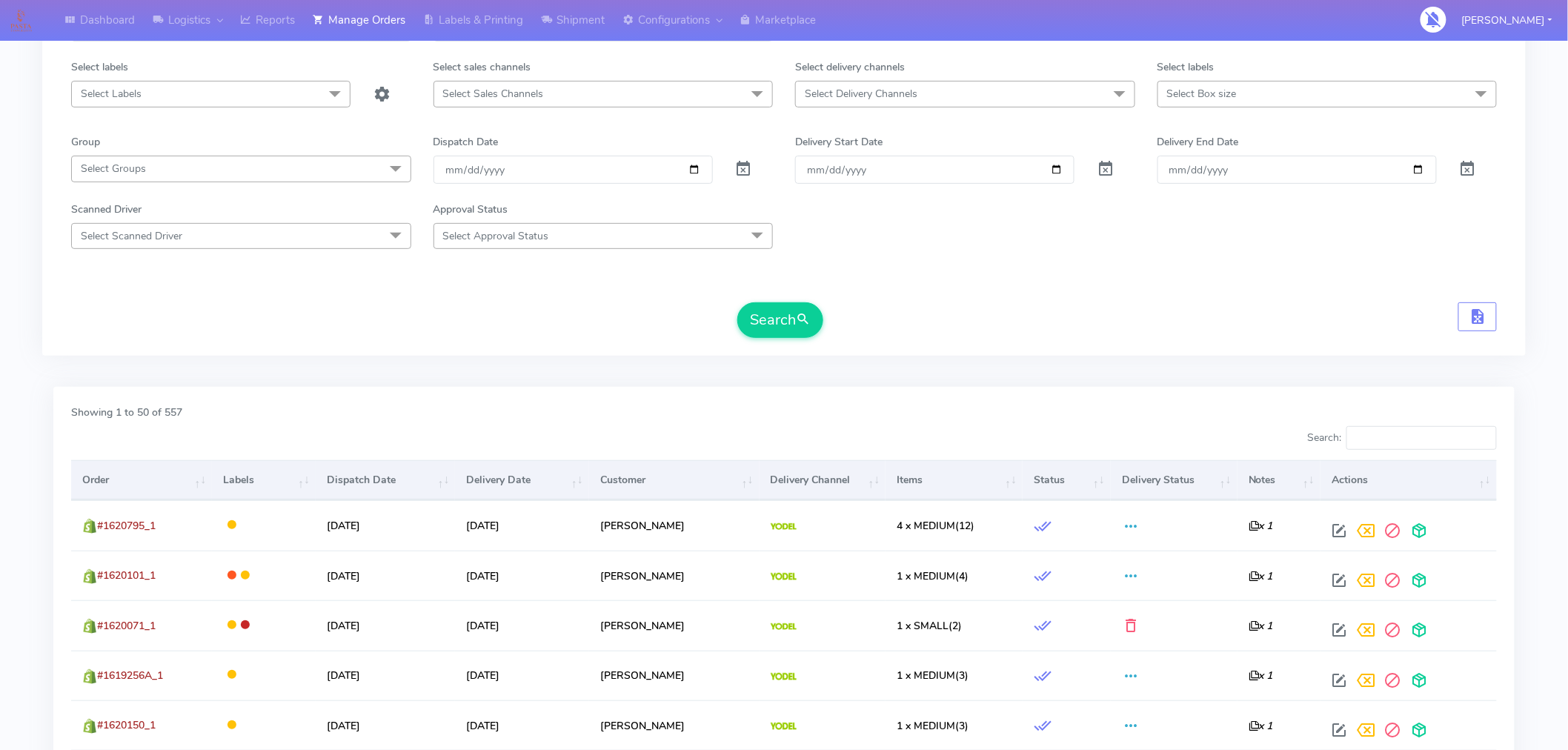
scroll to position [128, 0]
